Goal: Task Accomplishment & Management: Manage account settings

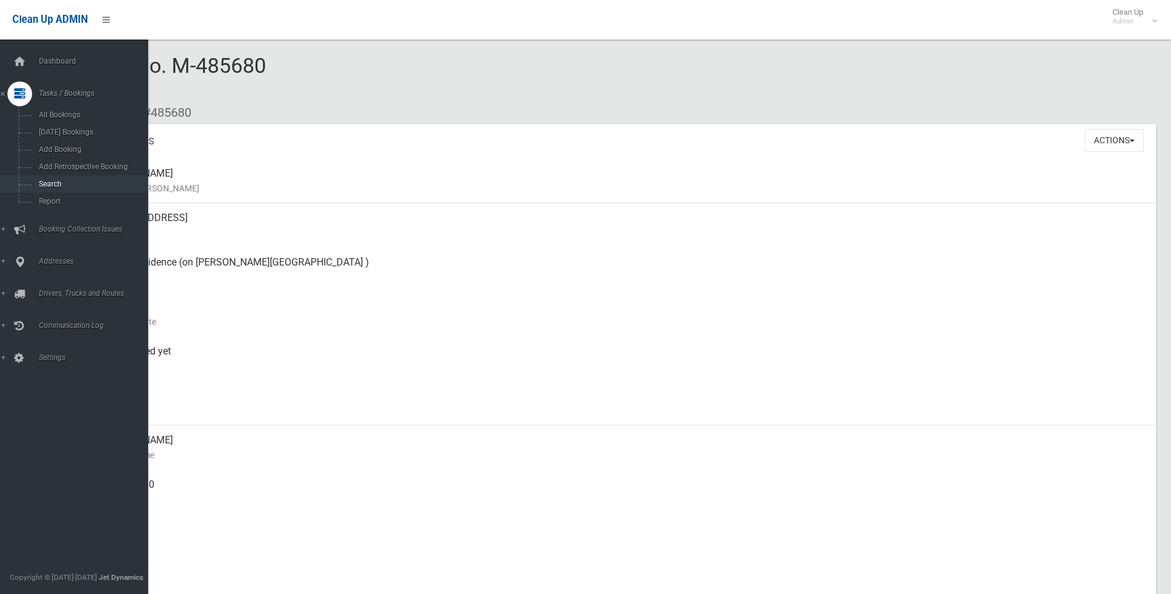
scroll to position [164, 0]
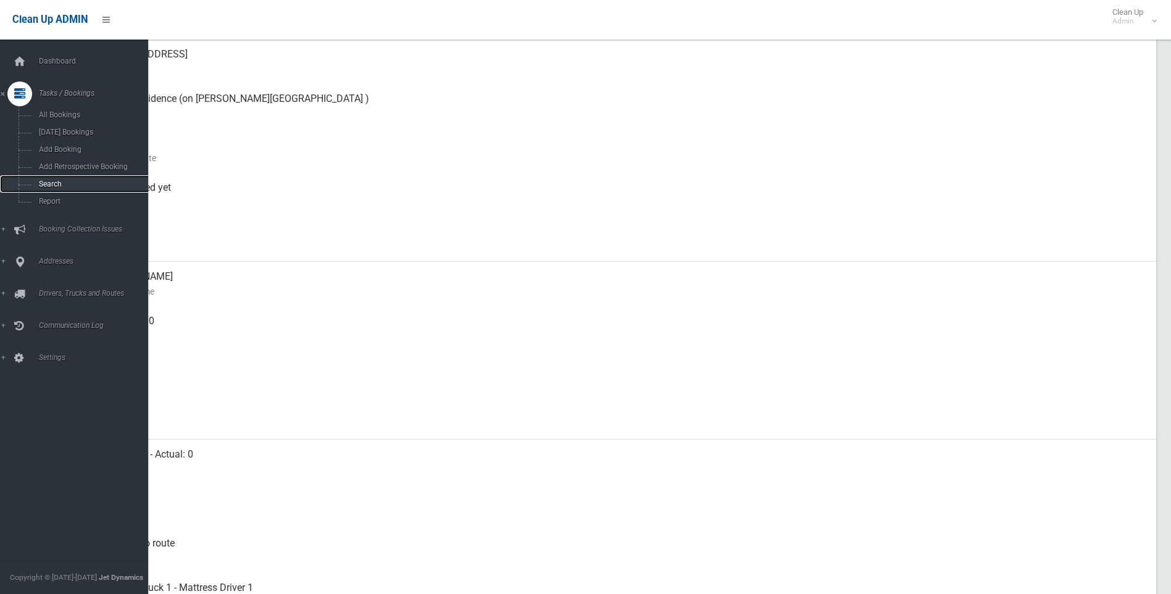
click at [54, 180] on span "Search" at bounding box center [91, 184] width 112 height 9
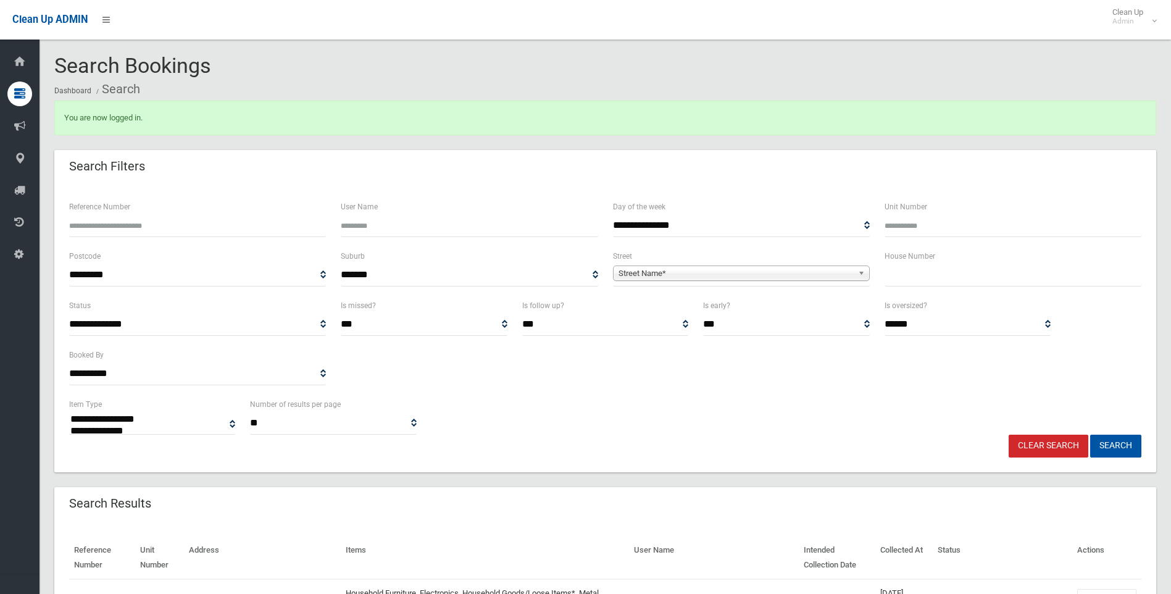
select select
click at [915, 270] on input "text" at bounding box center [1013, 275] width 257 height 23
type input "**"
click at [679, 273] on span "Street Name*" at bounding box center [736, 273] width 235 height 15
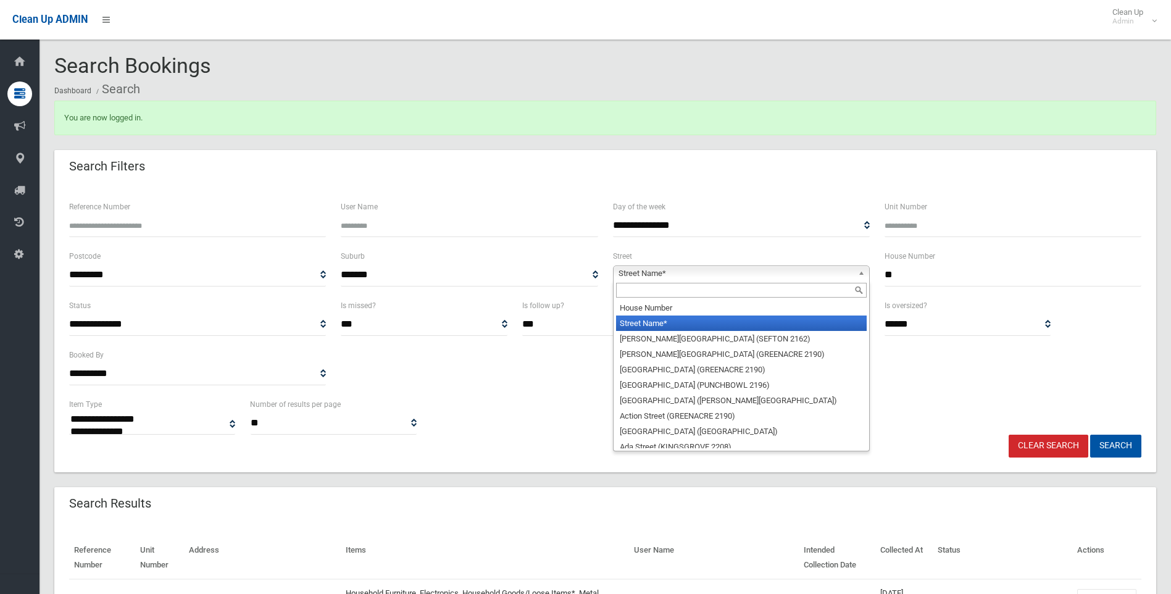
click at [643, 292] on input "text" at bounding box center [741, 290] width 251 height 15
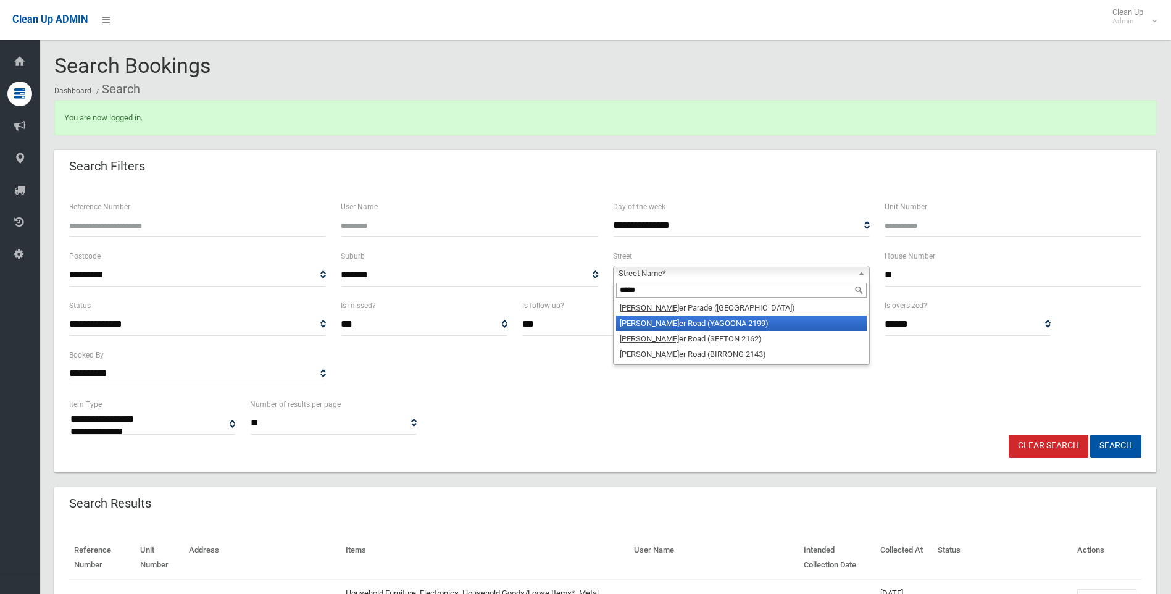
type input "*****"
click at [713, 328] on li "Ferri er Road (YAGOONA 2199)" at bounding box center [741, 322] width 251 height 15
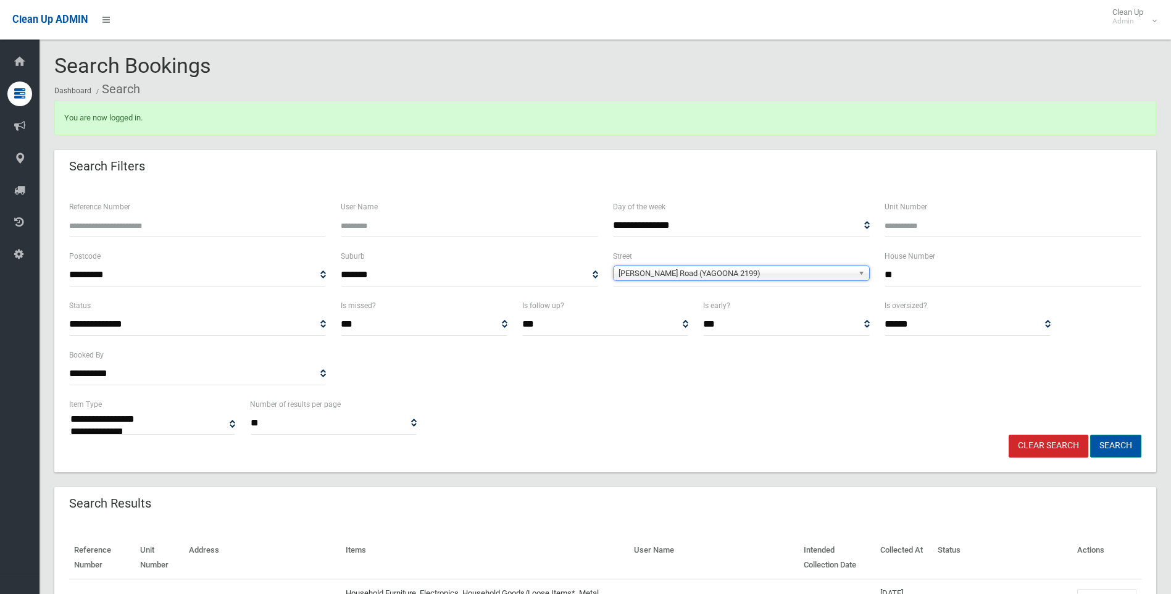
click at [1132, 445] on button "Search" at bounding box center [1115, 446] width 51 height 23
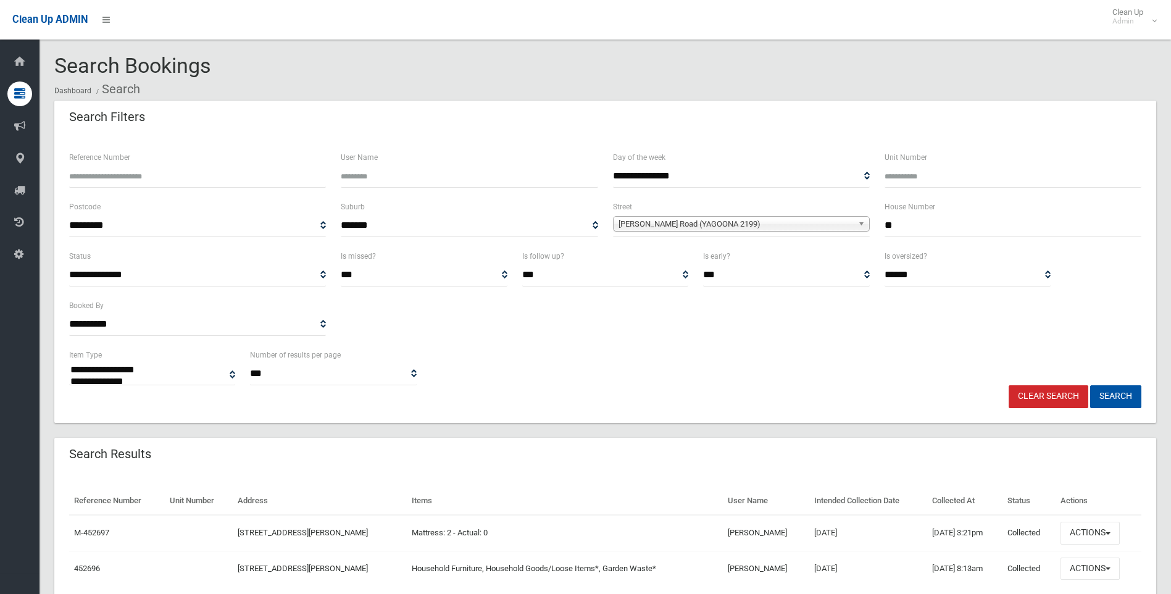
select select
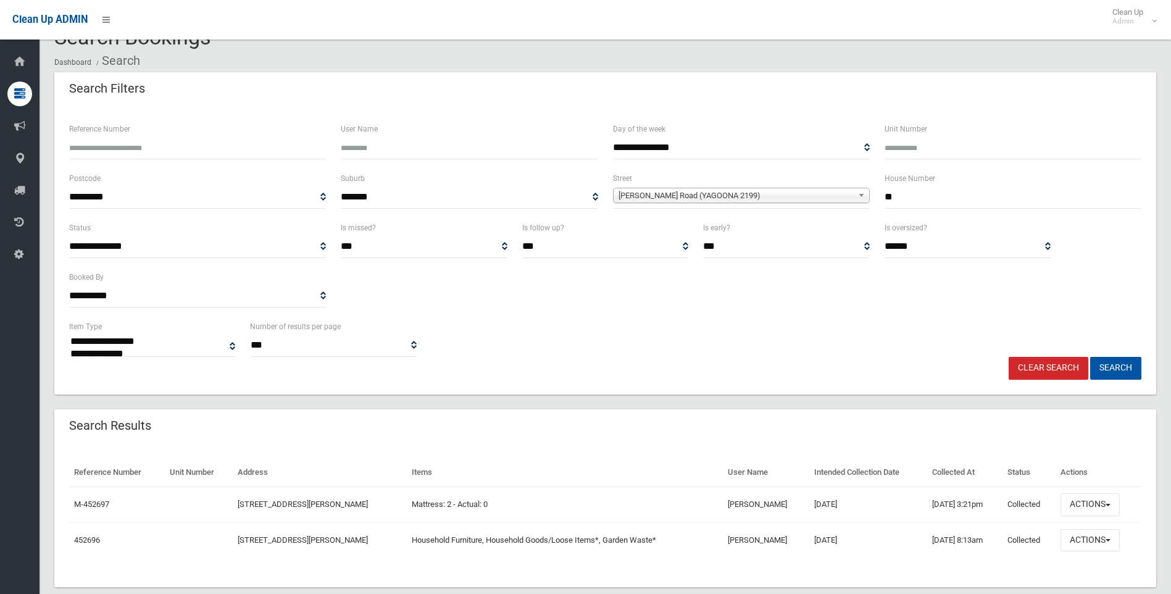
scroll to position [51, 0]
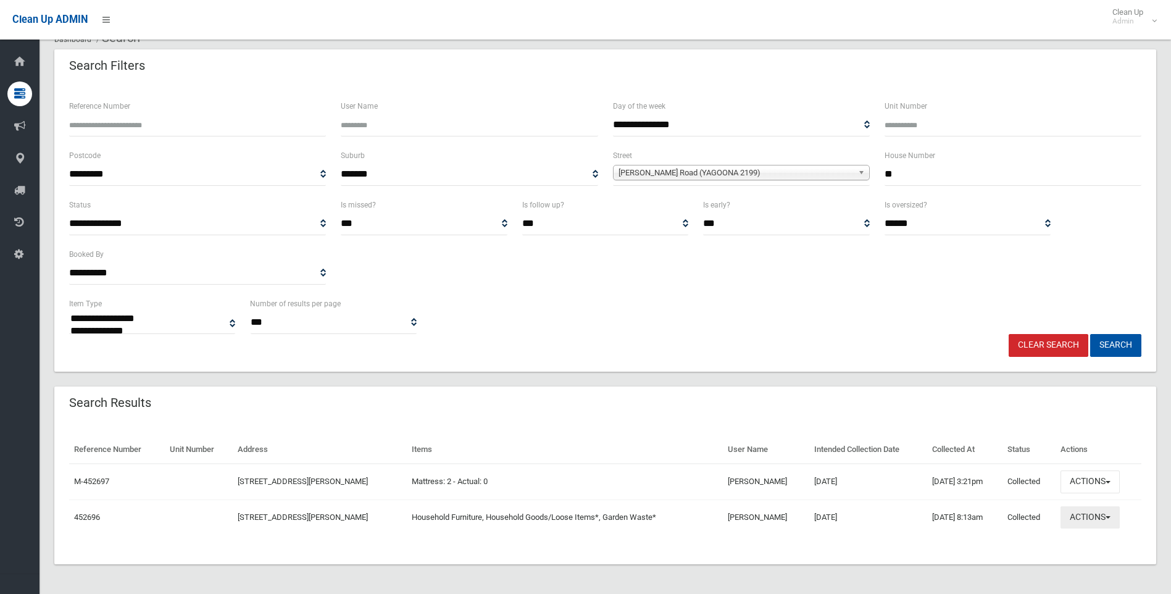
click at [1108, 522] on button "Actions" at bounding box center [1090, 517] width 59 height 23
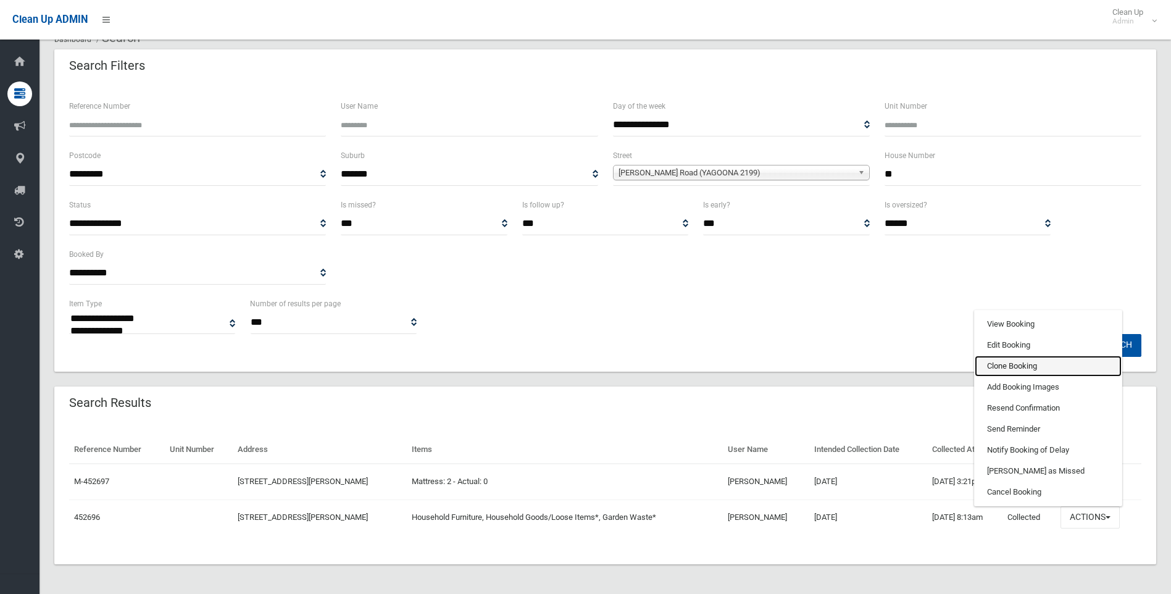
click at [1017, 364] on link "Clone Booking" at bounding box center [1048, 366] width 147 height 21
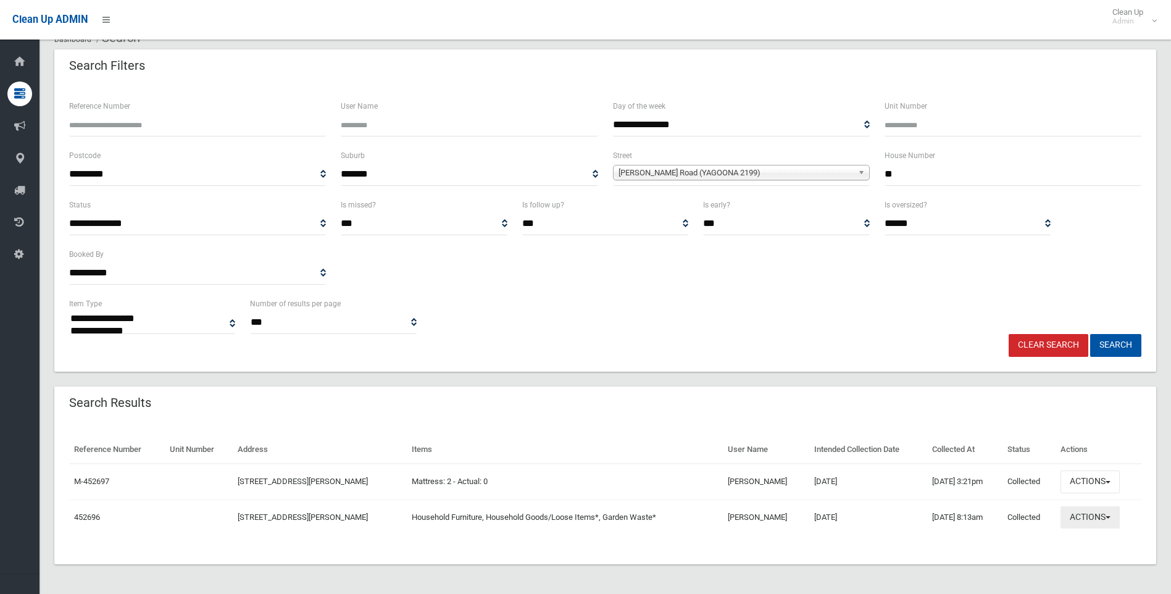
click at [1085, 528] on button "Actions" at bounding box center [1090, 517] width 59 height 23
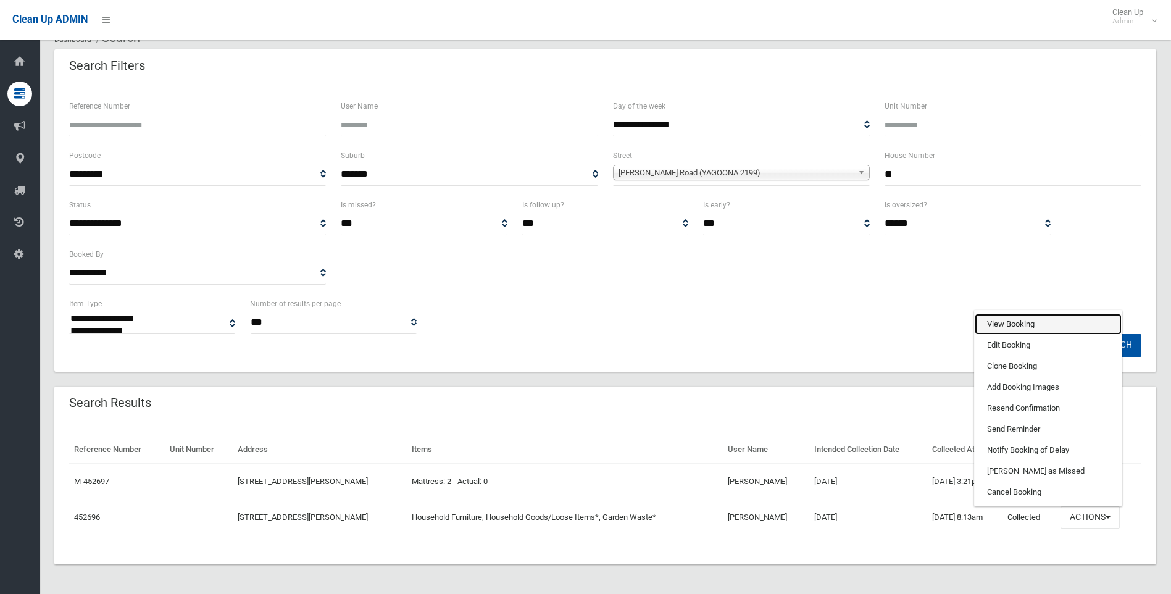
click at [1015, 323] on link "View Booking" at bounding box center [1048, 324] width 147 height 21
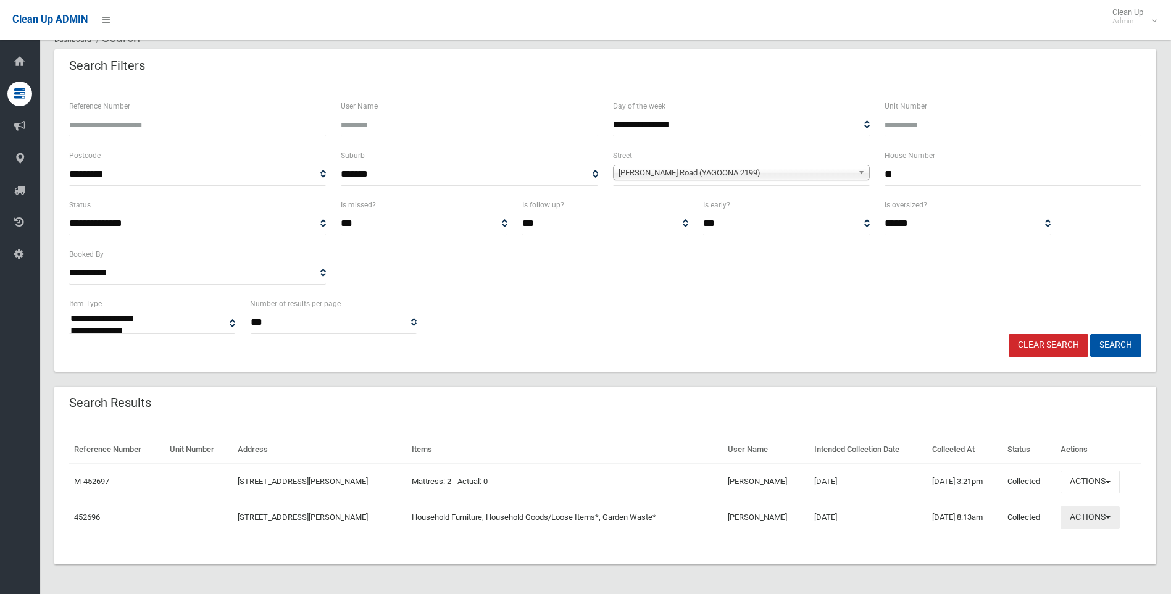
click at [1080, 518] on button "Actions" at bounding box center [1090, 517] width 59 height 23
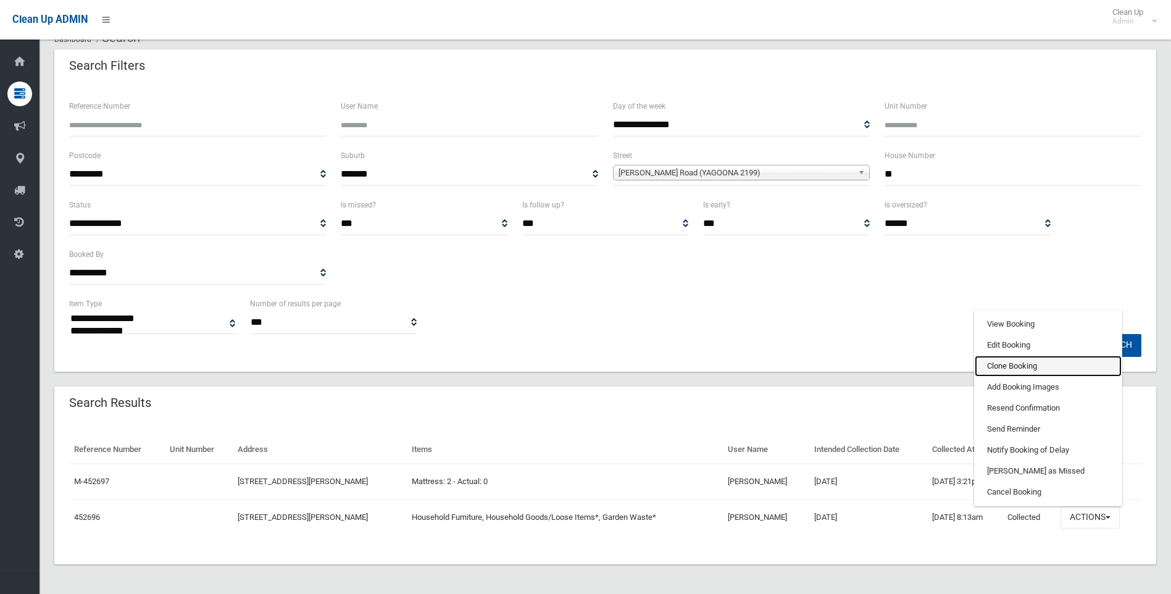
click at [1003, 364] on link "Clone Booking" at bounding box center [1048, 366] width 147 height 21
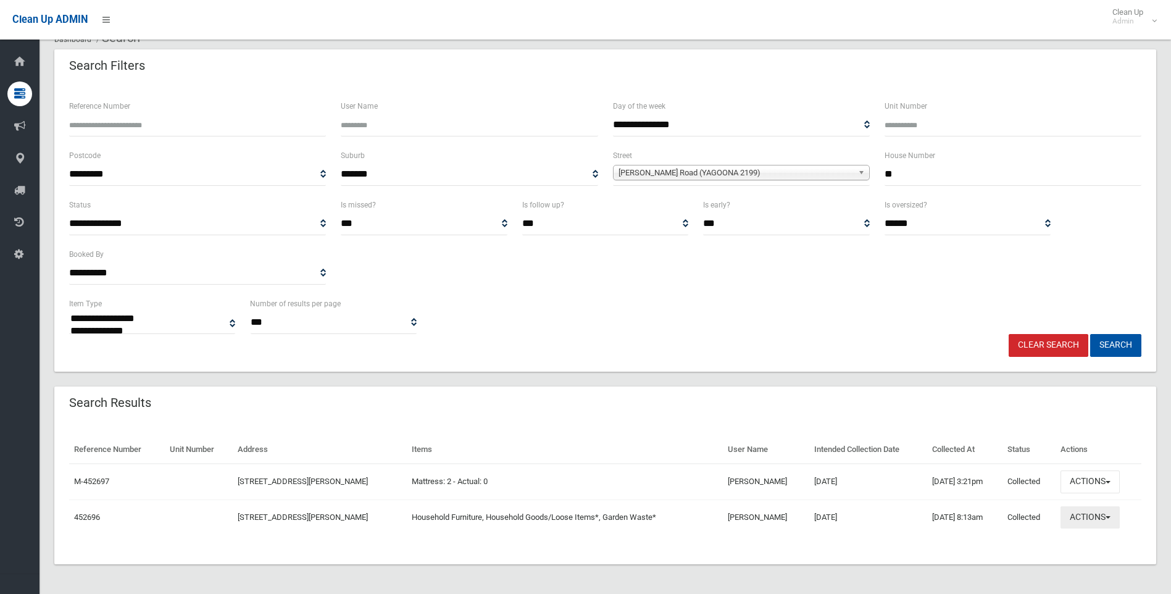
click at [1091, 516] on button "Actions" at bounding box center [1090, 517] width 59 height 23
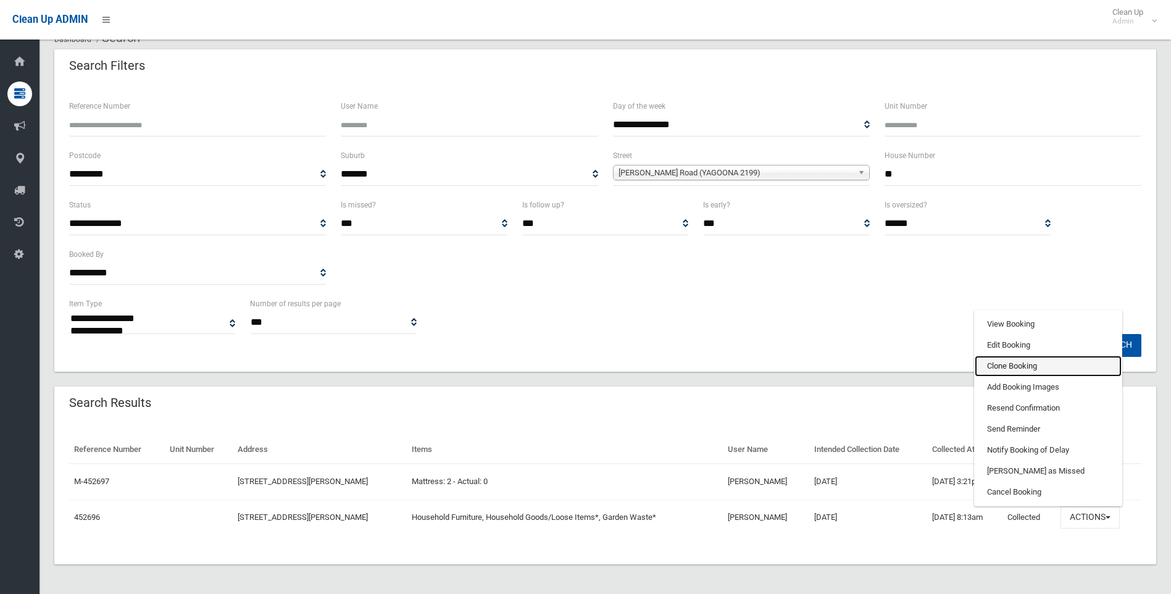
click at [1028, 362] on link "Clone Booking" at bounding box center [1048, 366] width 147 height 21
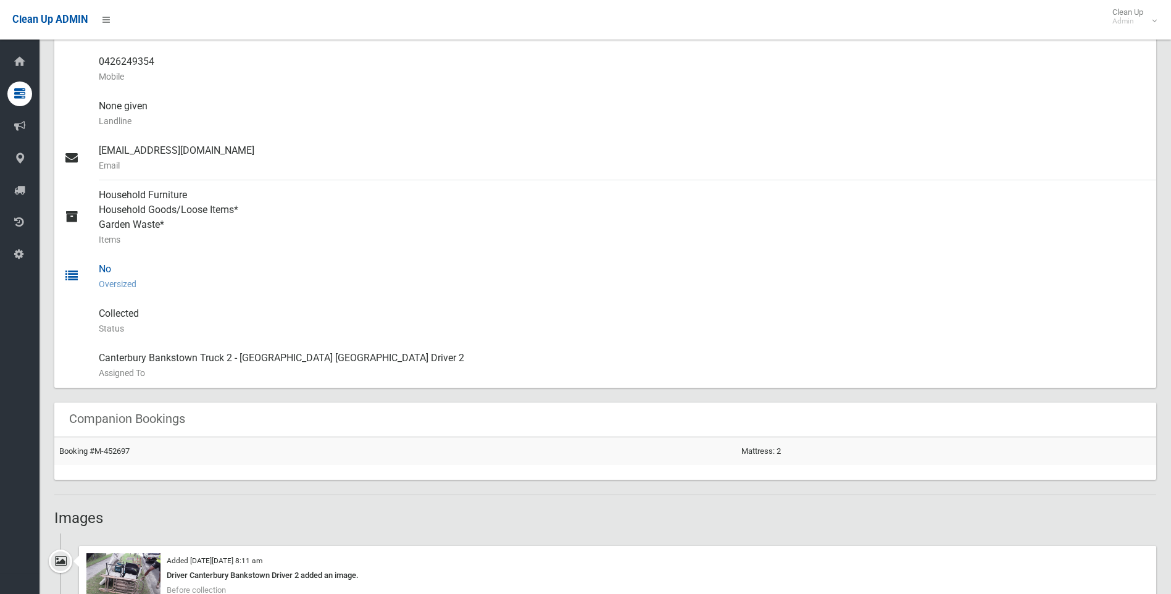
scroll to position [432, 0]
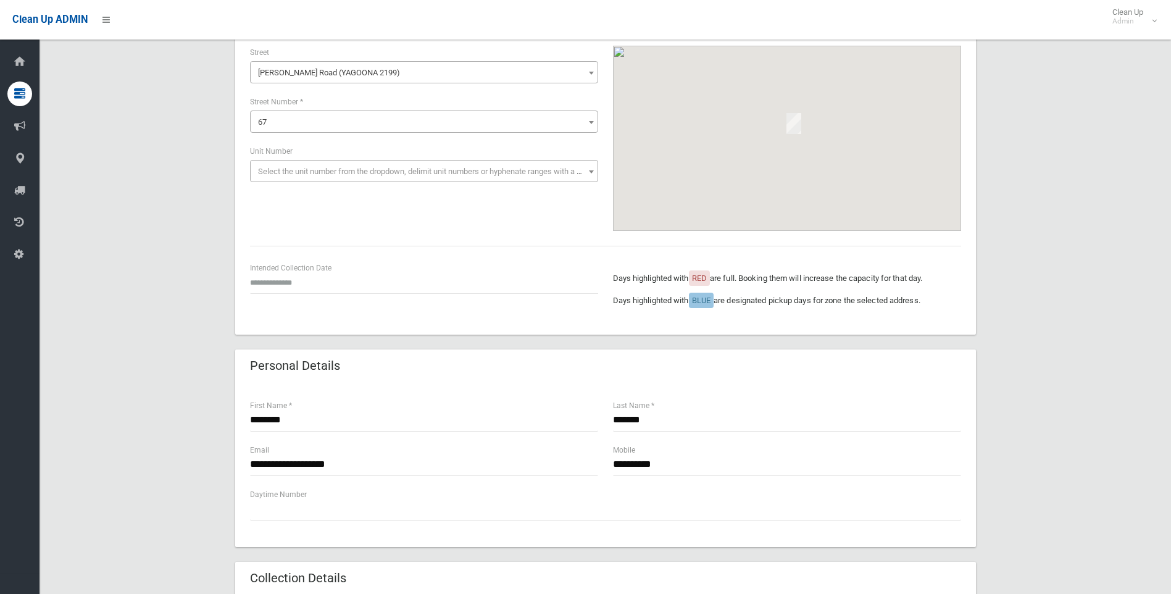
scroll to position [123, 0]
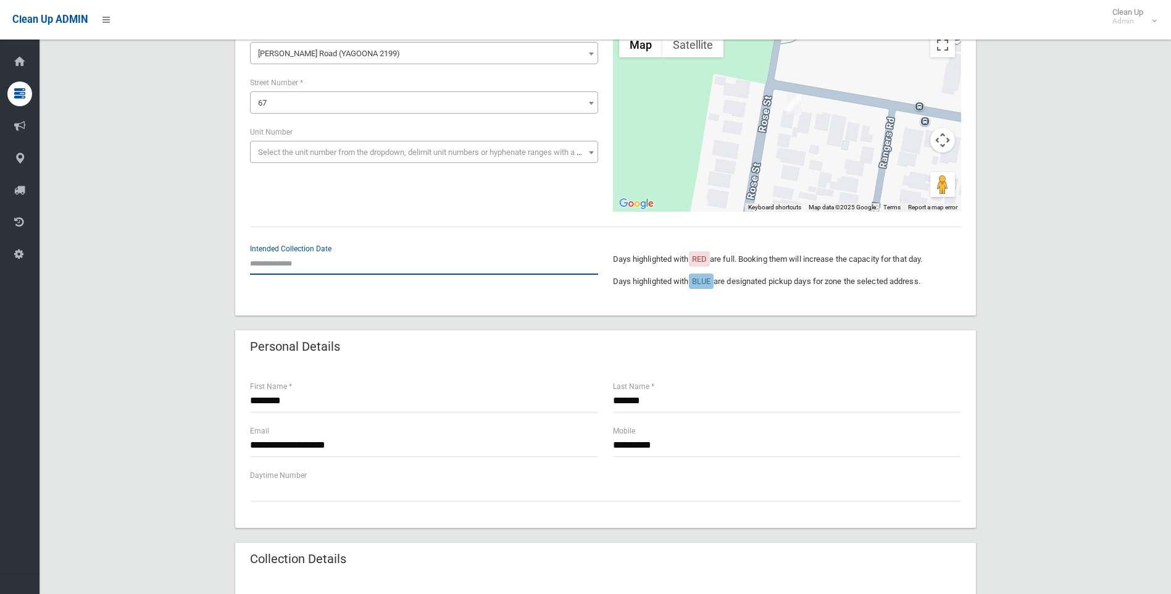
click at [279, 270] on input "text" at bounding box center [424, 263] width 348 height 23
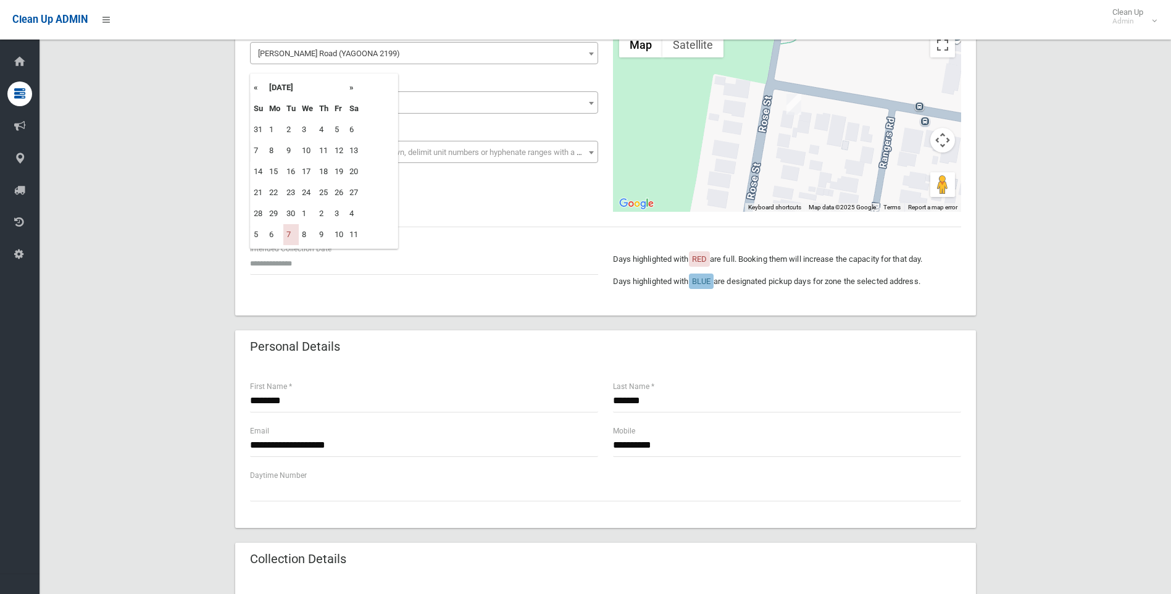
click at [351, 89] on th "»" at bounding box center [353, 87] width 15 height 21
click at [288, 170] on td "14" at bounding box center [290, 171] width 15 height 21
type input "**********"
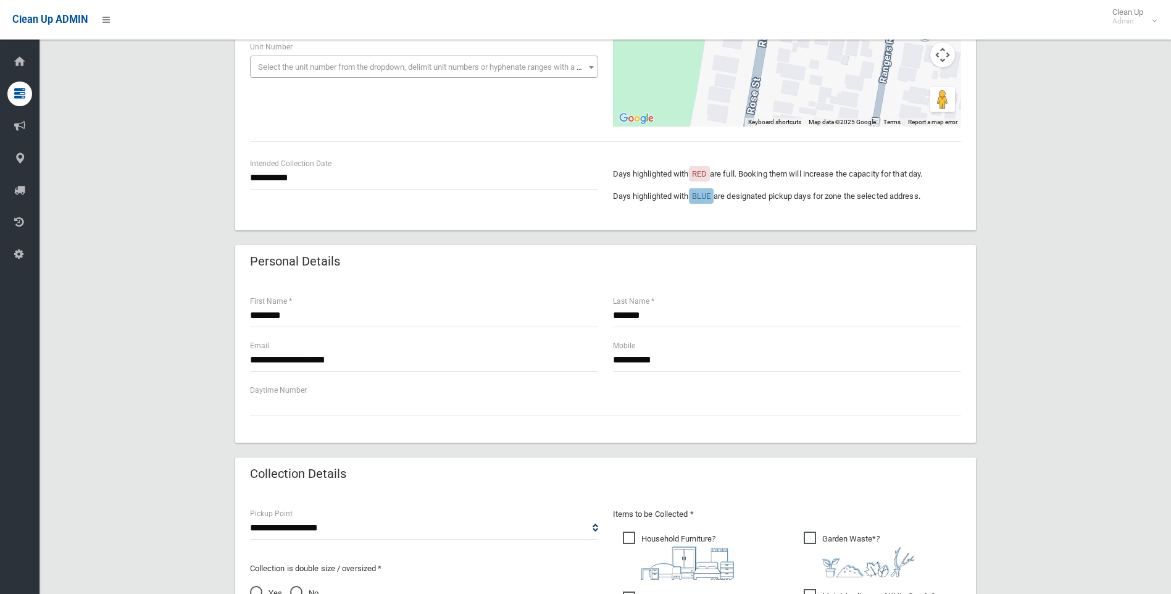
scroll to position [370, 0]
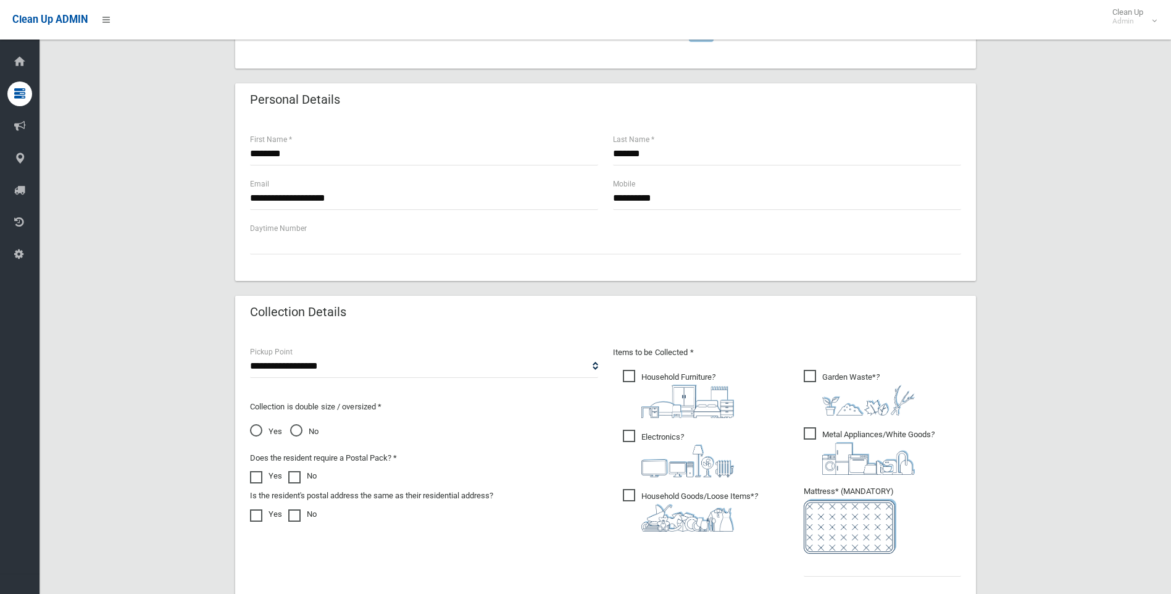
drag, startPoint x: 630, startPoint y: 432, endPoint x: 674, endPoint y: 441, distance: 44.8
click at [631, 432] on span "Electronics ?" at bounding box center [678, 454] width 111 height 48
click at [812, 430] on span "Metal Appliances/White Goods ?" at bounding box center [869, 451] width 131 height 48
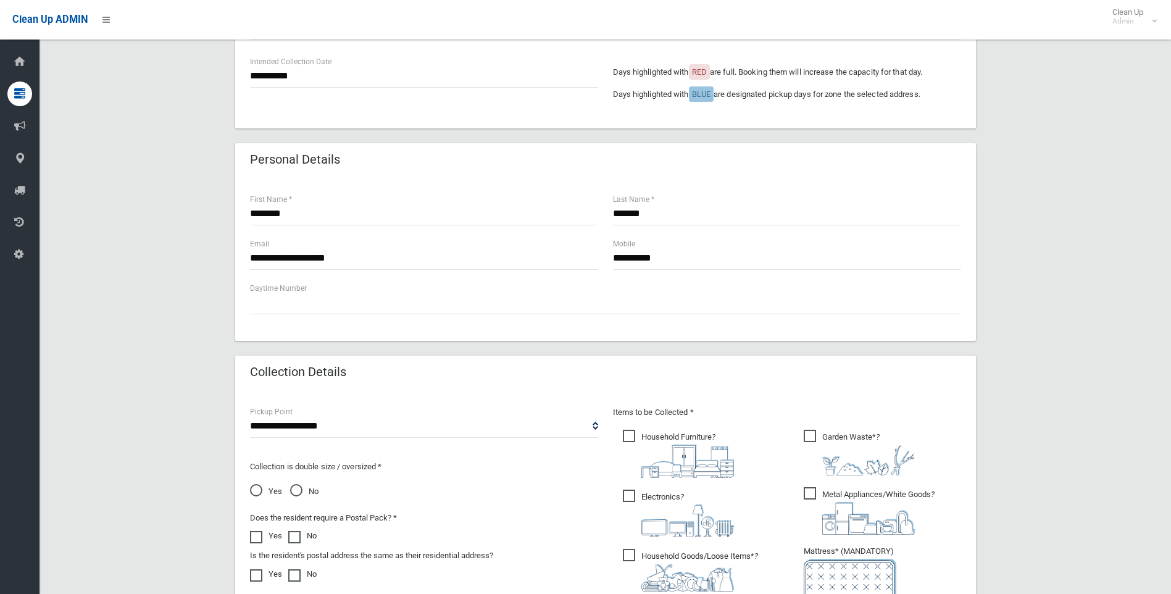
scroll to position [123, 0]
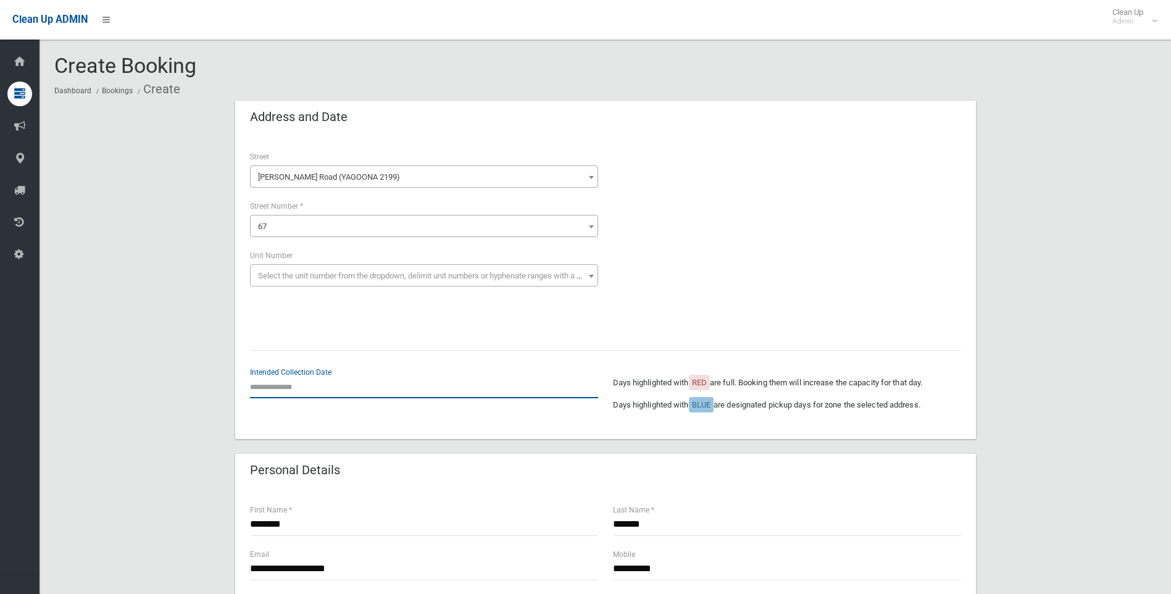
click at [296, 389] on input "text" at bounding box center [424, 386] width 348 height 23
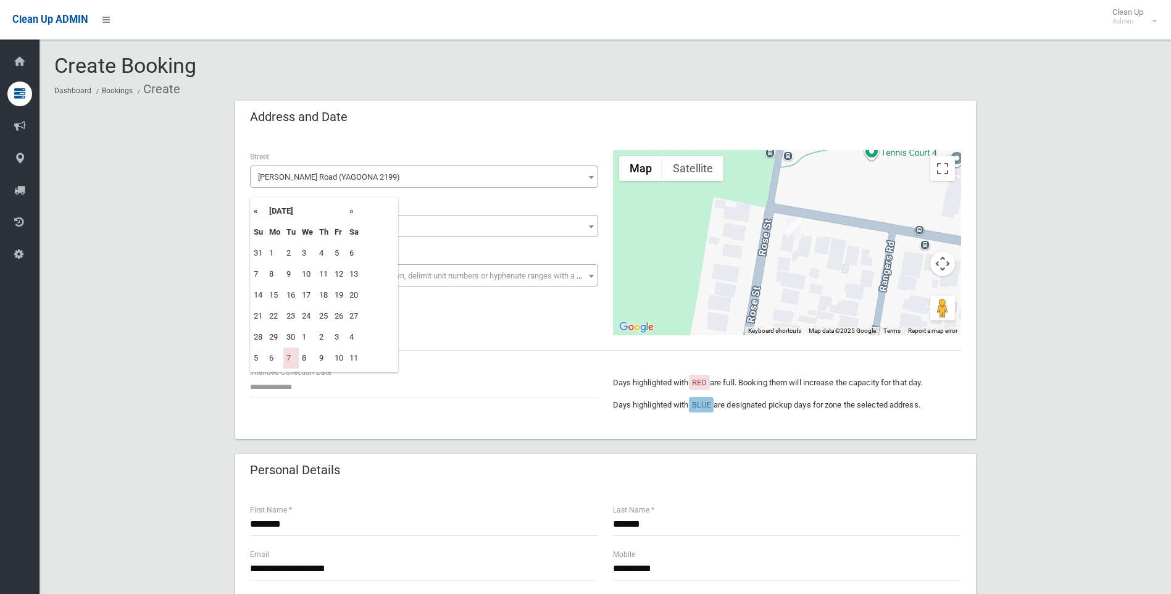
click at [351, 211] on th "»" at bounding box center [353, 211] width 15 height 21
click at [288, 298] on td "14" at bounding box center [290, 295] width 15 height 21
type input "**********"
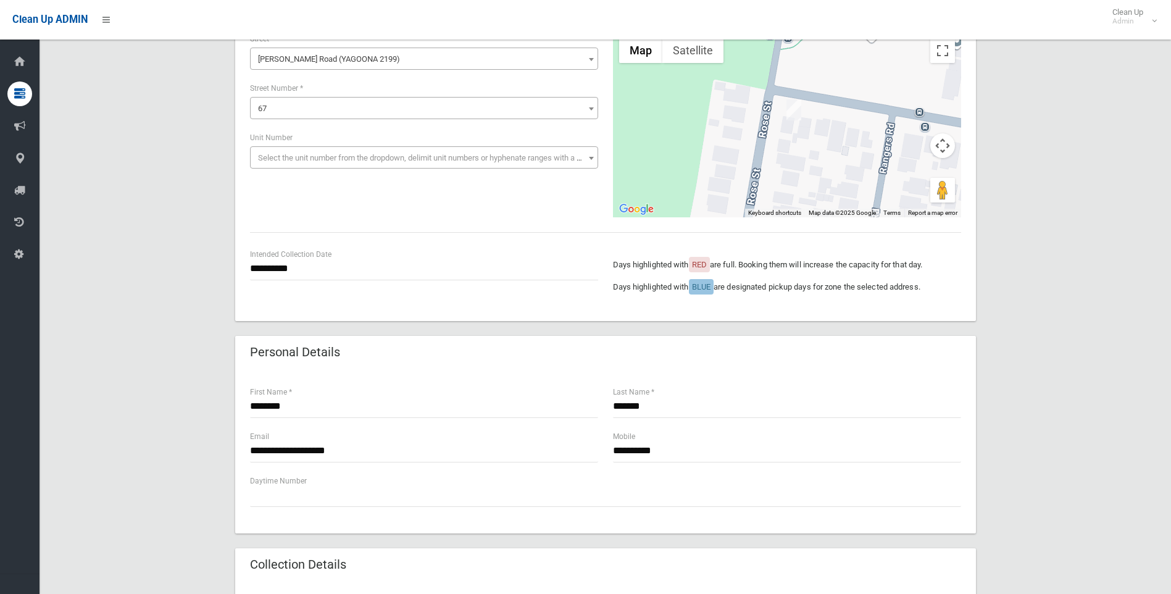
scroll to position [185, 0]
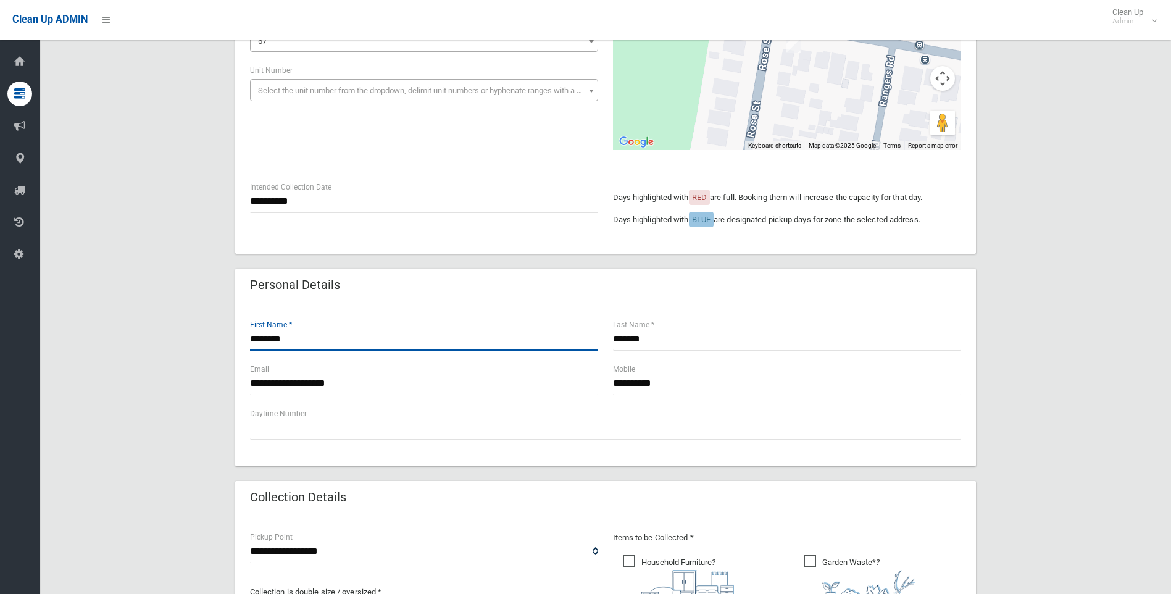
drag, startPoint x: 297, startPoint y: 339, endPoint x: 177, endPoint y: 338, distance: 120.4
click at [177, 338] on div "**********" at bounding box center [605, 450] width 1102 height 1071
type input "*******"
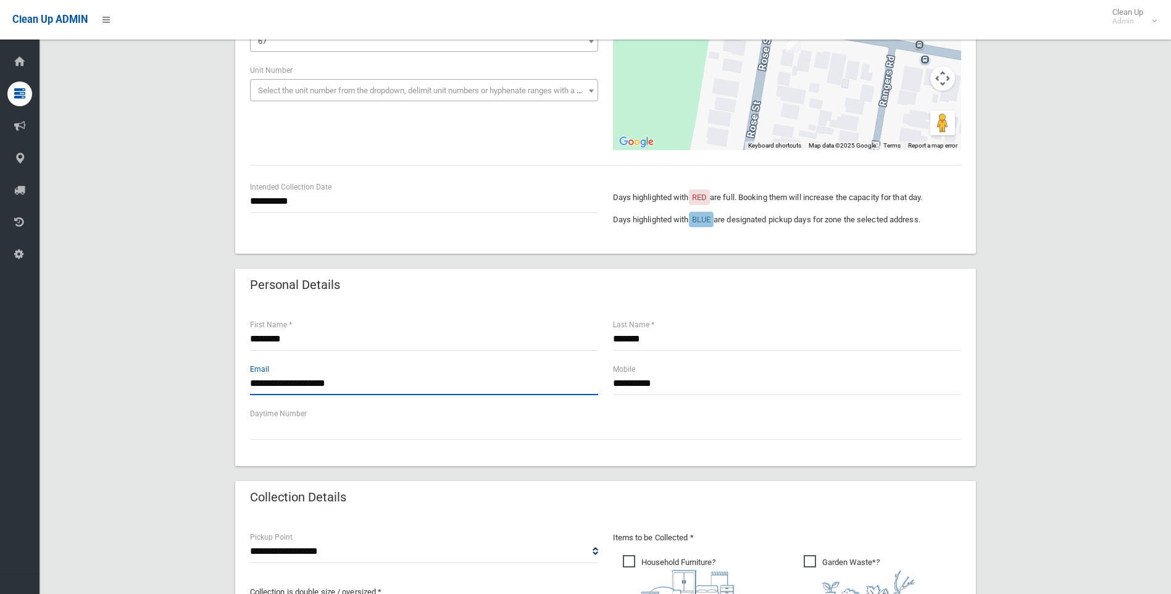
click at [423, 384] on input "**********" at bounding box center [424, 383] width 348 height 23
drag, startPoint x: 407, startPoint y: 382, endPoint x: 200, endPoint y: 383, distance: 207.4
click at [200, 383] on div "**********" at bounding box center [605, 450] width 1102 height 1071
click at [393, 382] on input "**********" at bounding box center [424, 383] width 348 height 23
drag, startPoint x: 351, startPoint y: 382, endPoint x: 265, endPoint y: 382, distance: 85.8
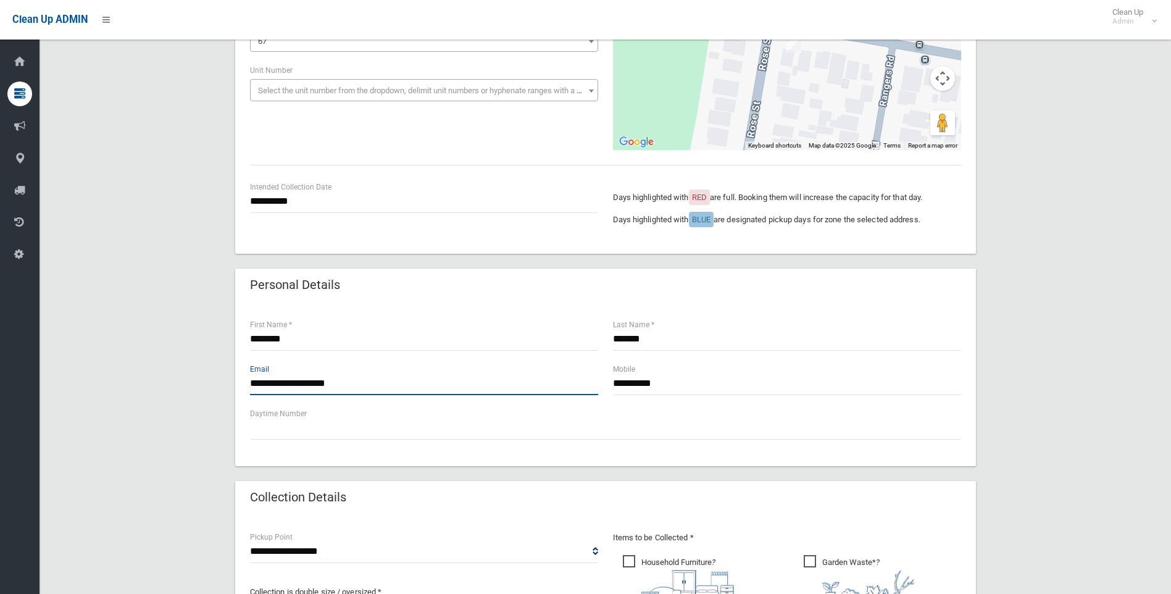
click at [265, 382] on input "**********" at bounding box center [424, 383] width 348 height 23
click at [278, 386] on input "**********" at bounding box center [424, 383] width 348 height 23
type input "**********"
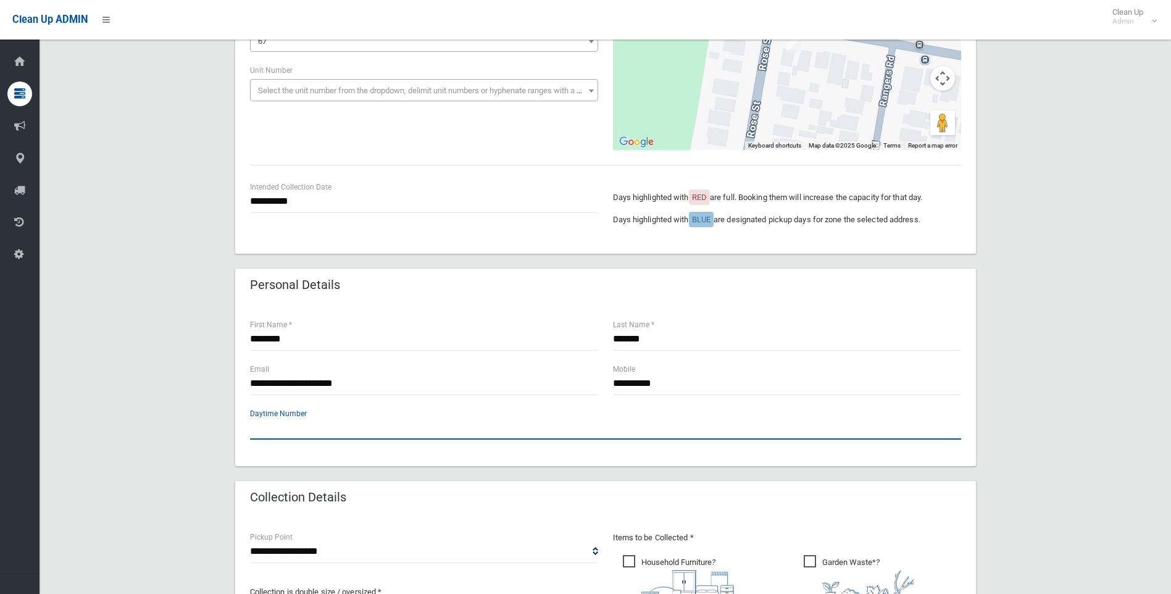
click at [680, 428] on input "text" at bounding box center [605, 428] width 711 height 23
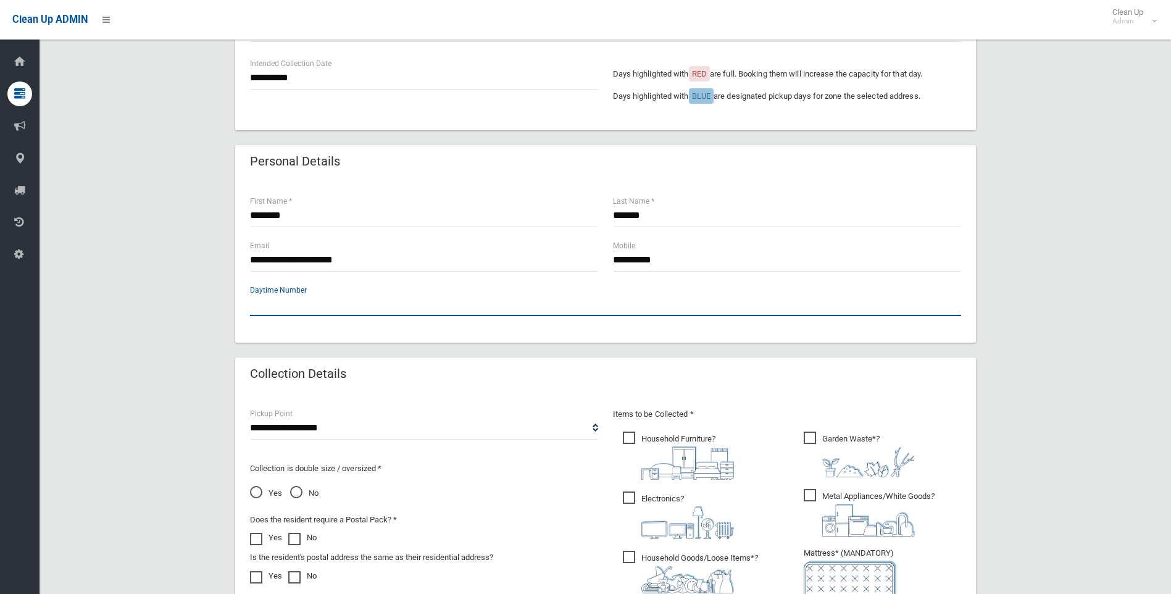
scroll to position [370, 0]
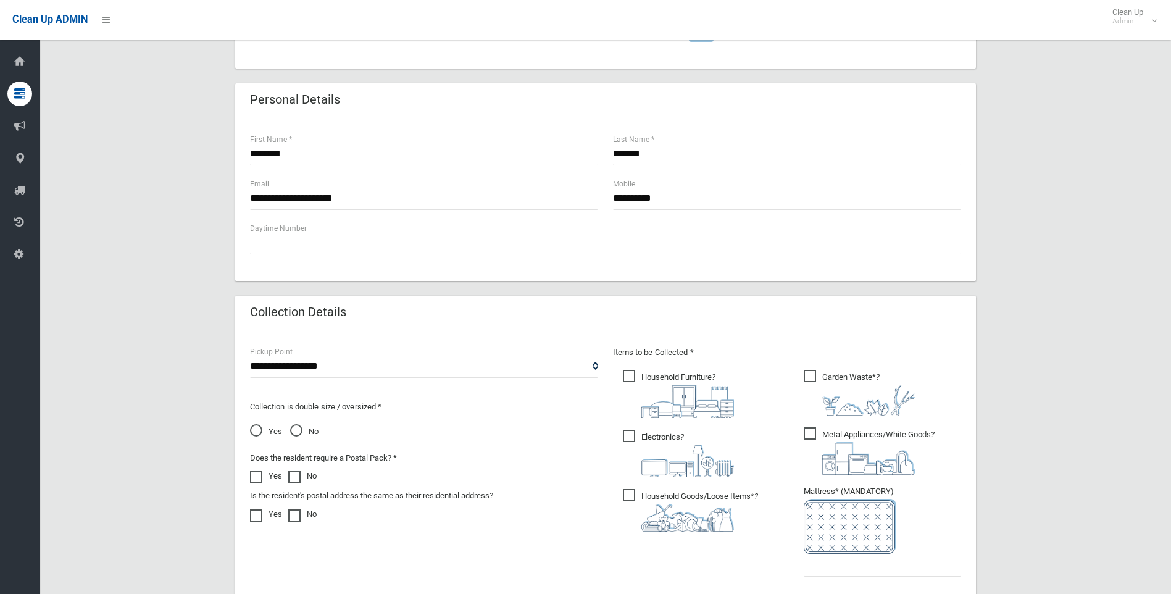
click at [621, 437] on ul "Household Furniture ?" at bounding box center [696, 453] width 167 height 173
drag, startPoint x: 625, startPoint y: 439, endPoint x: 710, endPoint y: 428, distance: 85.8
click at [625, 440] on span "Electronics ?" at bounding box center [678, 454] width 111 height 48
click at [809, 432] on span "Metal Appliances/White Goods ?" at bounding box center [869, 451] width 131 height 48
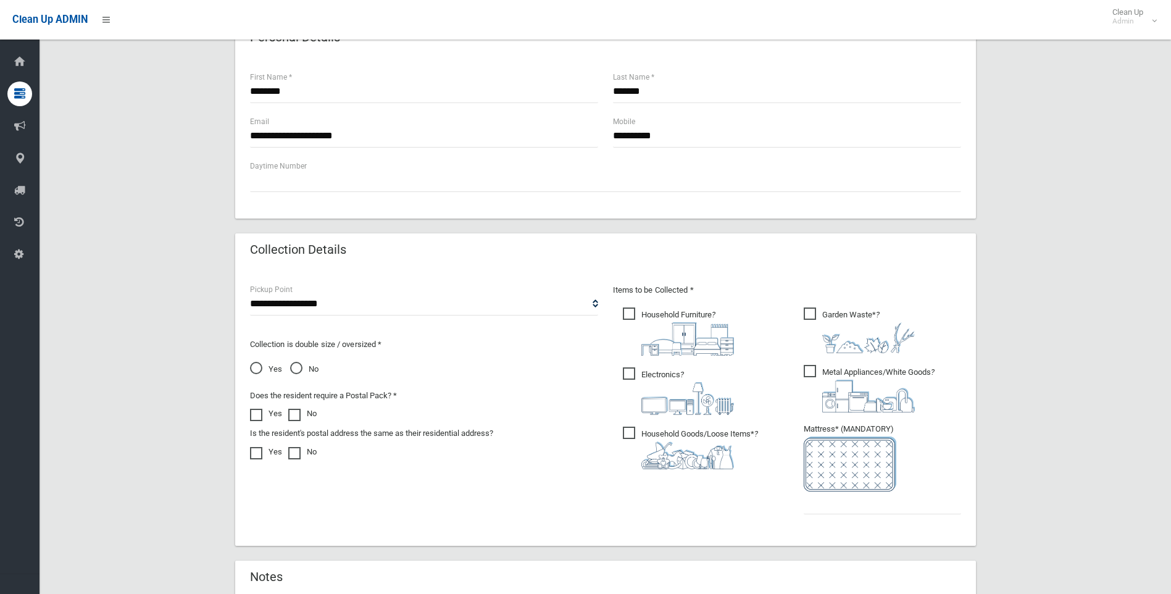
scroll to position [556, 0]
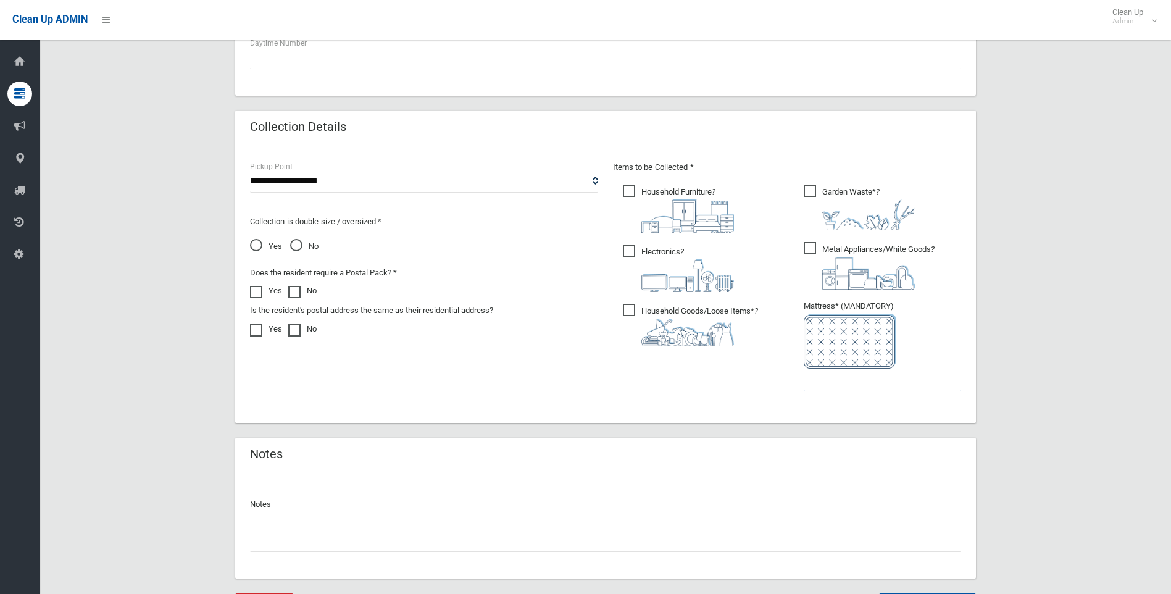
click at [832, 383] on input "text" at bounding box center [882, 380] width 157 height 23
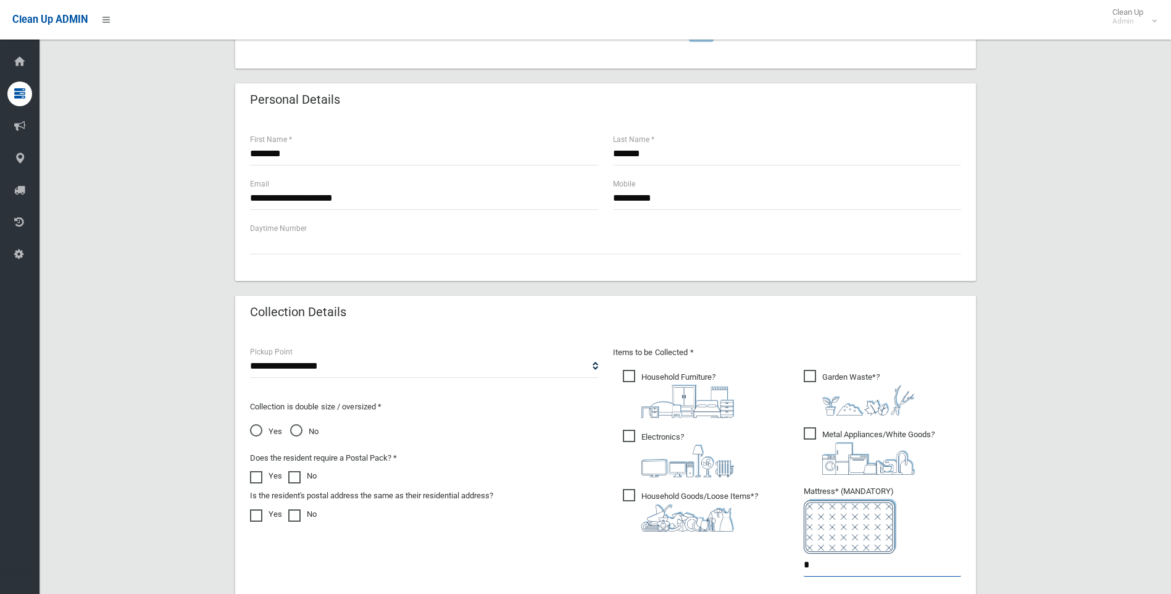
scroll to position [617, 0]
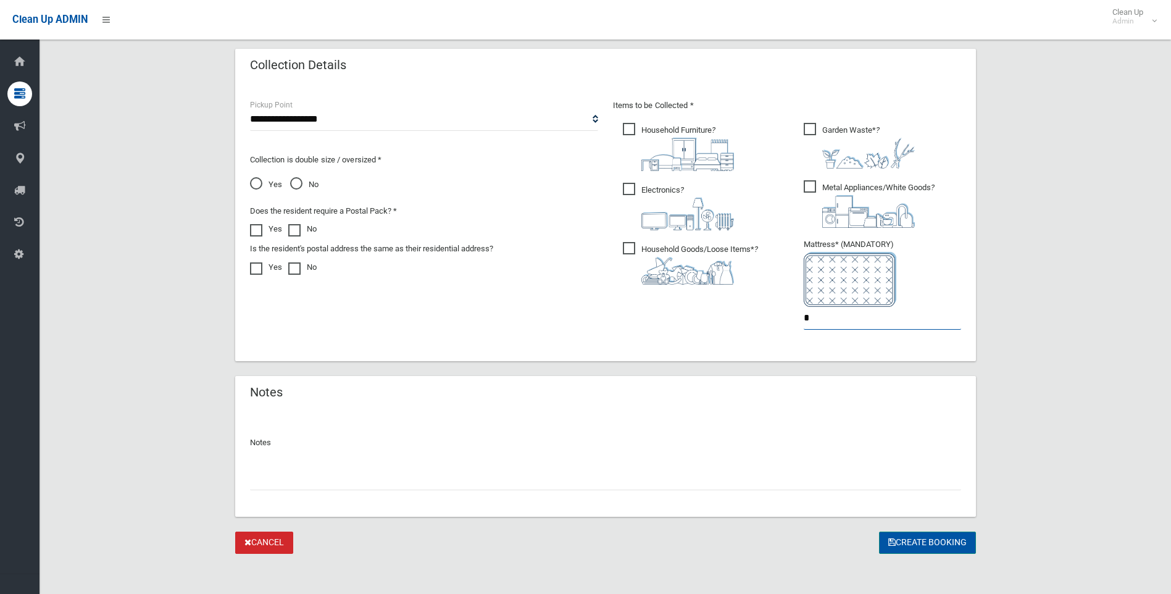
type input "*"
click at [936, 541] on button "Create Booking" at bounding box center [927, 543] width 97 height 23
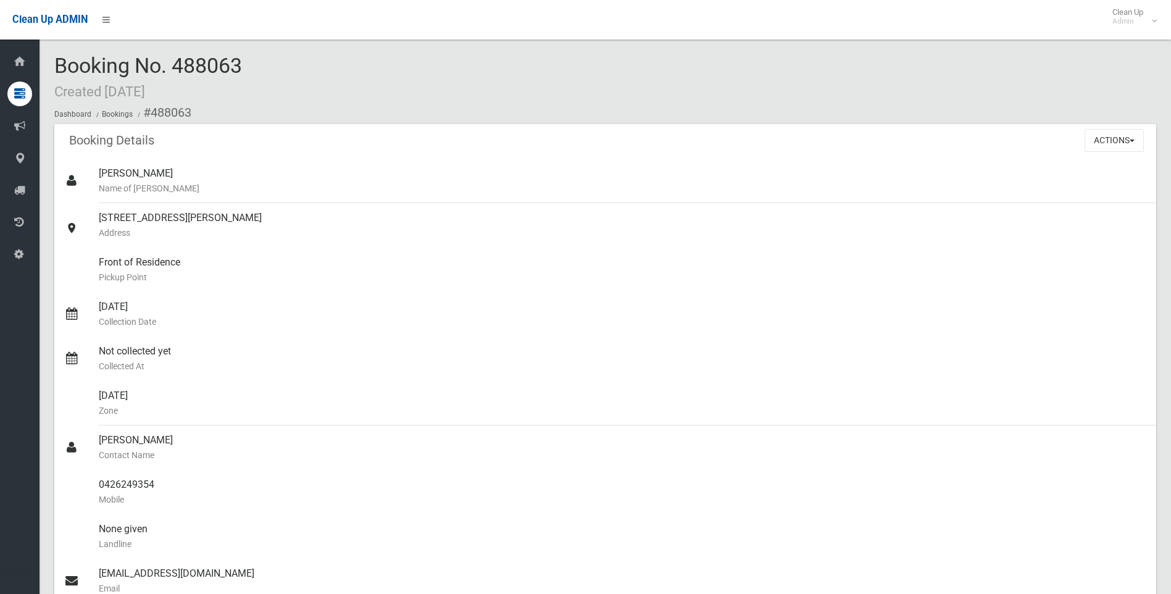
drag, startPoint x: 252, startPoint y: 78, endPoint x: 65, endPoint y: 65, distance: 188.2
click at [65, 65] on div "Booking No. 488063 Created [DATE] Dashboard Bookings #488063" at bounding box center [605, 89] width 1102 height 70
drag, startPoint x: 65, startPoint y: 65, endPoint x: 388, endPoint y: 48, distance: 323.3
click at [388, 48] on div "Booking No. 488063 Created [DATE] Dashboard Bookings #488063 Booking Details Ac…" at bounding box center [606, 537] width 1132 height 1045
click at [399, 68] on div "Booking No. 488063 Created [DATE] Dashboard Bookings #488063" at bounding box center [605, 89] width 1102 height 70
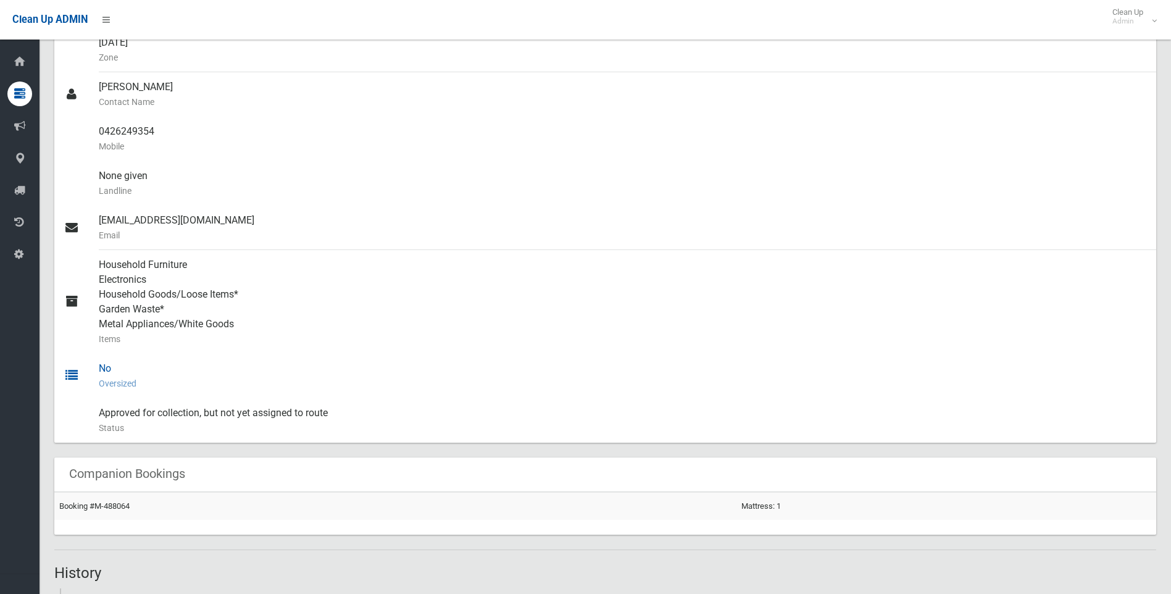
scroll to position [370, 0]
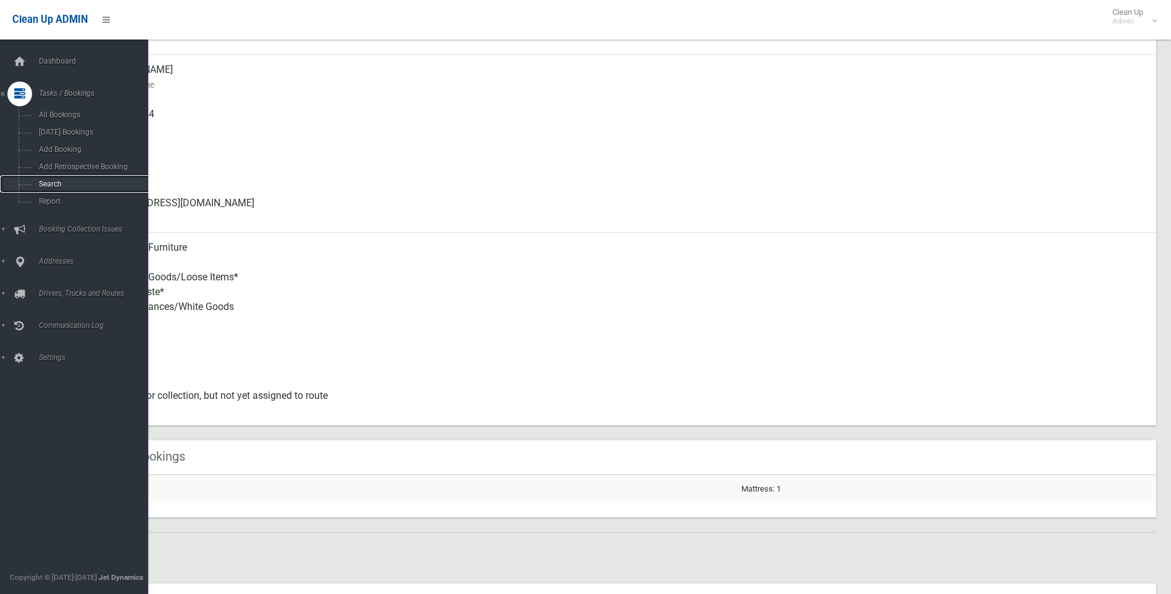
click at [49, 188] on span "Search" at bounding box center [91, 184] width 112 height 9
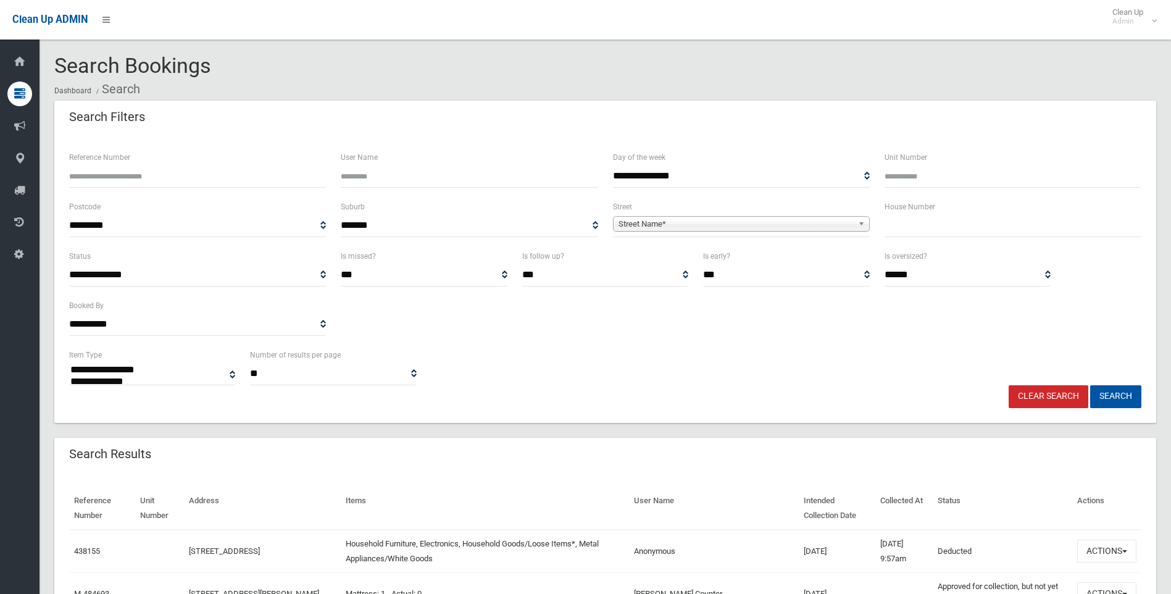
select select
type input "*****"
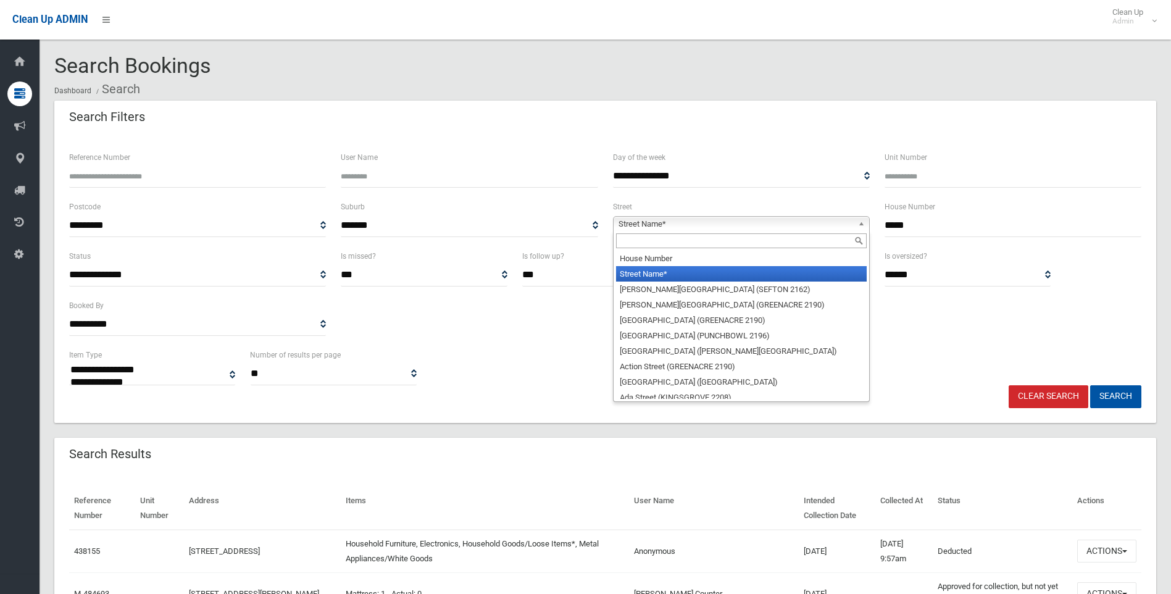
click at [770, 222] on span "Street Name*" at bounding box center [736, 224] width 235 height 15
click at [673, 238] on input "text" at bounding box center [741, 240] width 251 height 15
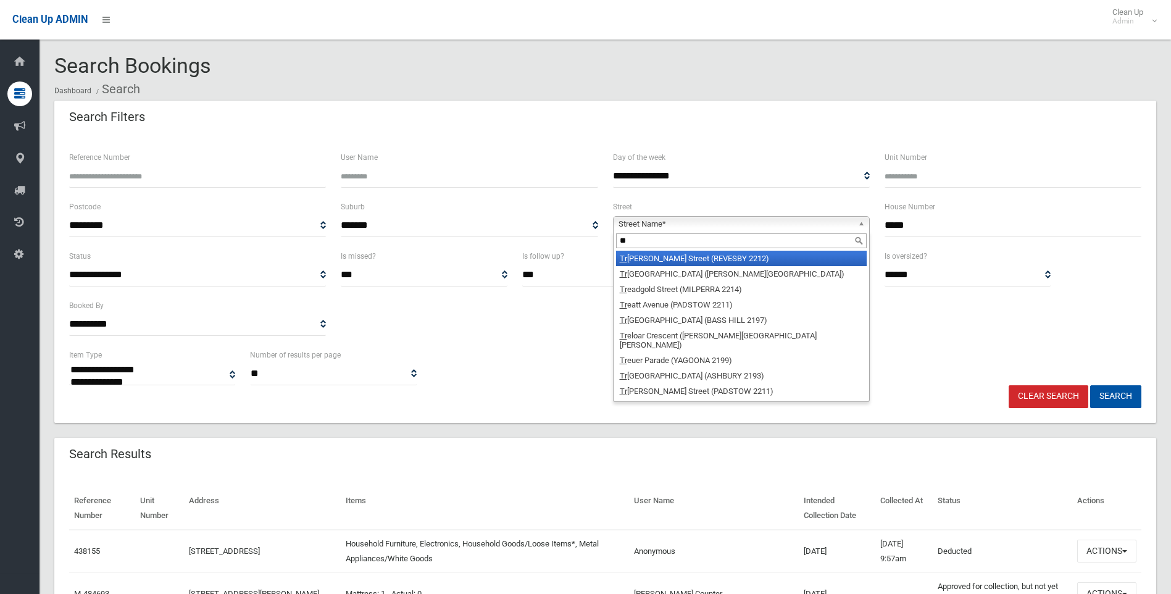
type input "*"
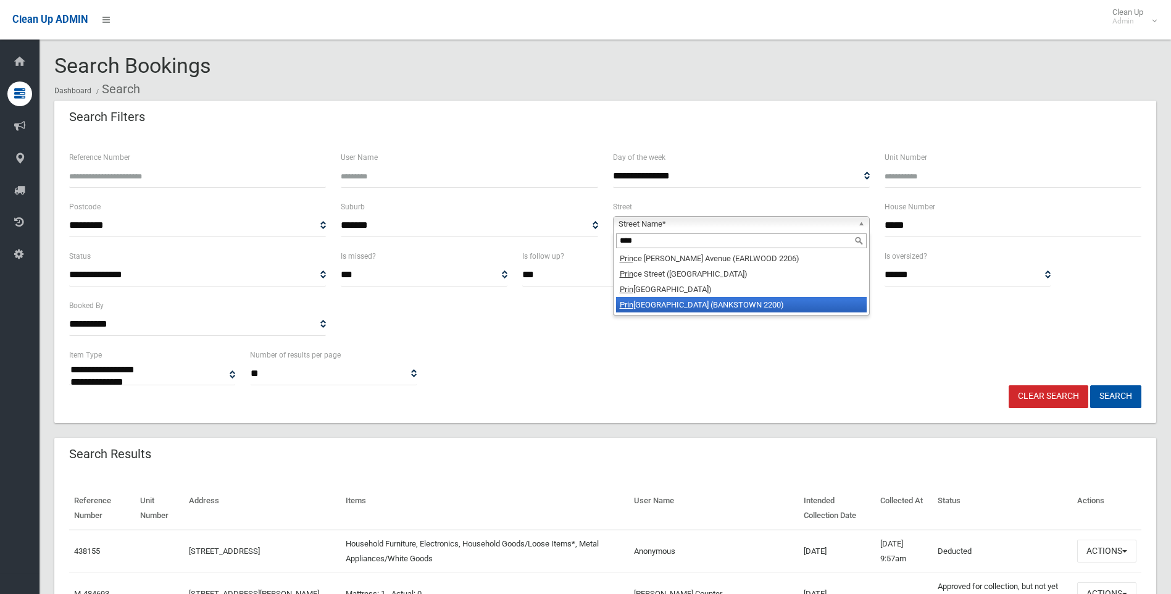
type input "****"
click at [677, 303] on li "Prin gle Avenue (BANKSTOWN 2200)" at bounding box center [741, 304] width 251 height 15
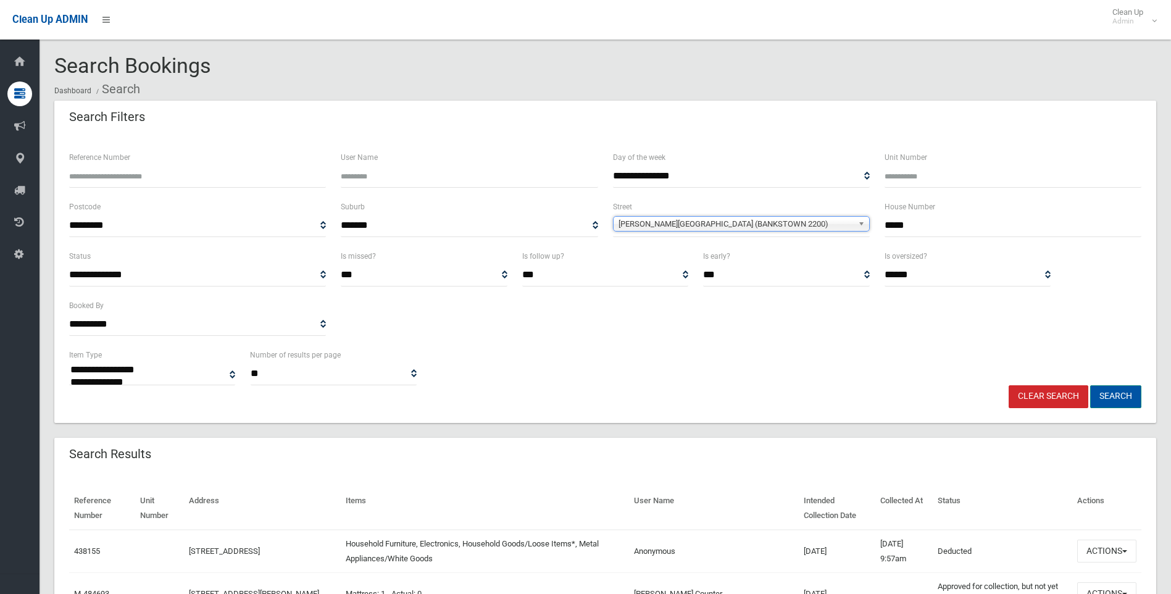
click at [1107, 397] on button "Search" at bounding box center [1115, 396] width 51 height 23
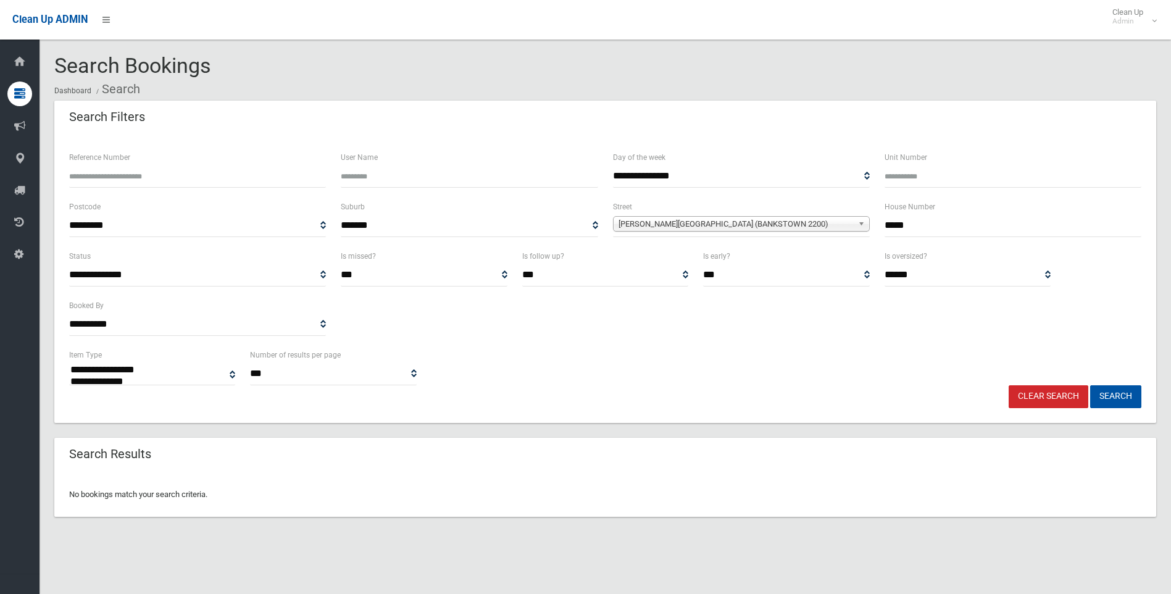
select select
drag, startPoint x: 946, startPoint y: 221, endPoint x: 854, endPoint y: 222, distance: 92.0
click at [854, 222] on div "**********" at bounding box center [605, 223] width 1087 height 49
type input "**"
click at [1109, 386] on button "Search" at bounding box center [1115, 396] width 51 height 23
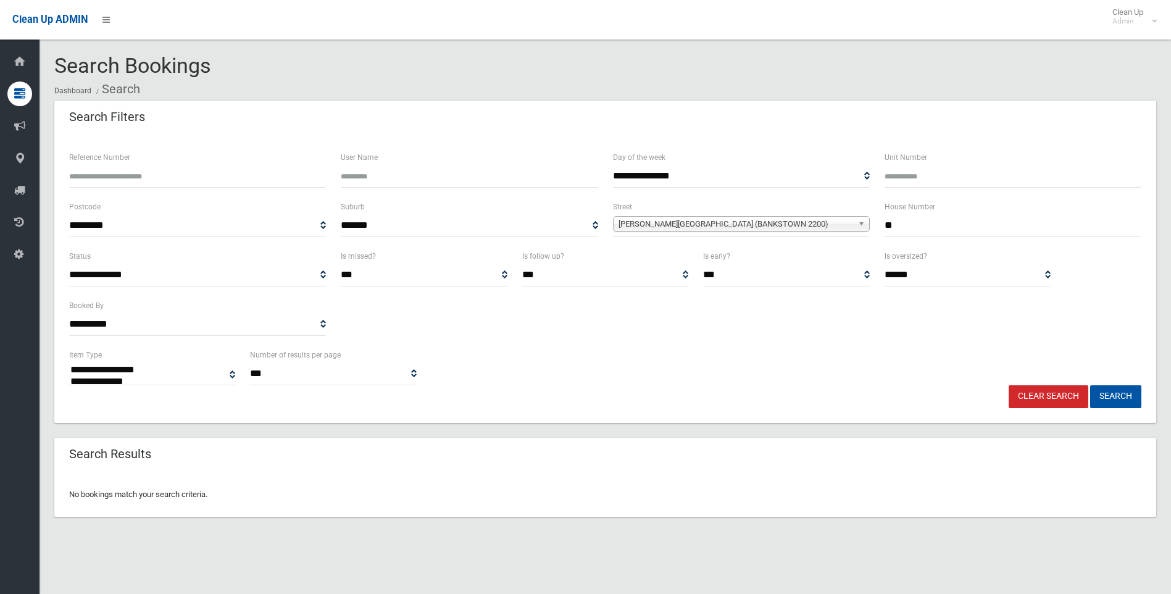
select select
drag, startPoint x: 906, startPoint y: 219, endPoint x: 836, endPoint y: 218, distance: 70.4
click at [836, 218] on div "**********" at bounding box center [605, 223] width 1087 height 49
type input "**"
click at [1129, 396] on button "Search" at bounding box center [1115, 396] width 51 height 23
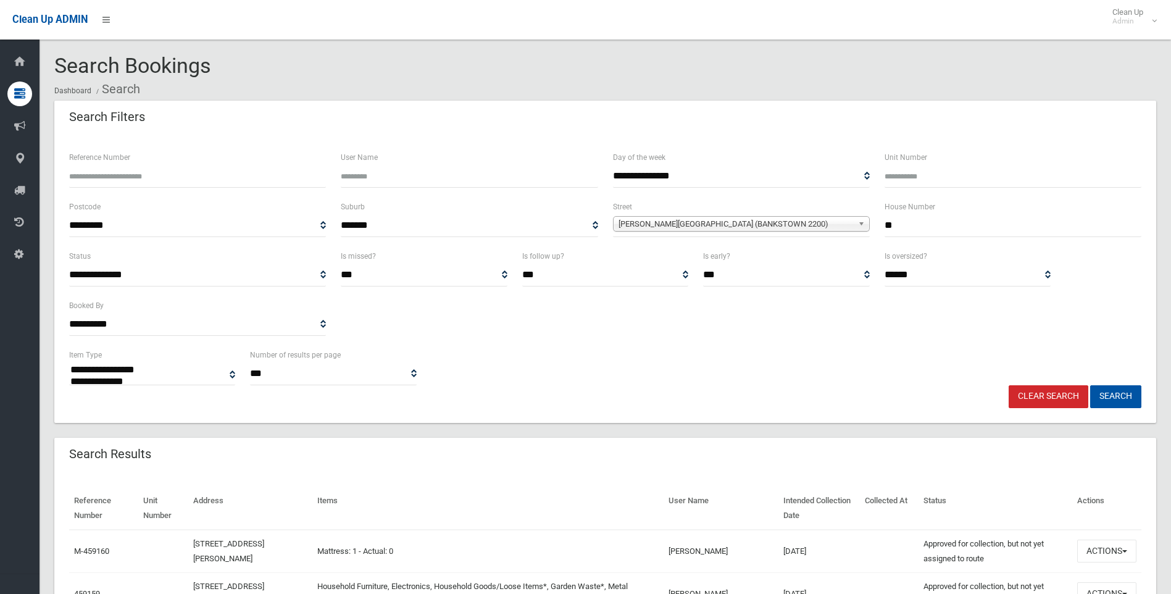
select select
drag, startPoint x: 917, startPoint y: 222, endPoint x: 825, endPoint y: 237, distance: 93.8
click at [825, 236] on div "**********" at bounding box center [605, 223] width 1087 height 49
type input "**"
click at [719, 223] on span "[PERSON_NAME][GEOGRAPHIC_DATA] (BANKSTOWN 2200)" at bounding box center [736, 224] width 235 height 15
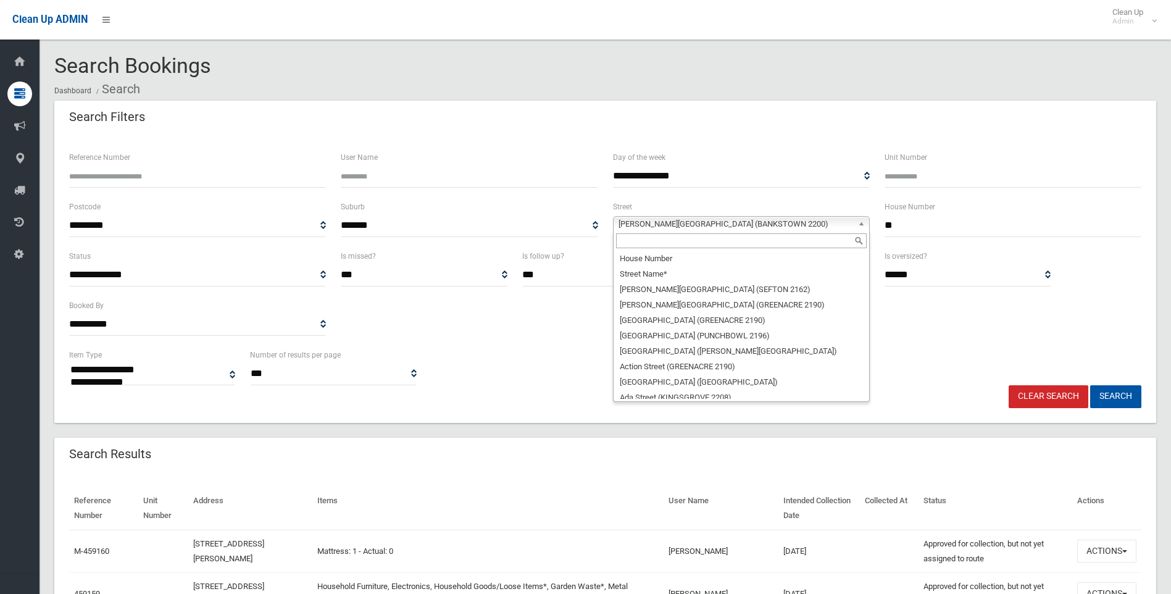
scroll to position [26304, 0]
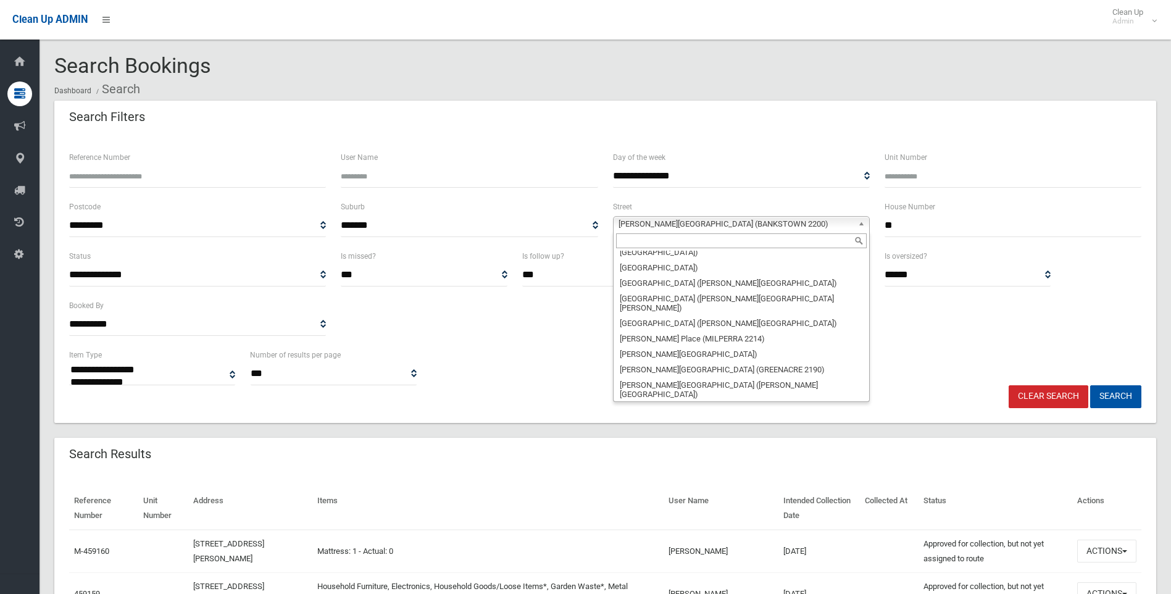
click at [639, 240] on input "text" at bounding box center [741, 240] width 251 height 15
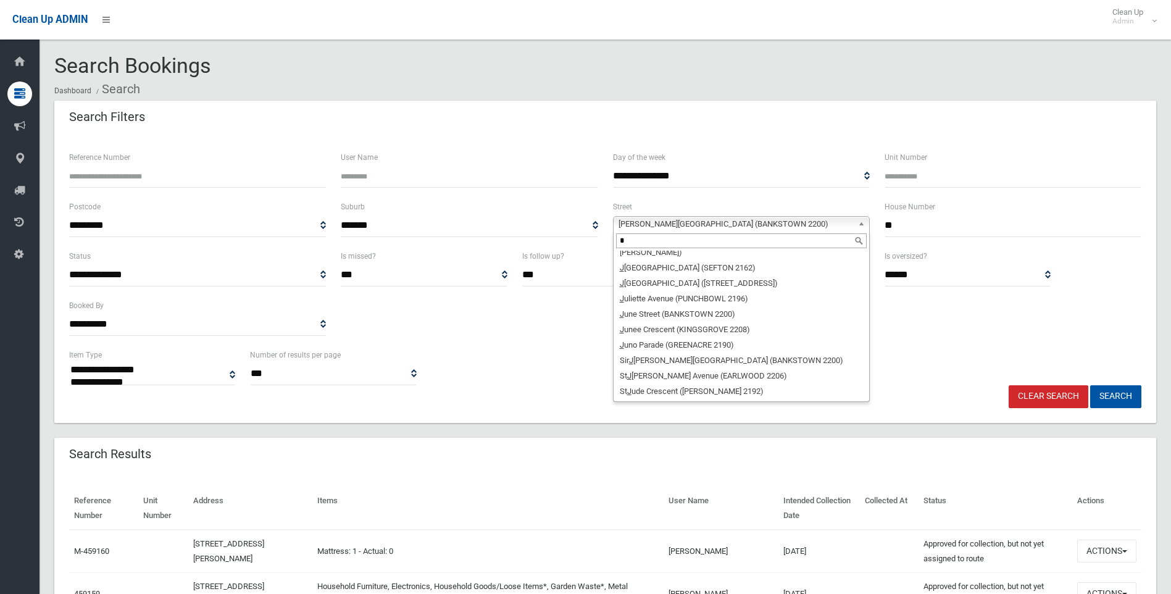
scroll to position [0, 0]
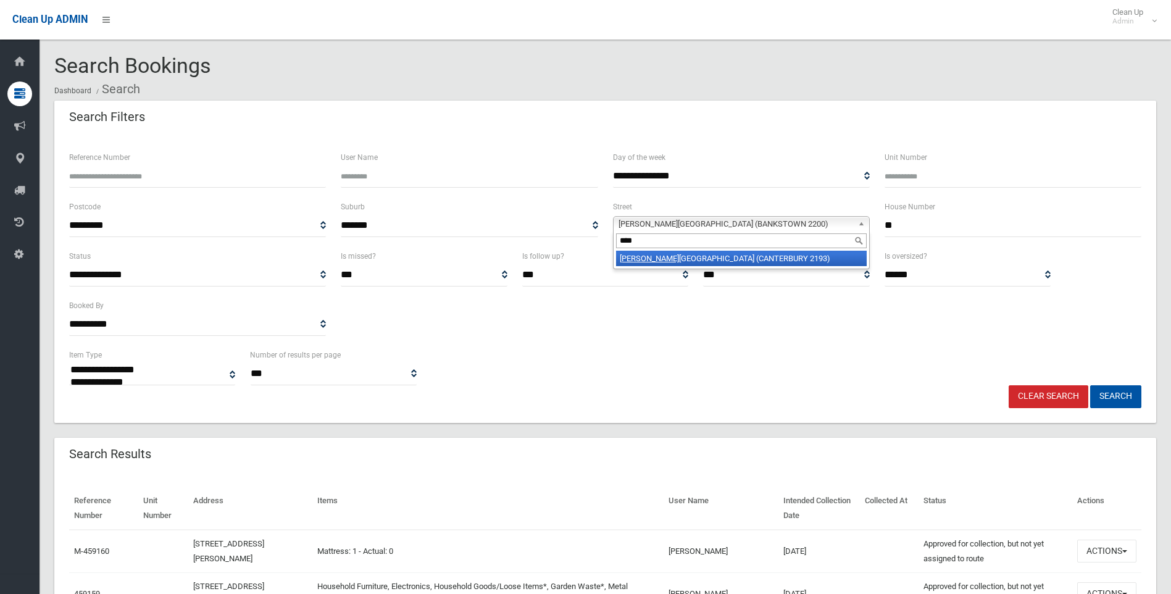
type input "****"
click at [660, 255] on li "[PERSON_NAME] (CANTERBURY 2193)" at bounding box center [741, 258] width 251 height 15
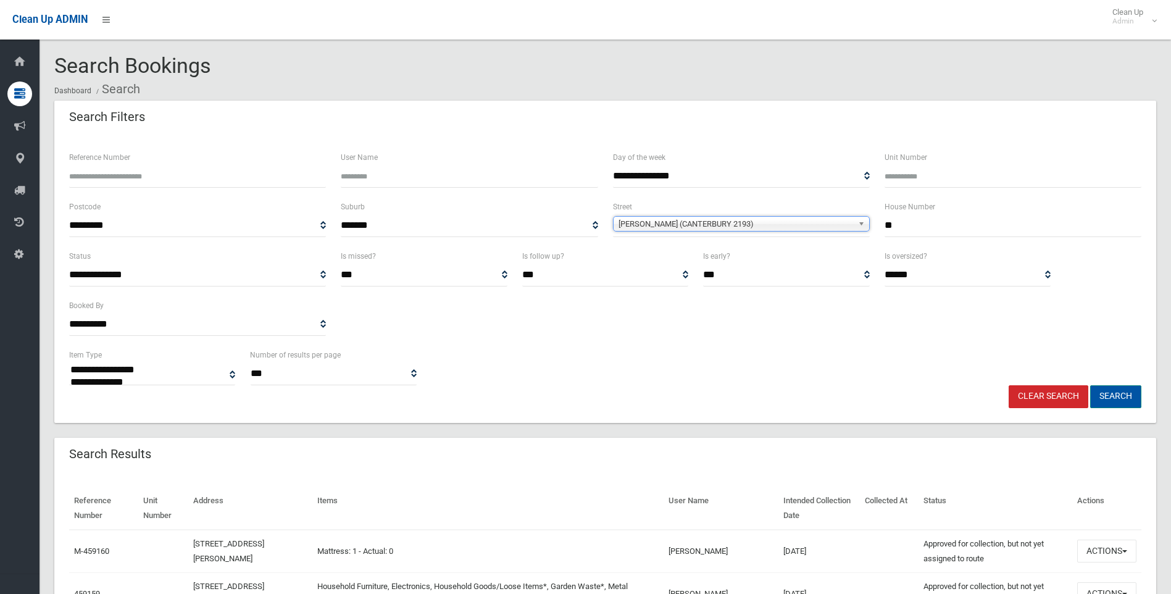
click at [1123, 391] on button "Search" at bounding box center [1115, 396] width 51 height 23
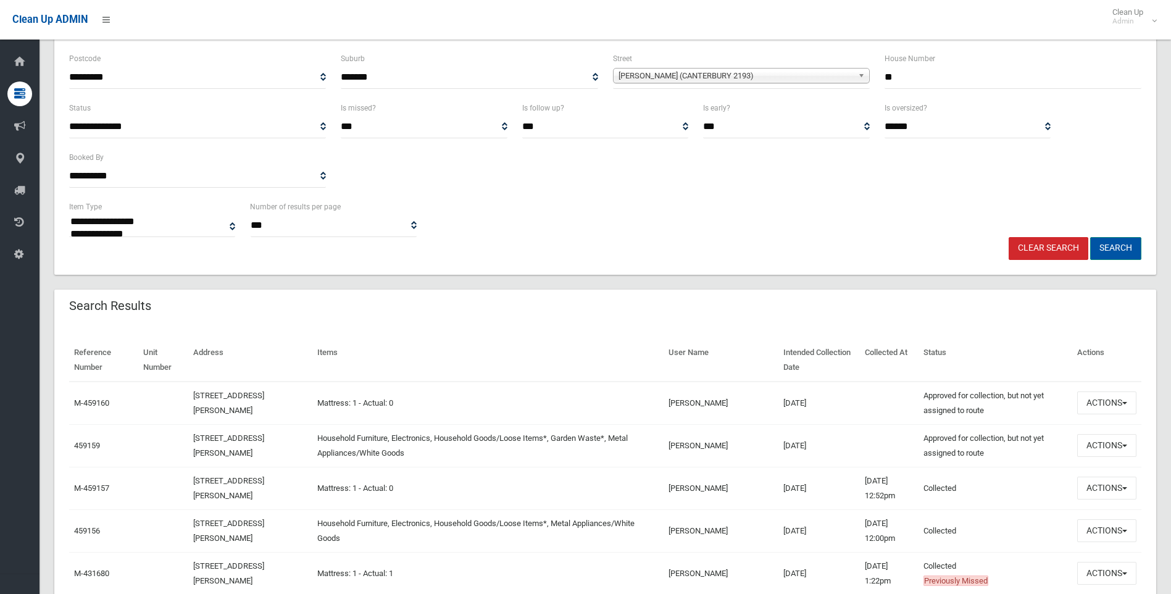
scroll to position [185, 0]
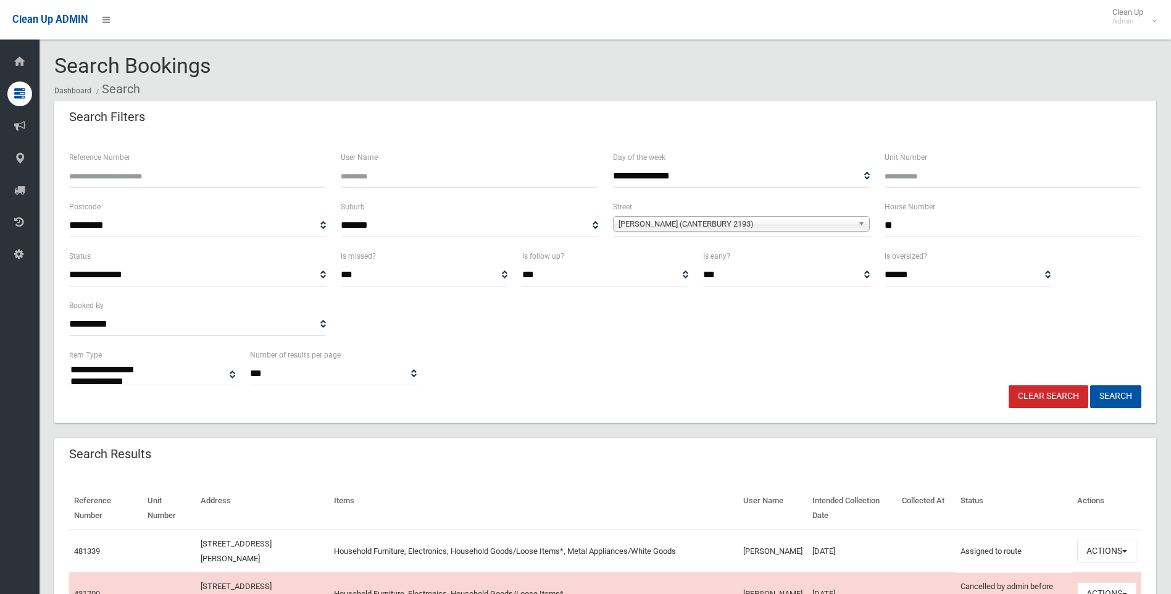
select select
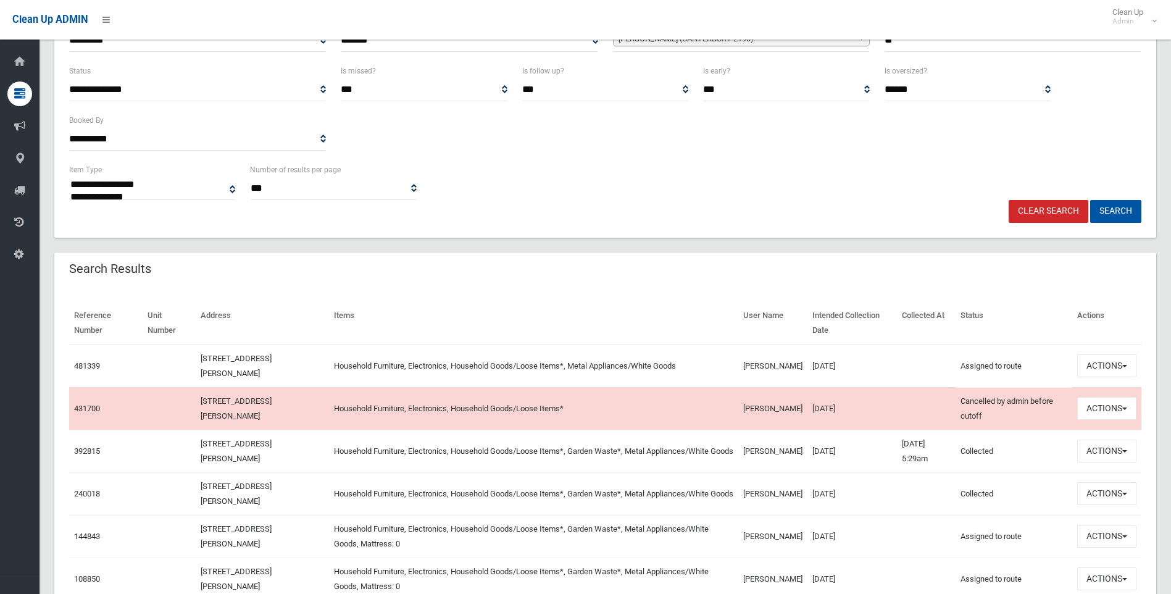
click at [582, 278] on div "Search Results" at bounding box center [605, 269] width 1102 height 35
click at [1126, 361] on button "Actions" at bounding box center [1106, 365] width 59 height 23
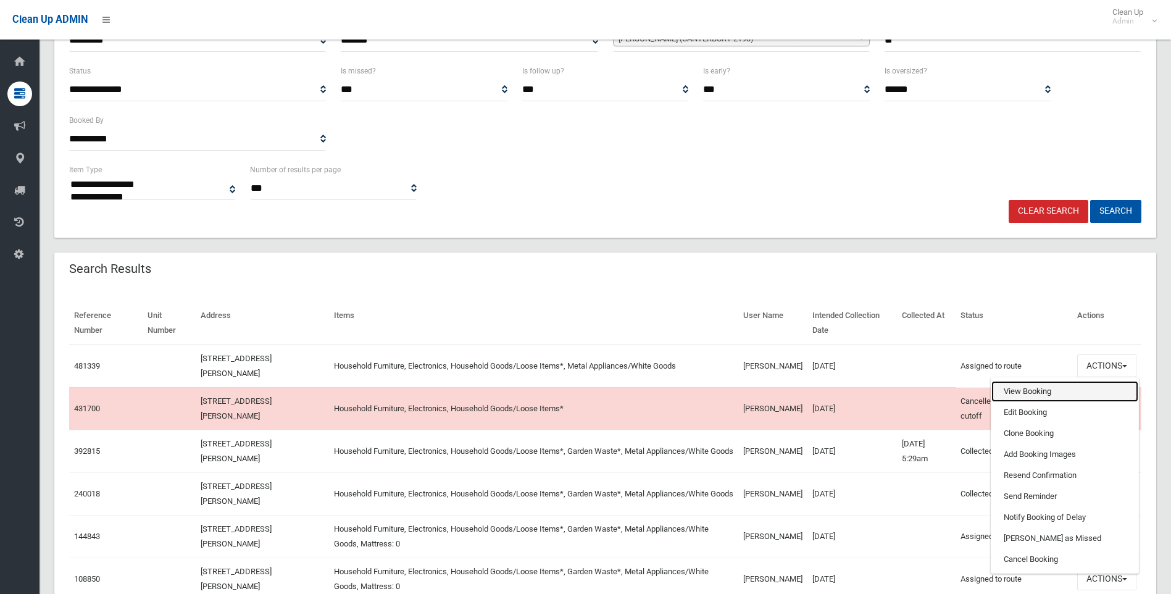
click at [1015, 386] on link "View Booking" at bounding box center [1064, 391] width 147 height 21
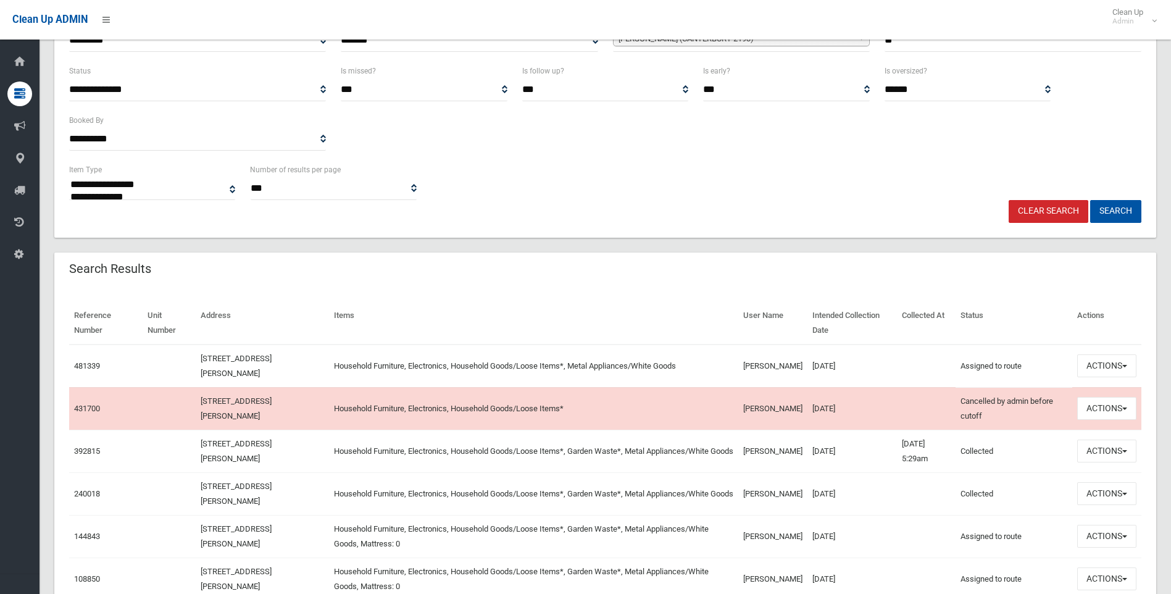
scroll to position [0, 0]
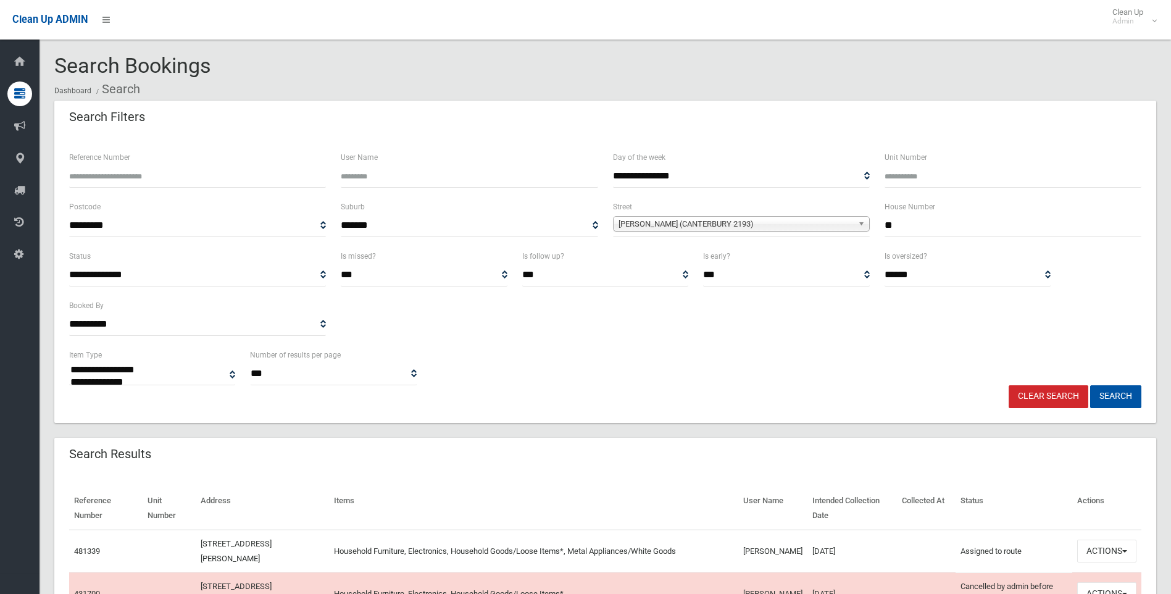
drag, startPoint x: 913, startPoint y: 225, endPoint x: 802, endPoint y: 233, distance: 111.4
click at [801, 234] on div "**********" at bounding box center [605, 223] width 1087 height 49
type input "**"
click at [675, 226] on span "Jeffrey Street (CANTERBURY 2193)" at bounding box center [736, 224] width 235 height 15
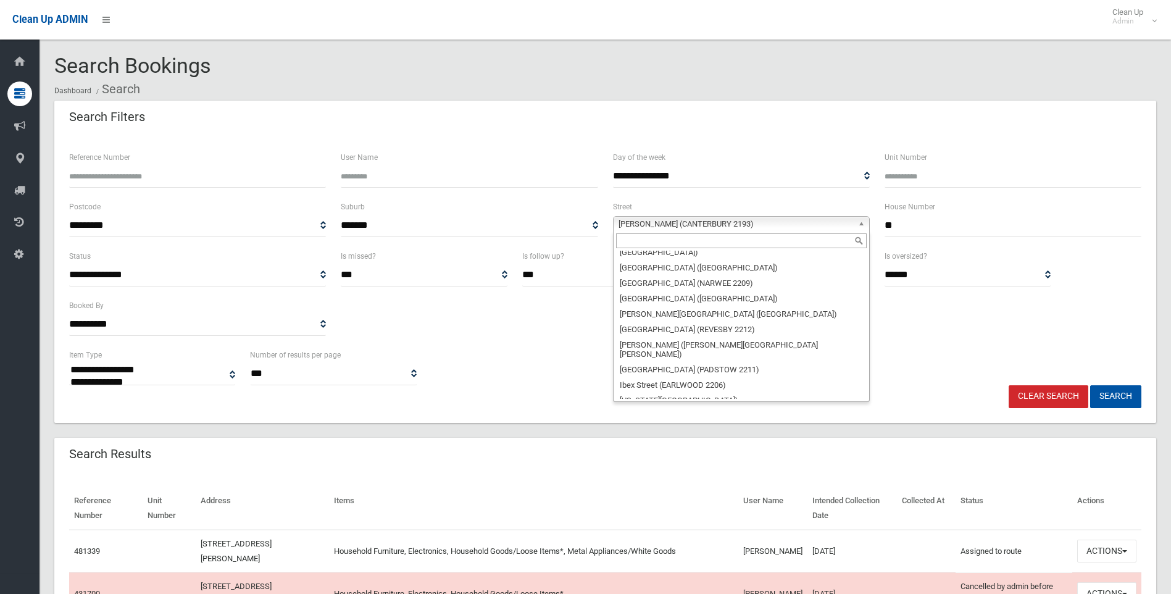
click at [636, 240] on input "text" at bounding box center [741, 240] width 251 height 15
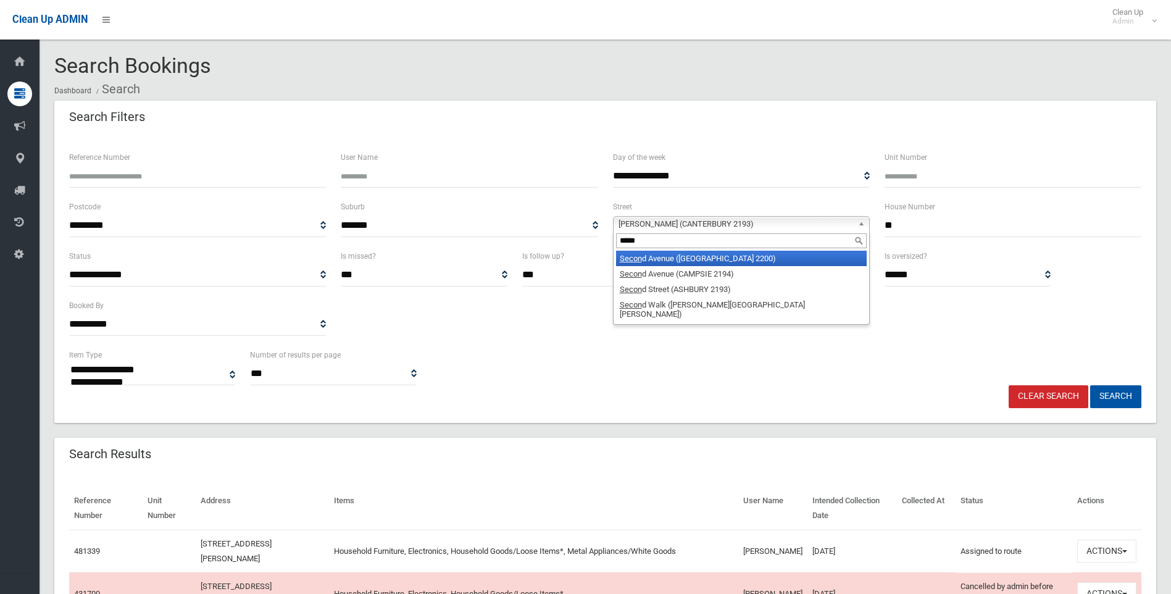
type input "*****"
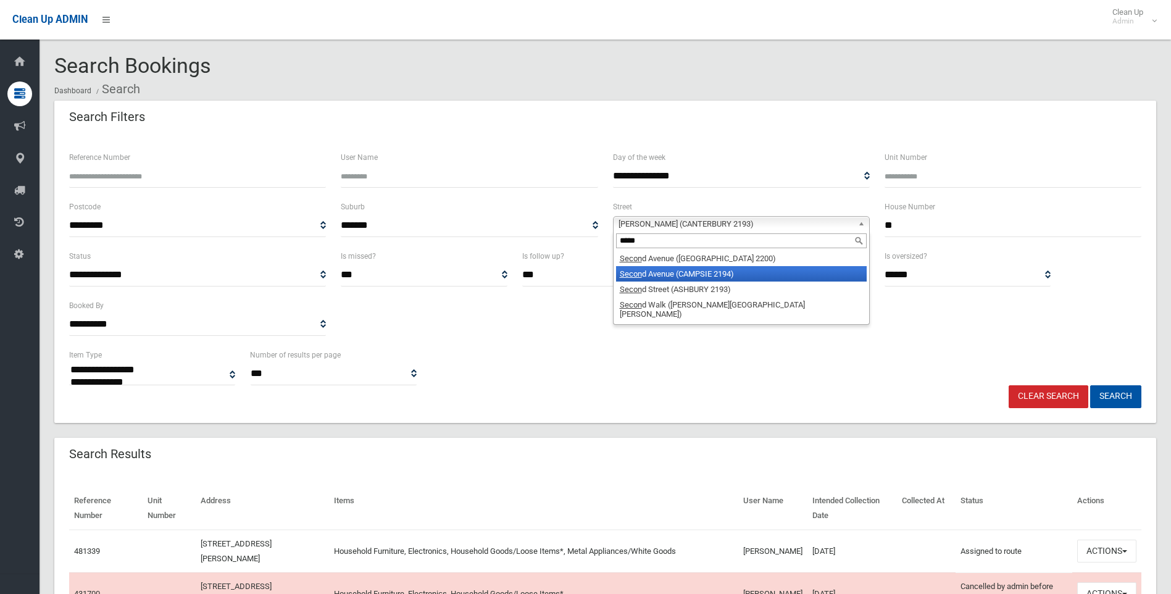
click at [669, 275] on li "Secon d Avenue (CAMPSIE 2194)" at bounding box center [741, 273] width 251 height 15
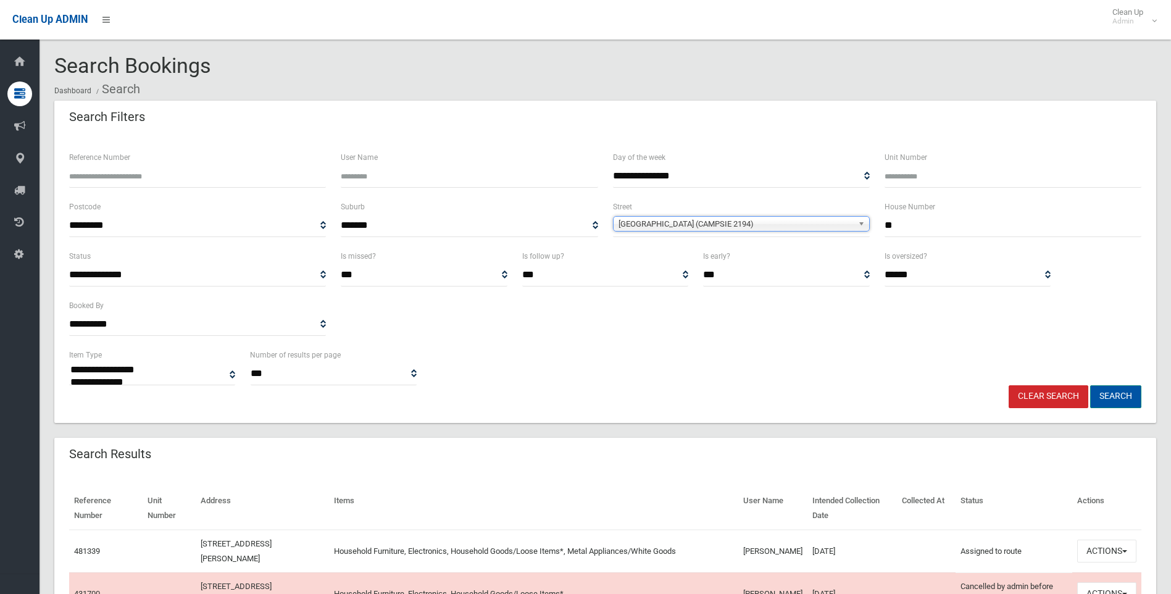
click at [1112, 402] on button "Search" at bounding box center [1115, 396] width 51 height 23
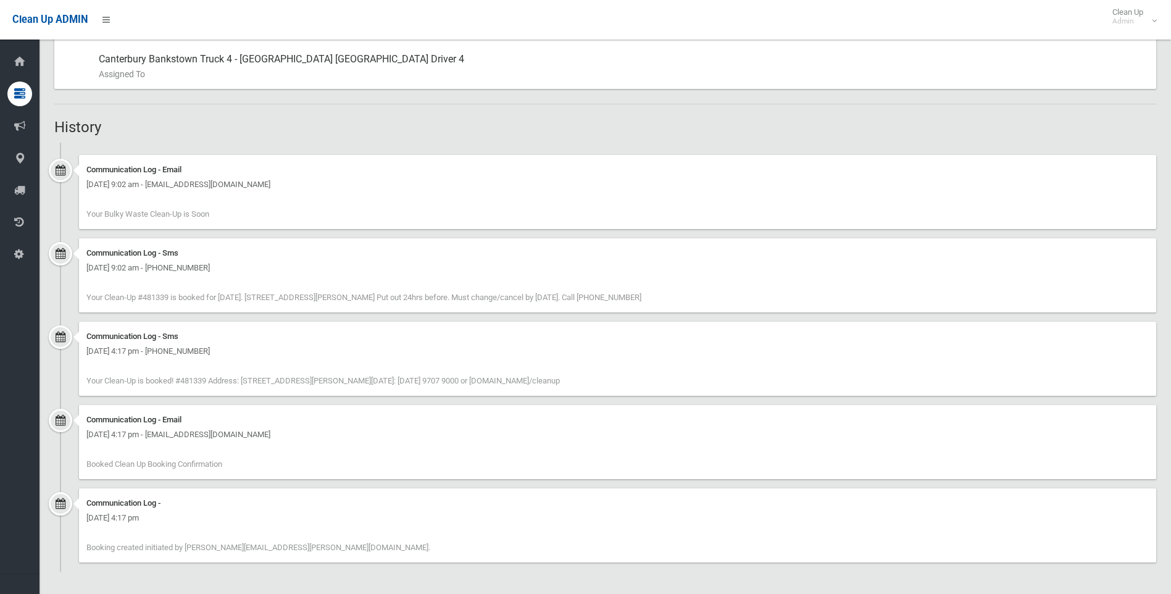
scroll to position [428, 0]
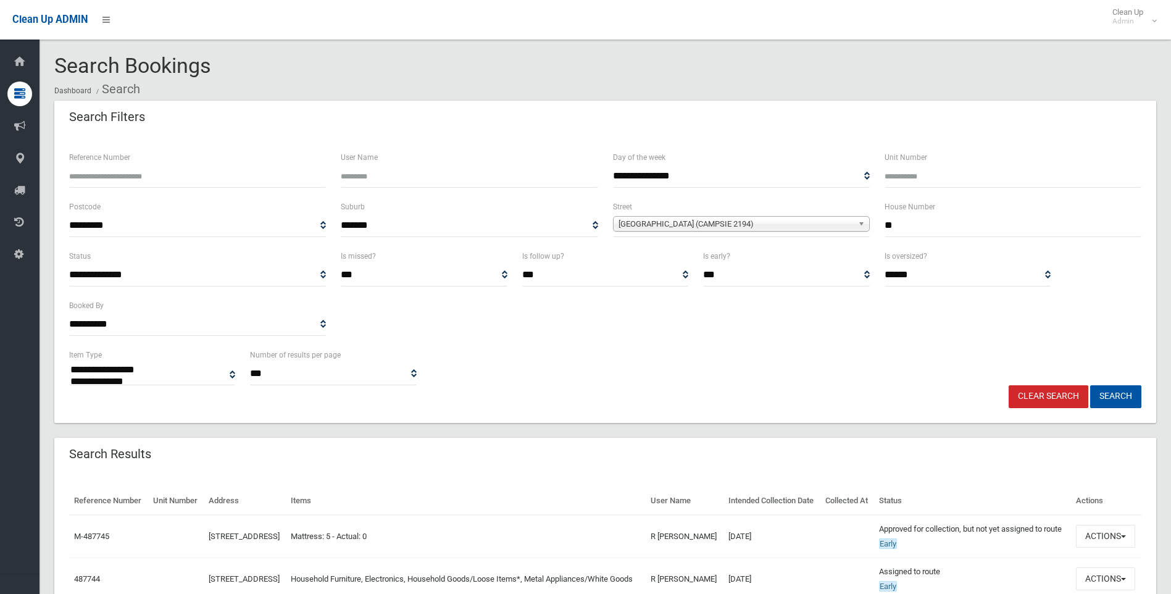
select select
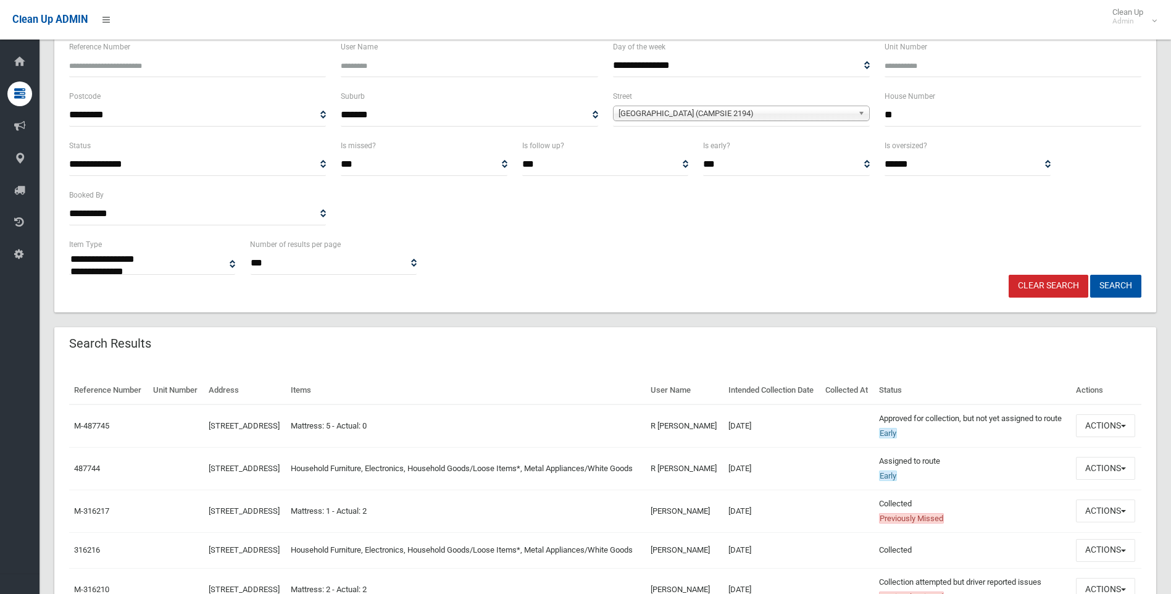
scroll to position [265, 0]
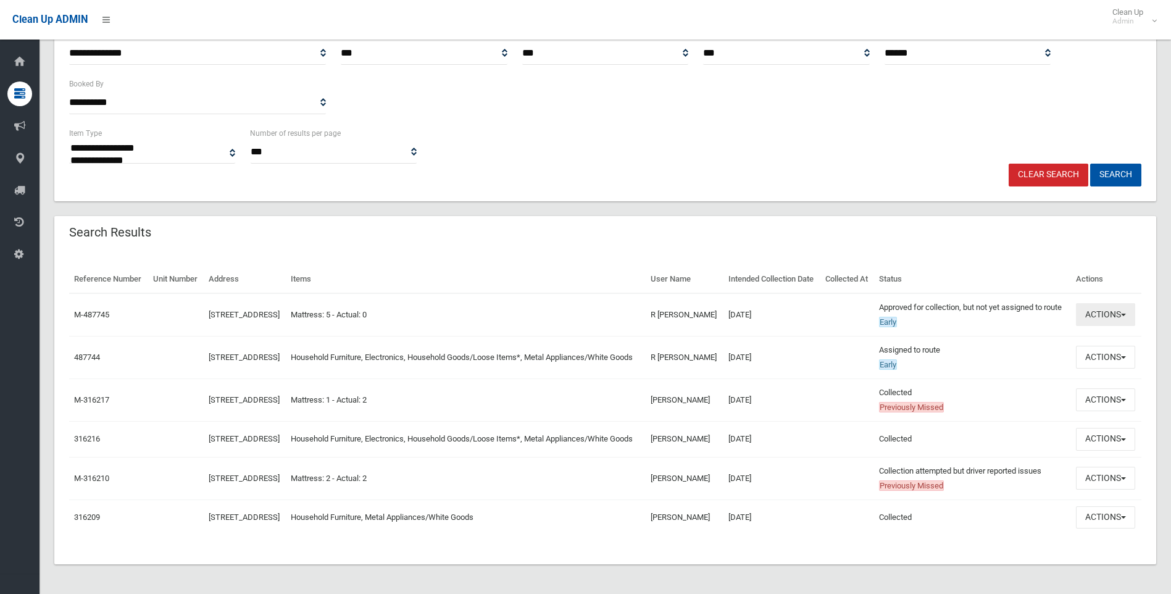
click at [1124, 303] on button "Actions" at bounding box center [1105, 314] width 59 height 23
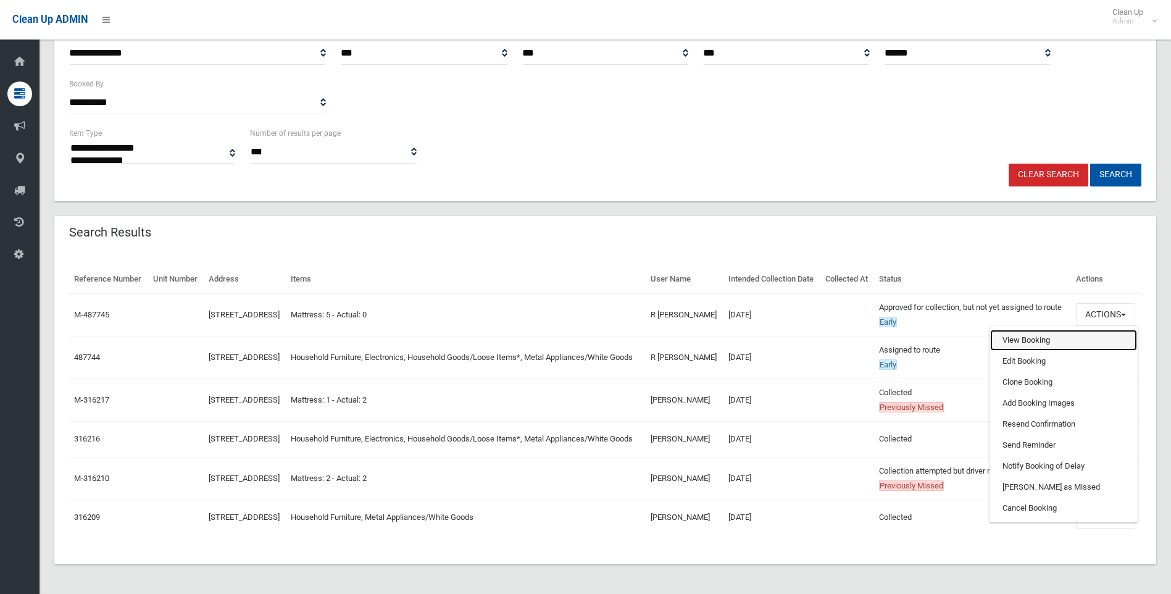
click at [1011, 330] on link "View Booking" at bounding box center [1063, 340] width 147 height 21
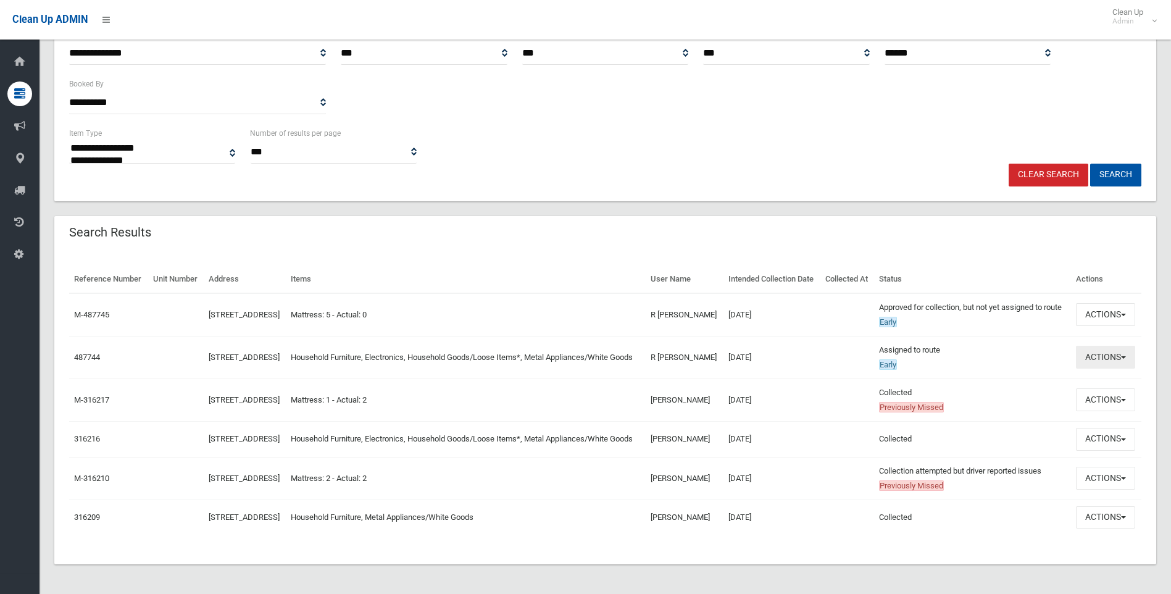
click at [1091, 346] on button "Actions" at bounding box center [1105, 357] width 59 height 23
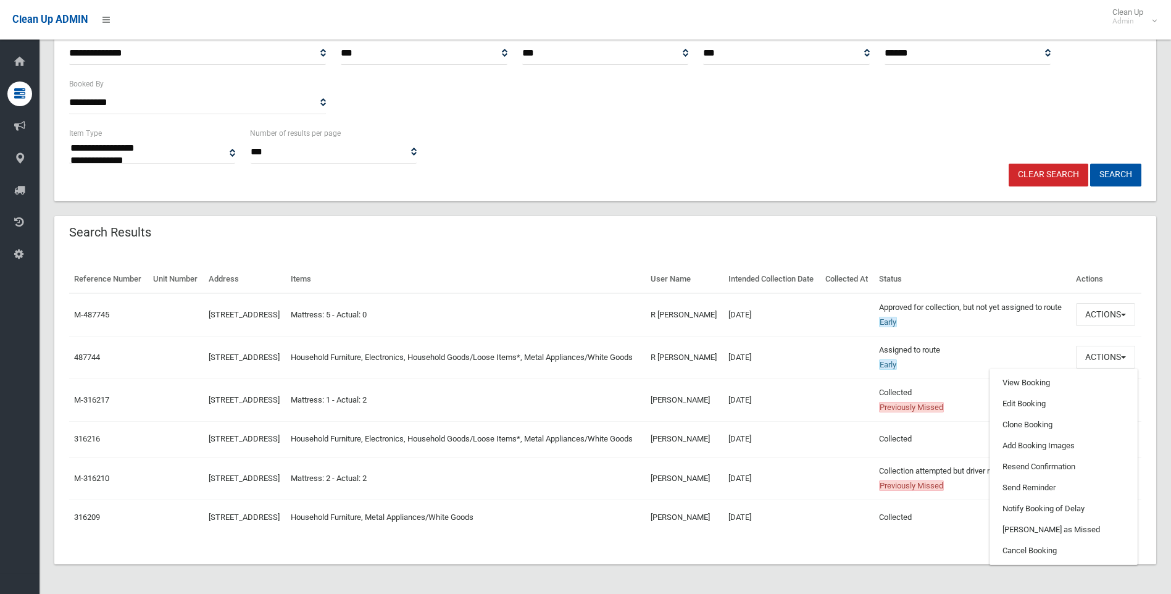
click at [725, 151] on div "**********" at bounding box center [605, 58] width 1102 height 288
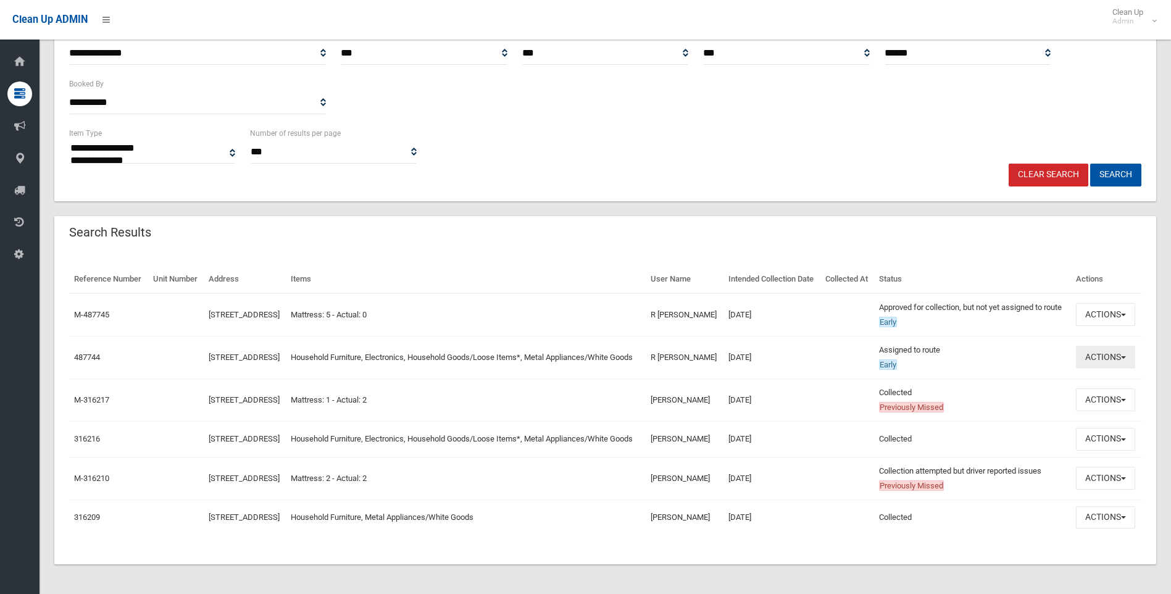
click at [1102, 348] on button "Actions" at bounding box center [1105, 357] width 59 height 23
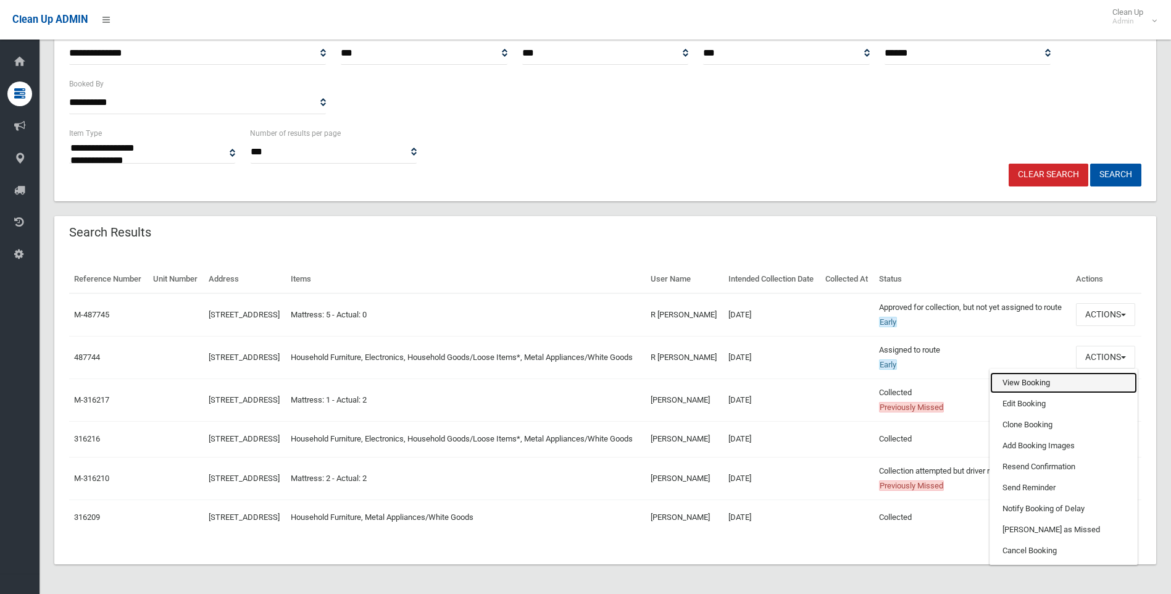
click at [1062, 377] on link "View Booking" at bounding box center [1063, 382] width 147 height 21
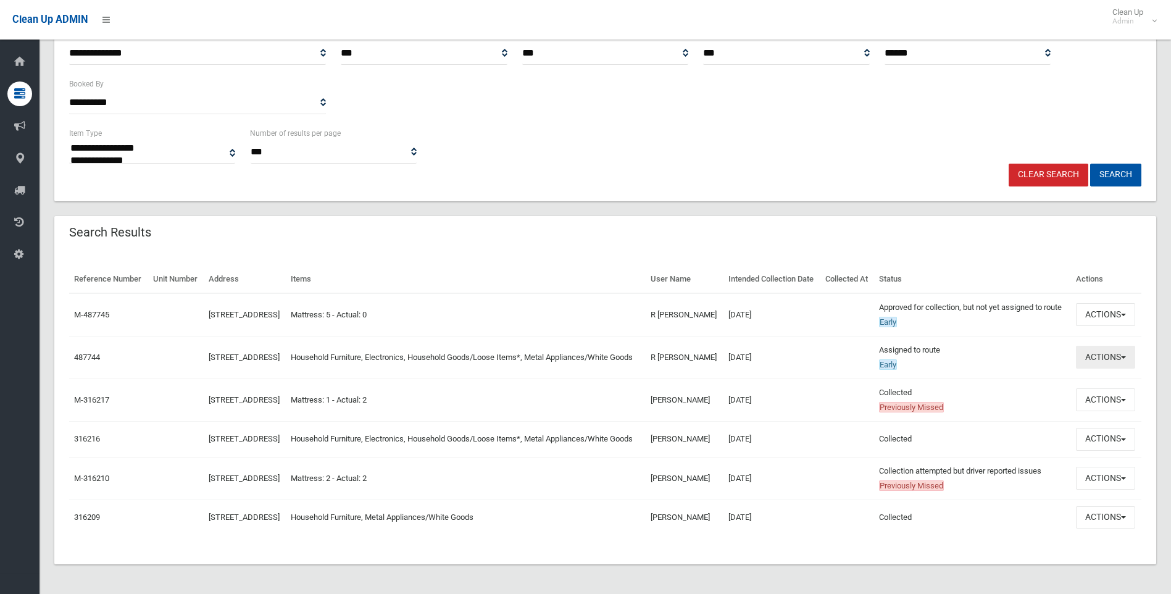
click at [1122, 349] on button "Actions" at bounding box center [1105, 357] width 59 height 23
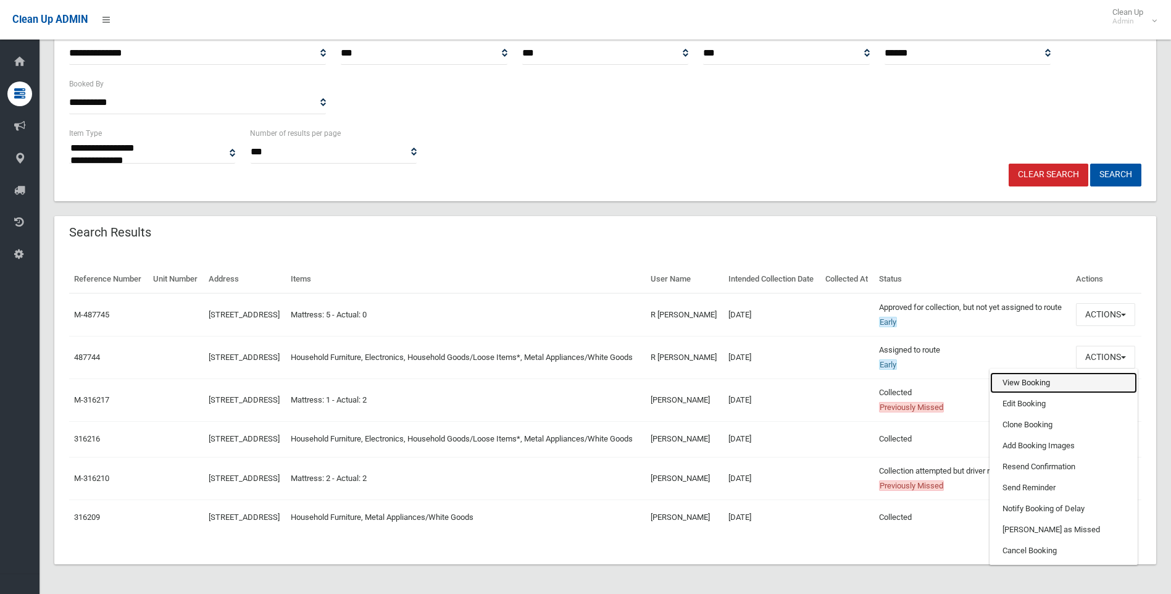
click at [1025, 372] on link "View Booking" at bounding box center [1063, 382] width 147 height 21
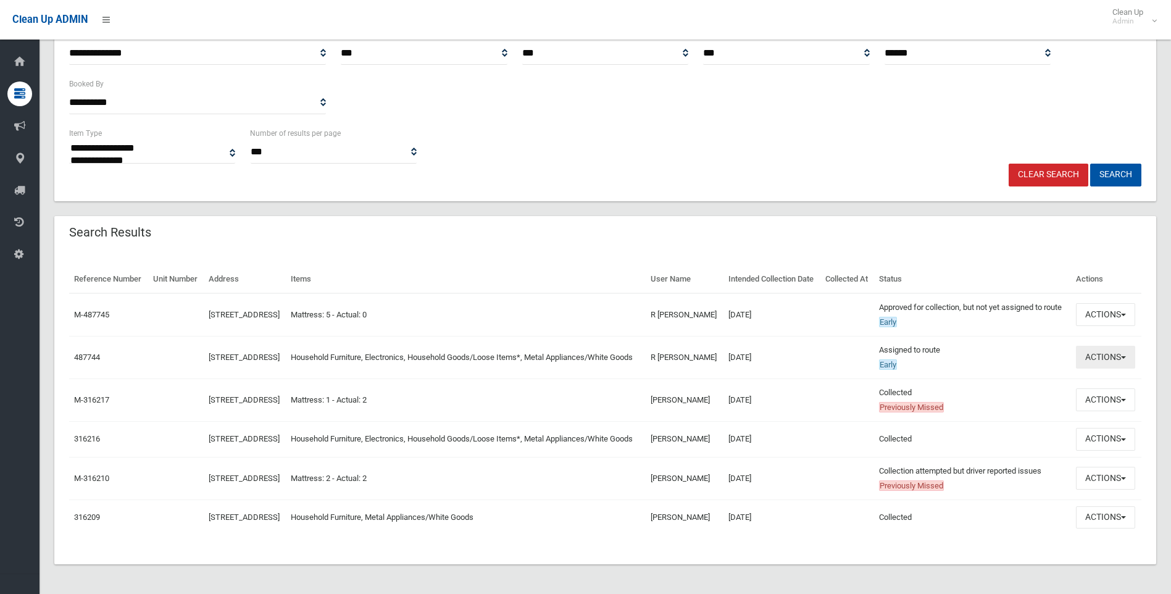
click at [1113, 346] on button "Actions" at bounding box center [1105, 357] width 59 height 23
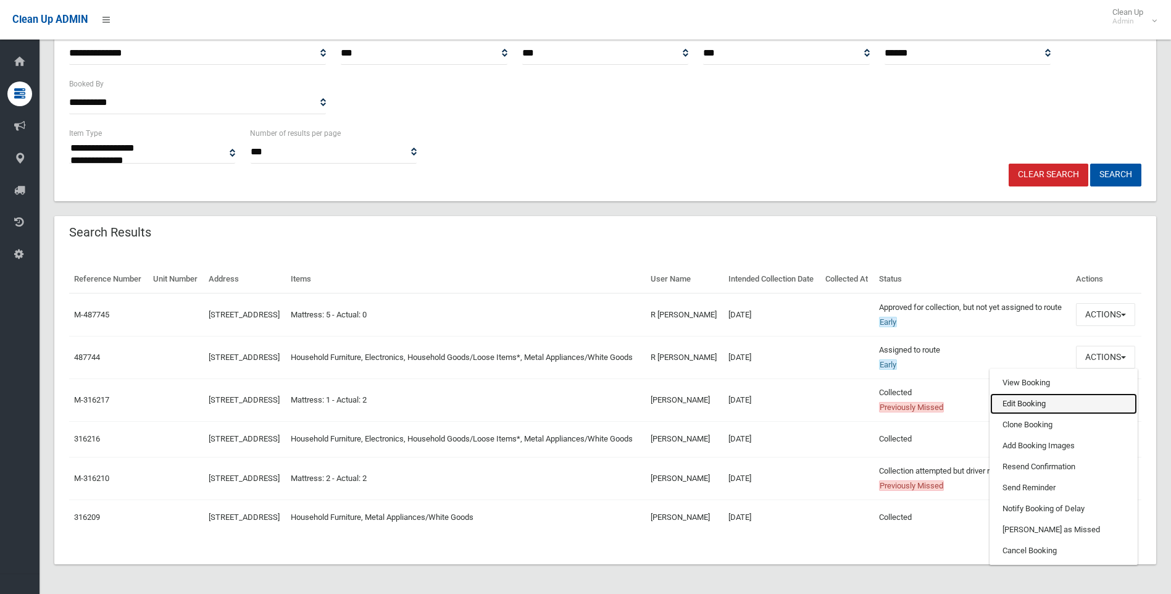
click at [1036, 393] on link "Edit Booking" at bounding box center [1063, 403] width 147 height 21
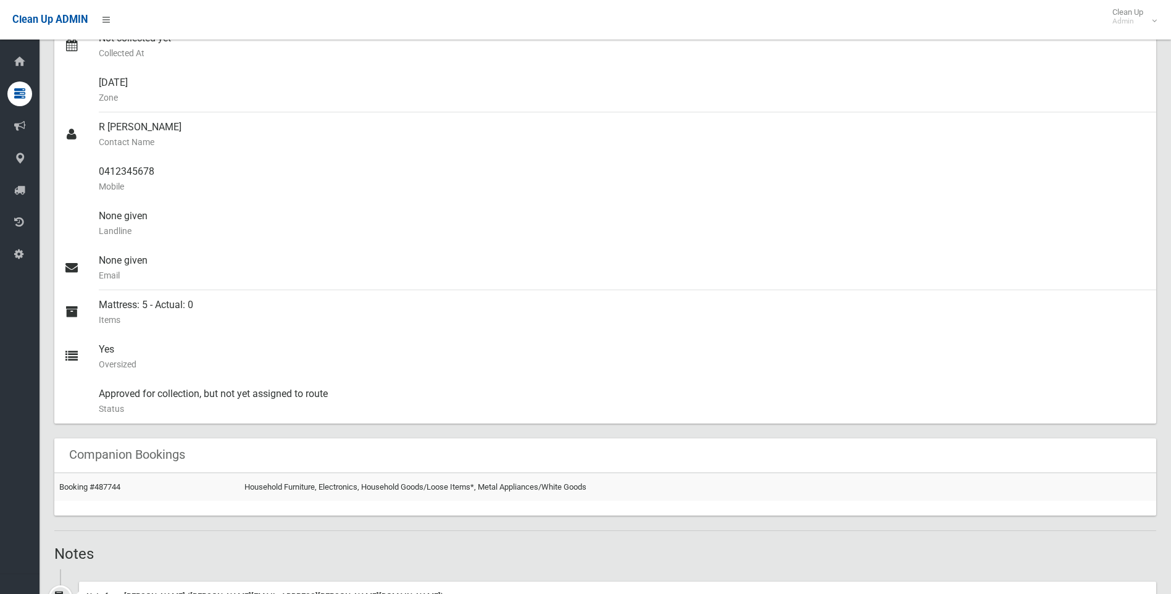
scroll to position [309, 0]
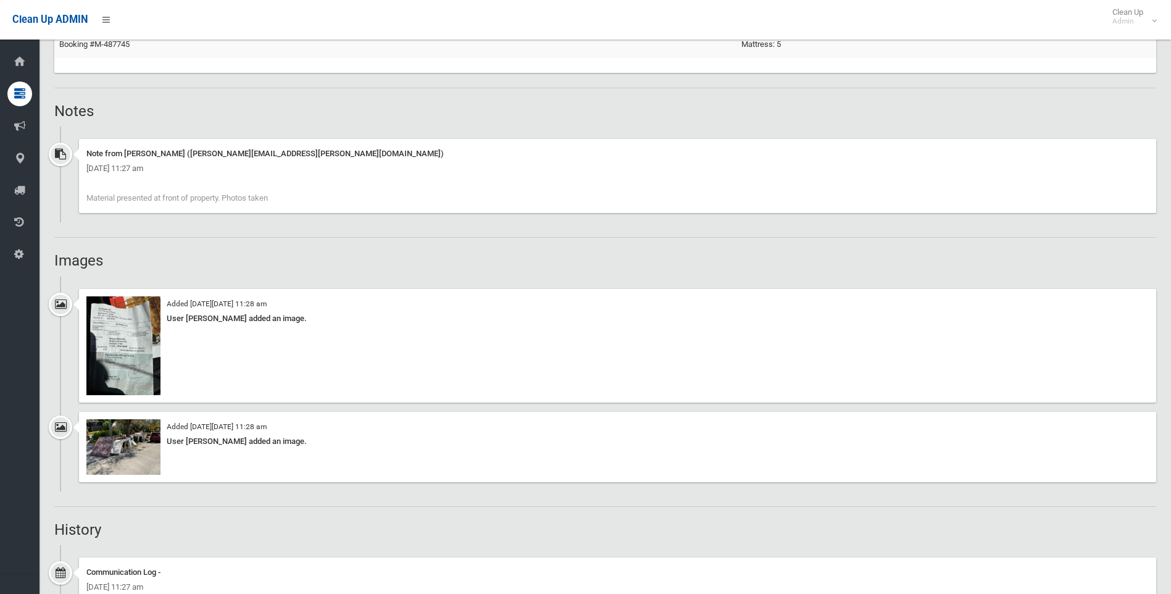
scroll to position [864, 0]
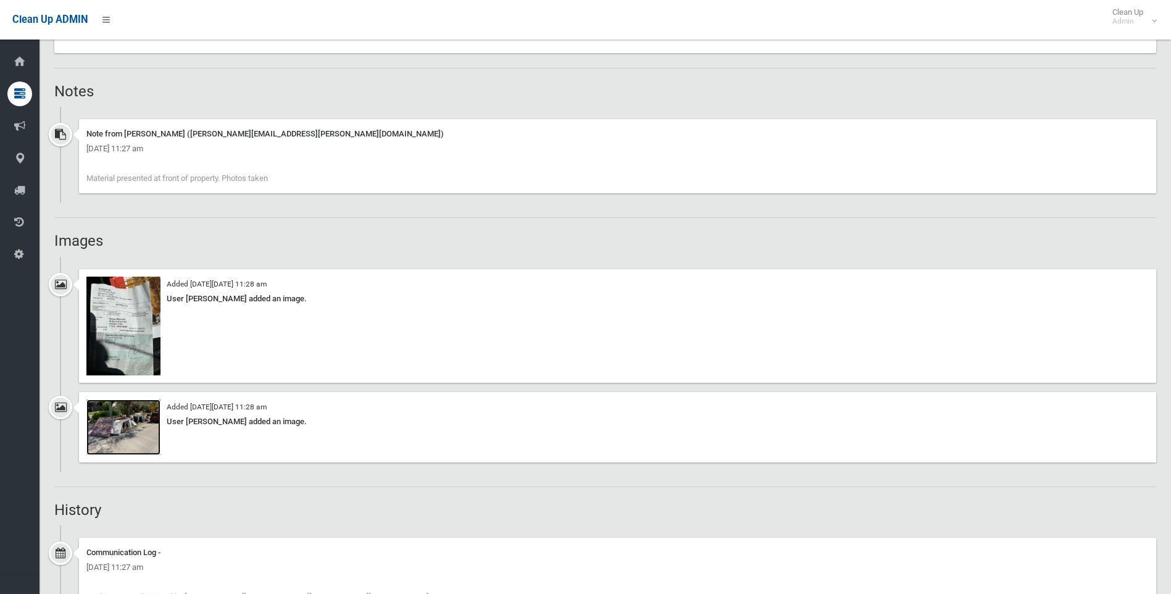
click at [133, 432] on img at bounding box center [123, 427] width 74 height 56
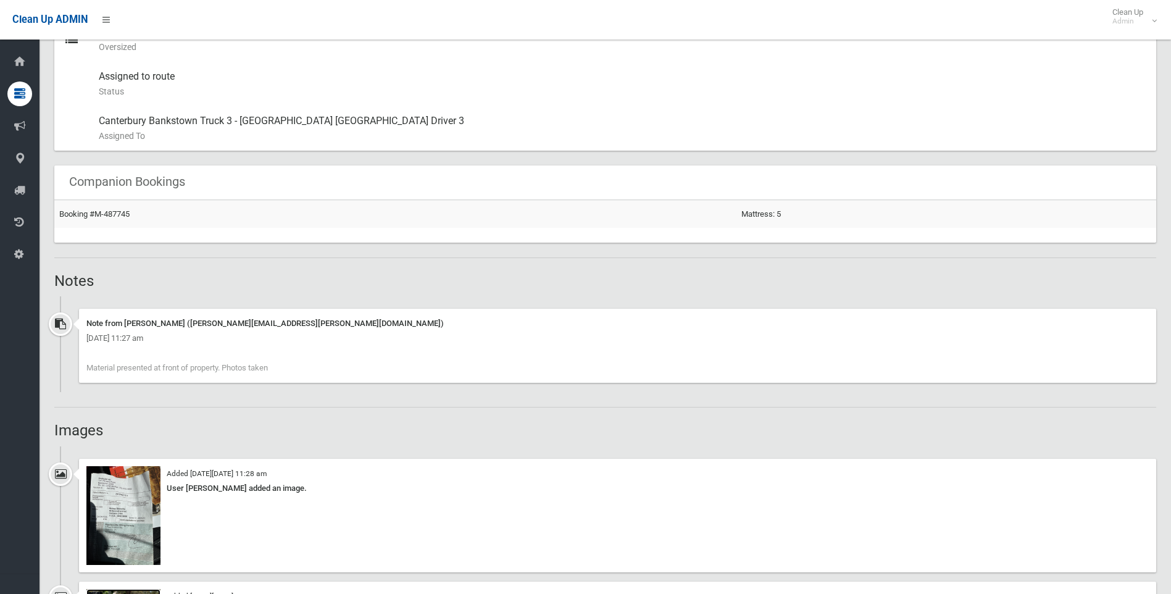
scroll to position [667, 0]
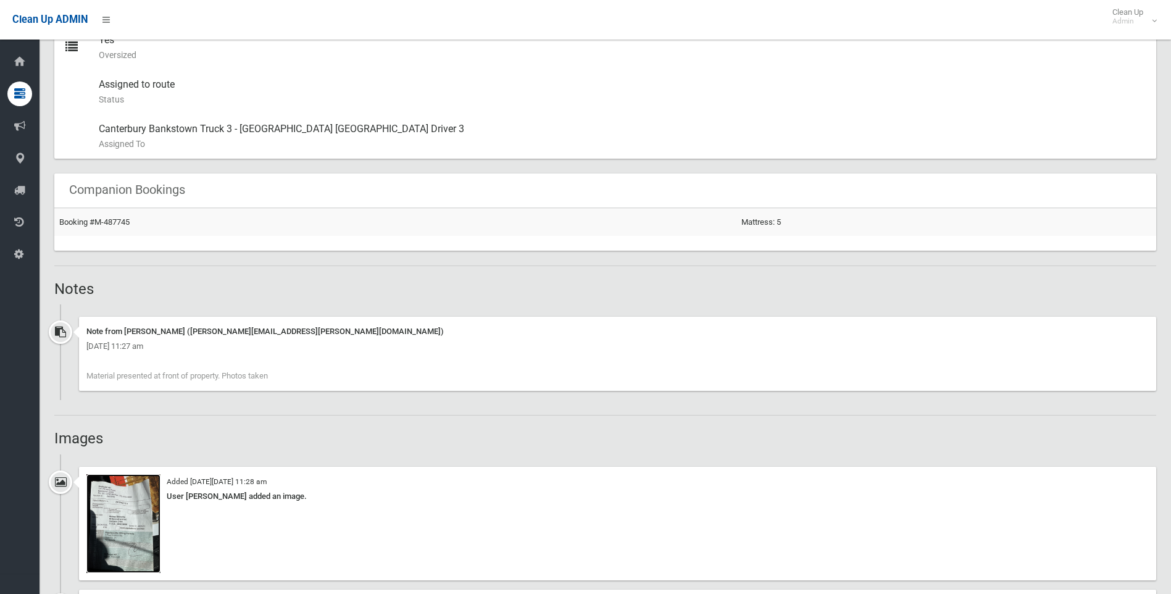
click at [133, 540] on img at bounding box center [123, 523] width 74 height 99
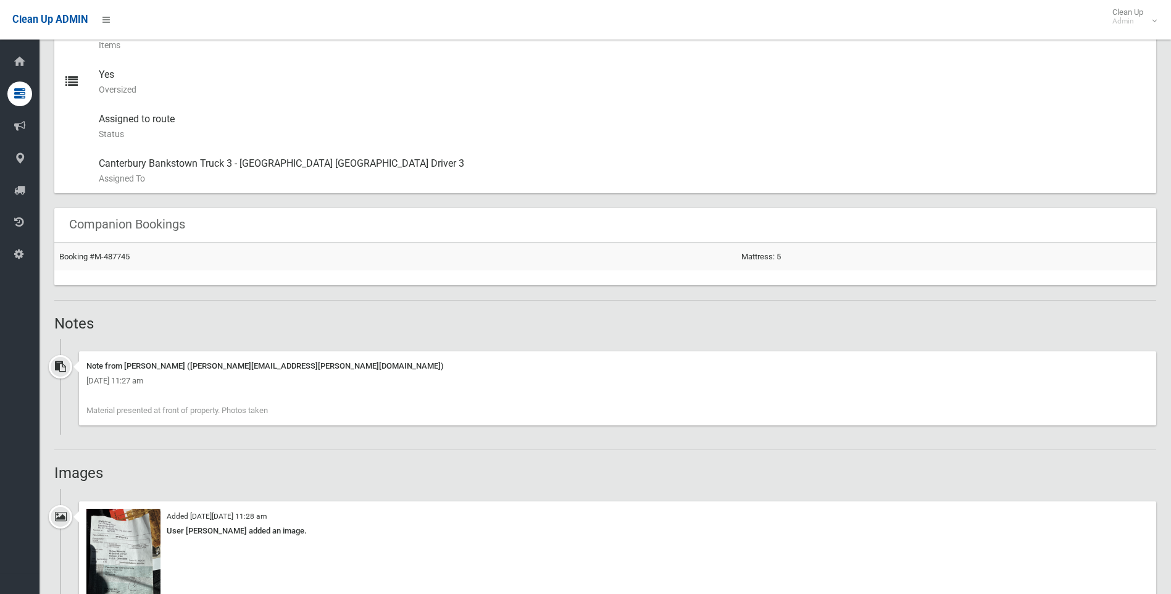
scroll to position [790, 0]
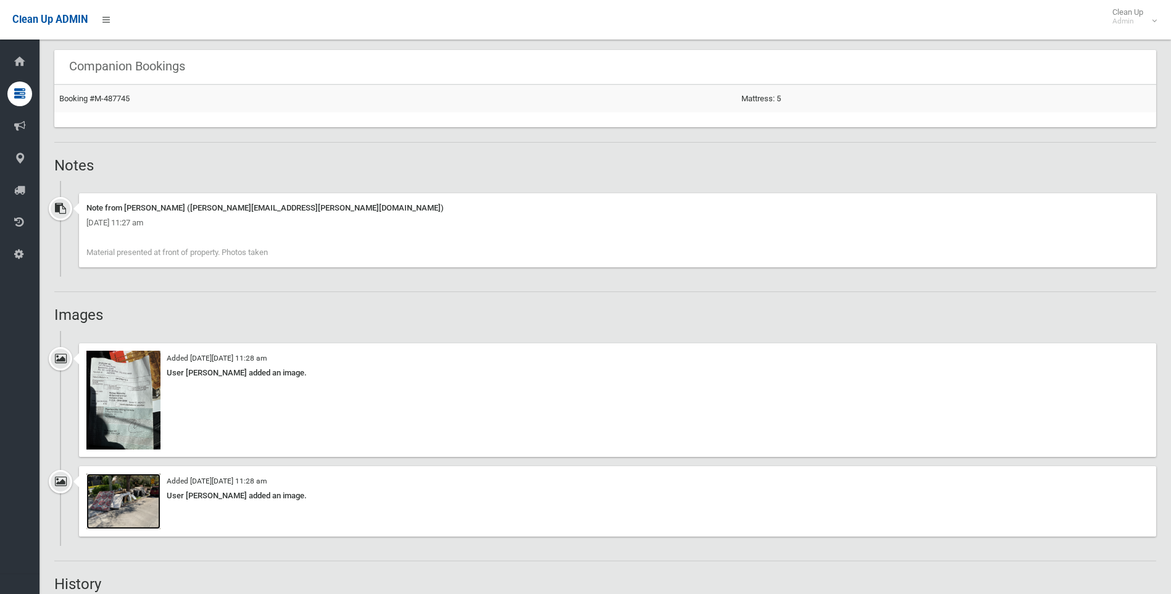
click at [130, 490] on img at bounding box center [123, 501] width 74 height 56
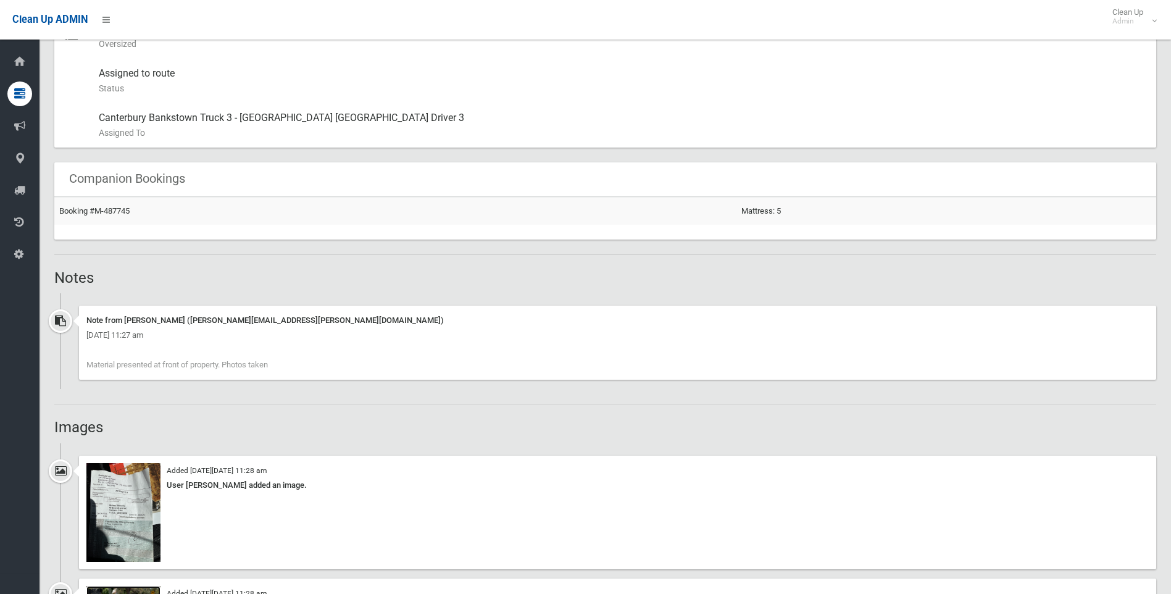
scroll to position [852, 0]
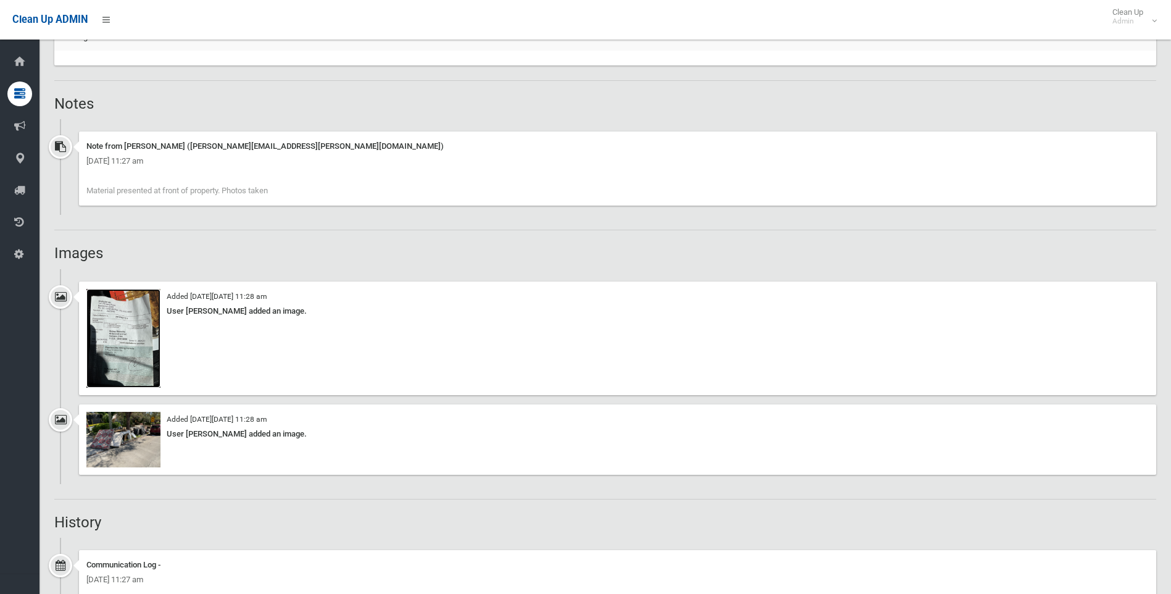
click at [142, 362] on img at bounding box center [123, 338] width 74 height 99
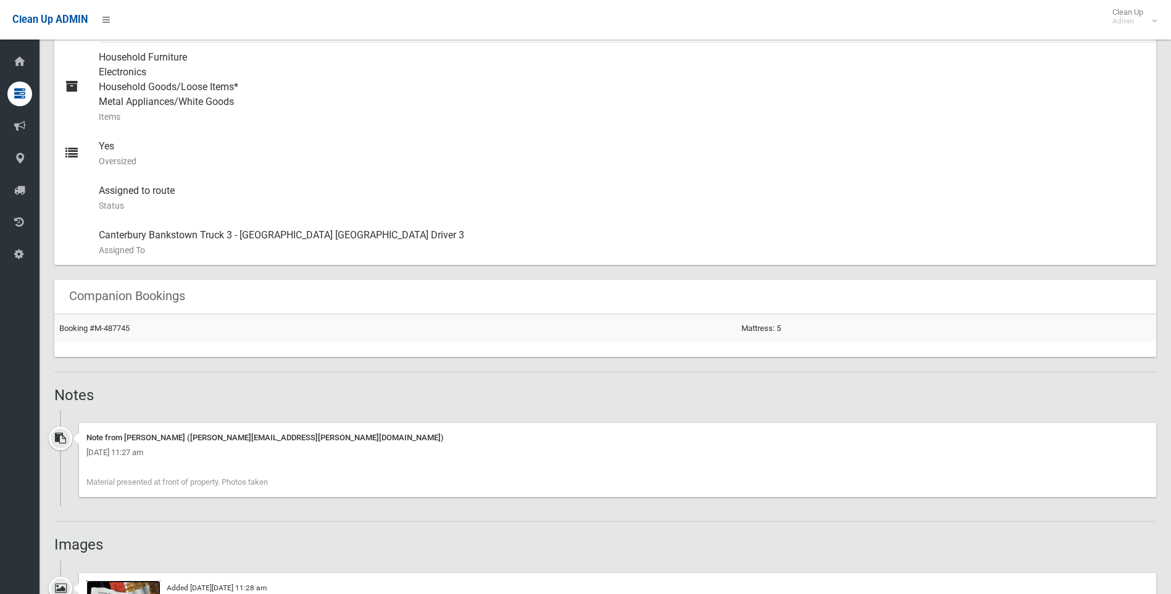
scroll to position [728, 0]
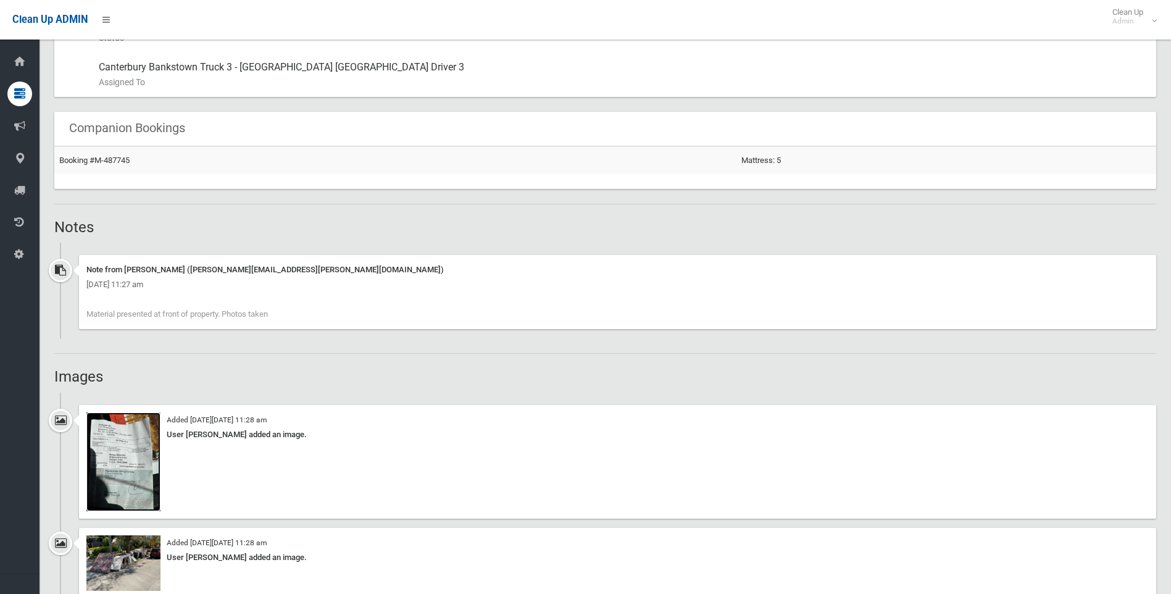
click at [120, 480] on img at bounding box center [123, 461] width 74 height 99
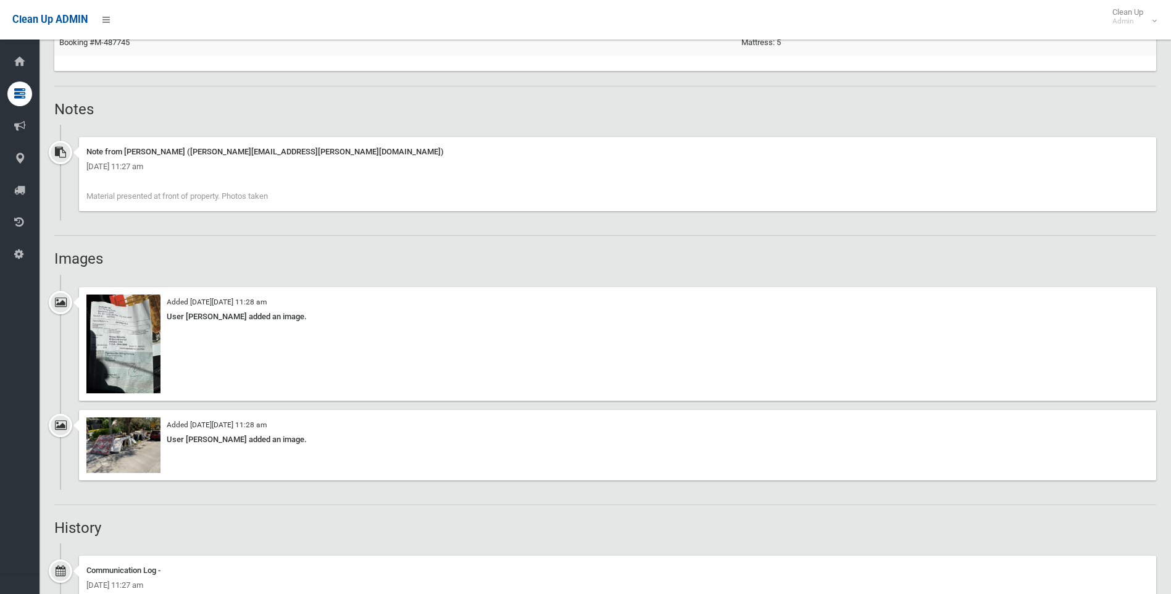
scroll to position [914, 0]
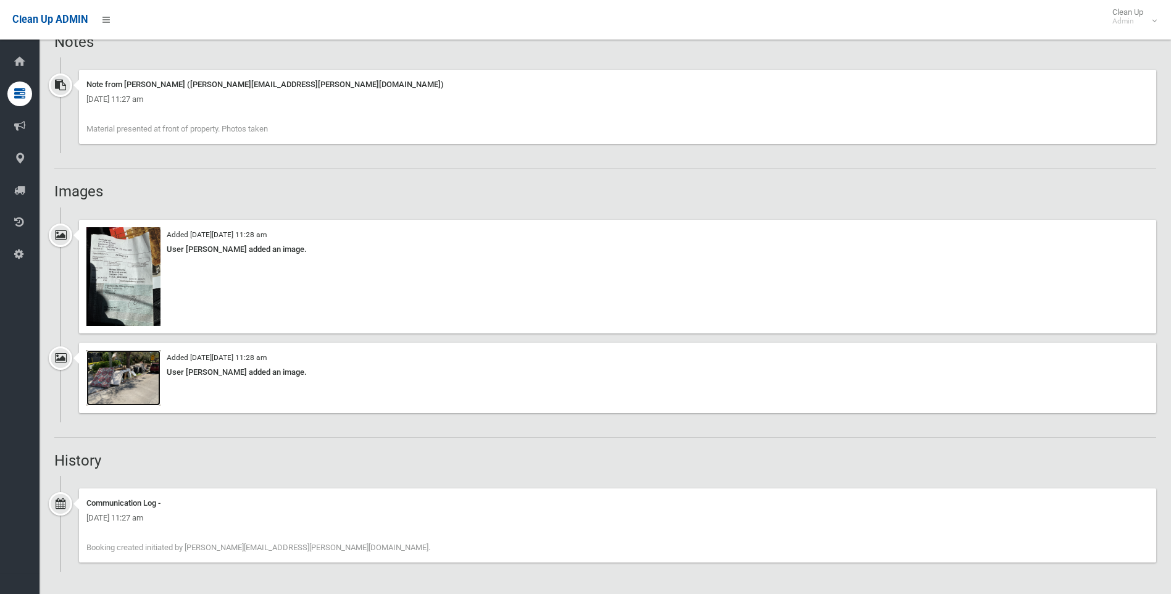
click at [130, 393] on img at bounding box center [123, 378] width 74 height 56
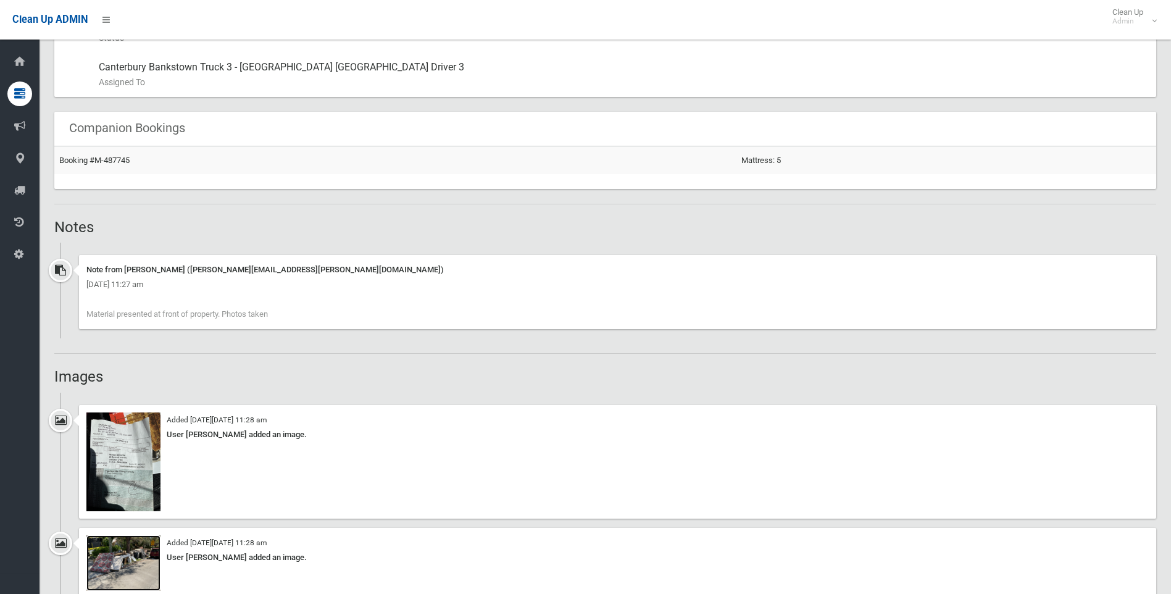
scroll to position [543, 0]
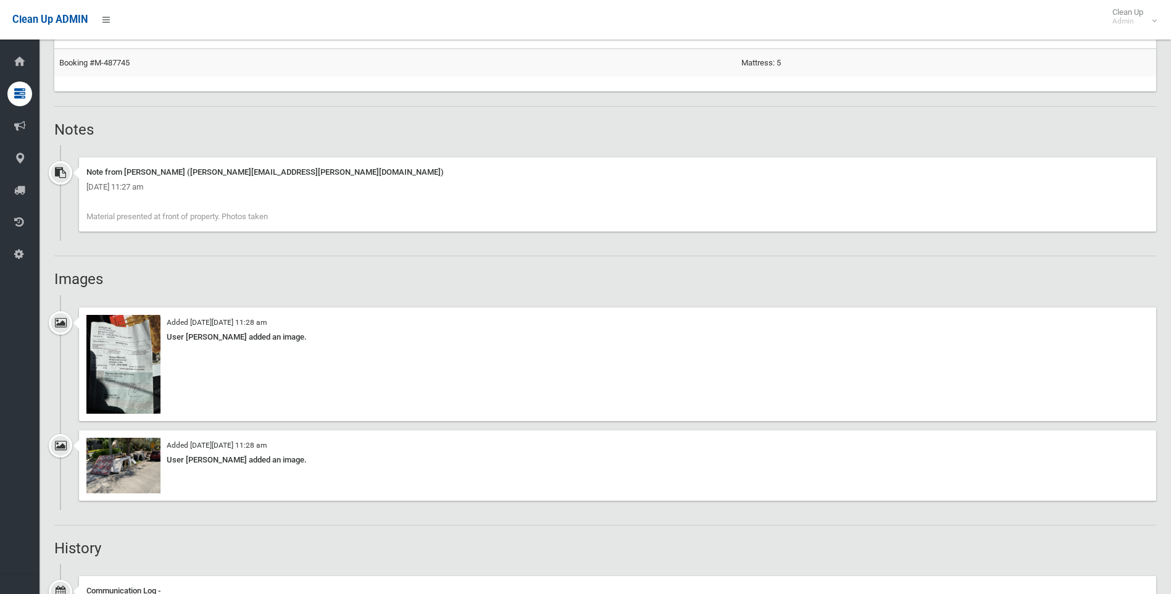
scroll to position [914, 0]
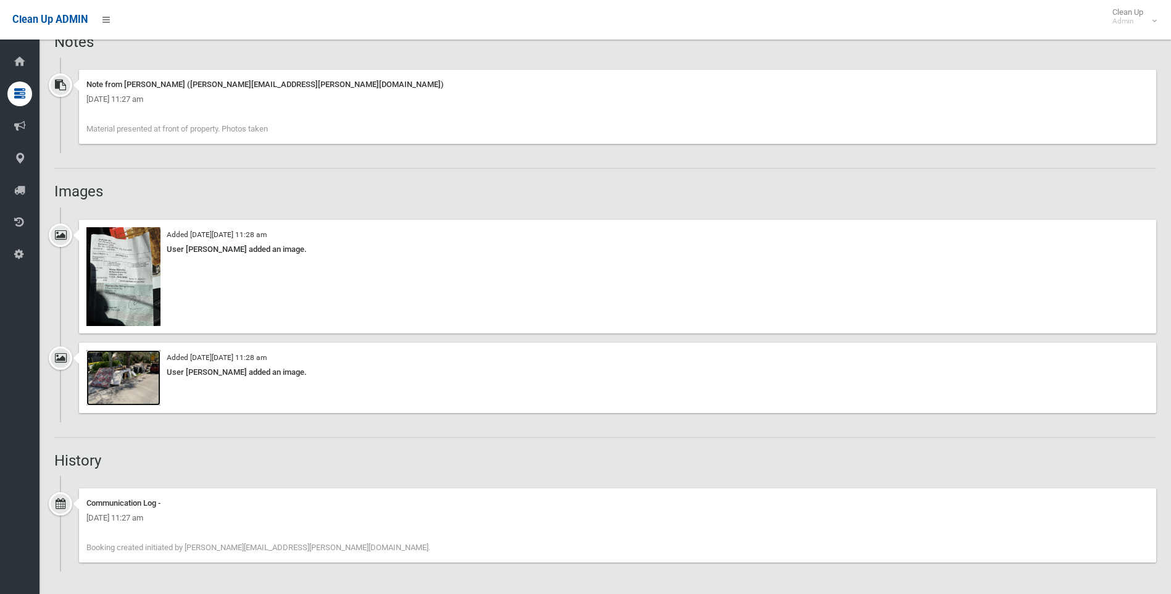
click at [124, 382] on img at bounding box center [123, 378] width 74 height 56
click at [107, 273] on img at bounding box center [123, 276] width 74 height 99
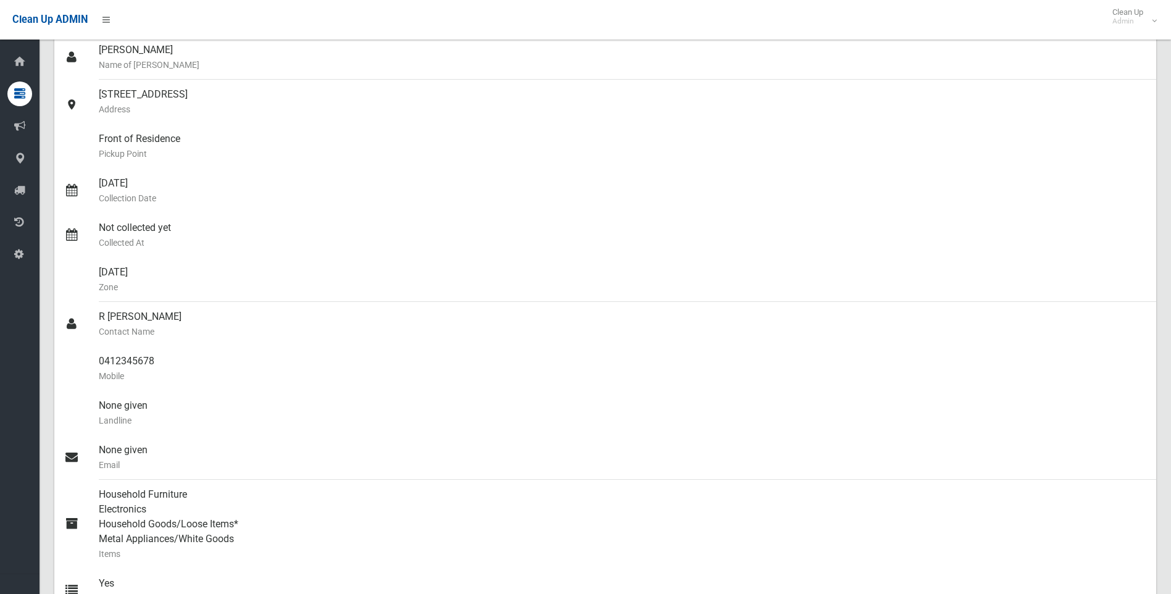
scroll to position [370, 0]
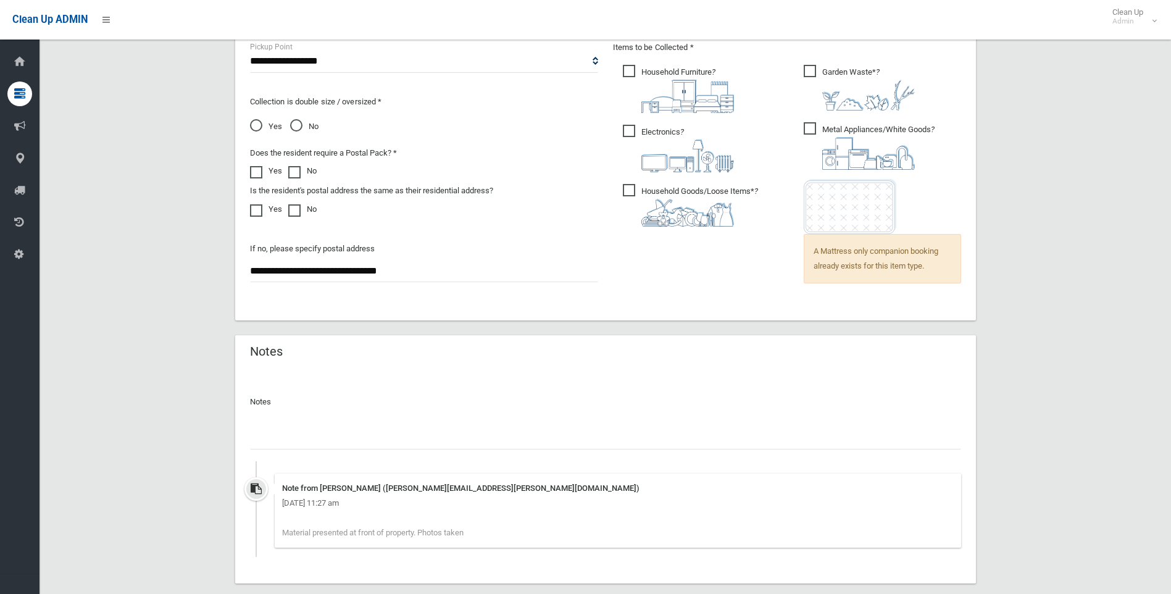
scroll to position [864, 0]
click at [307, 438] on input "text" at bounding box center [605, 437] width 711 height 23
paste input "**********"
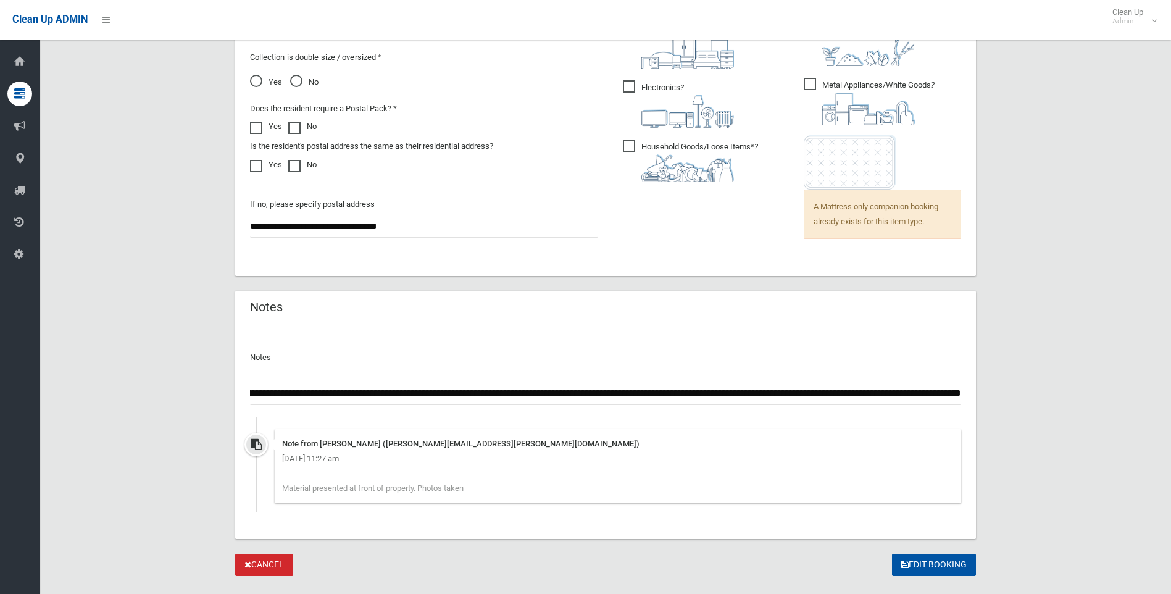
scroll to position [935, 0]
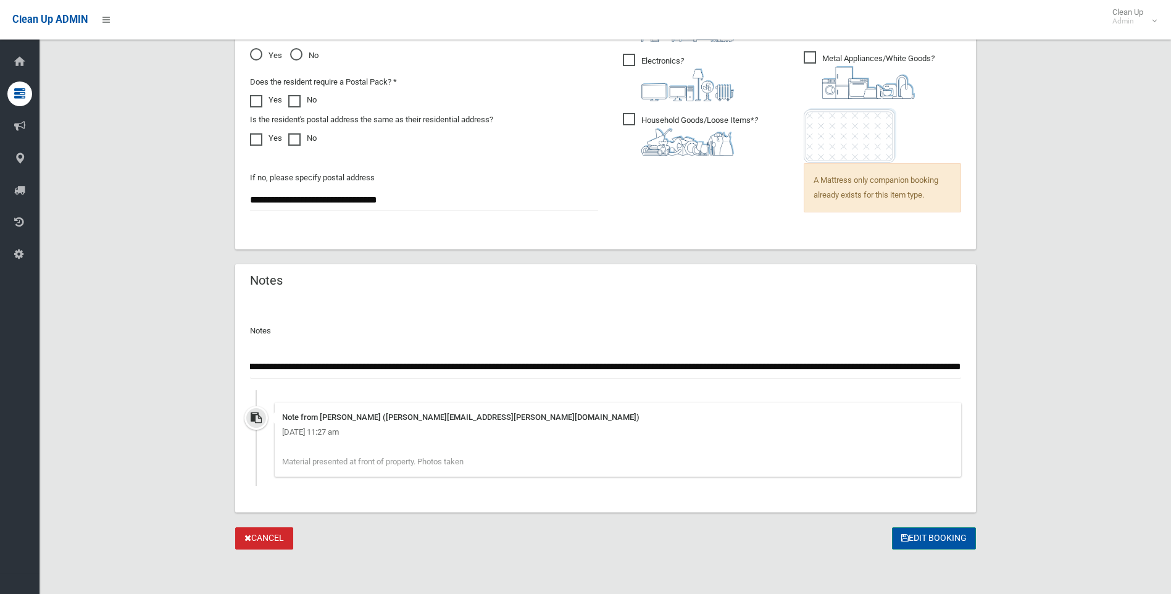
type input "**********"
click at [930, 533] on button "Edit Booking" at bounding box center [934, 538] width 84 height 23
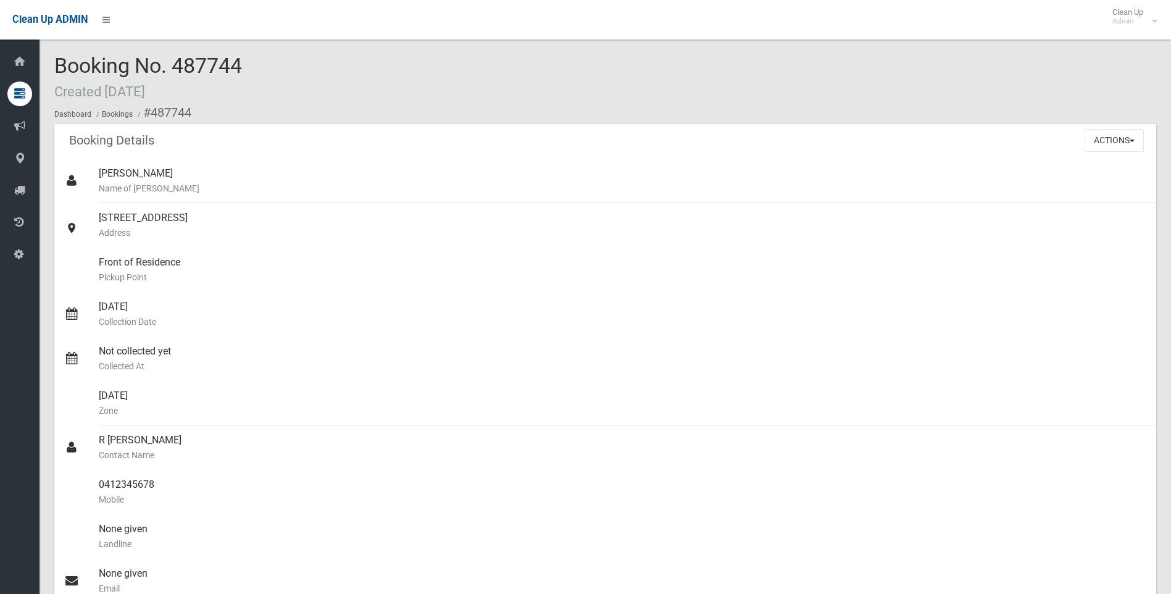
drag, startPoint x: 260, startPoint y: 72, endPoint x: 54, endPoint y: 70, distance: 205.6
click at [54, 70] on div "Booking No. 487744 Created [DATE] Dashboard Bookings #487744" at bounding box center [605, 89] width 1102 height 70
click at [248, 84] on div "Booking No. 487744 Created [DATE] Dashboard Bookings #487744" at bounding box center [605, 89] width 1102 height 70
drag, startPoint x: 273, startPoint y: 68, endPoint x: 51, endPoint y: 72, distance: 222.3
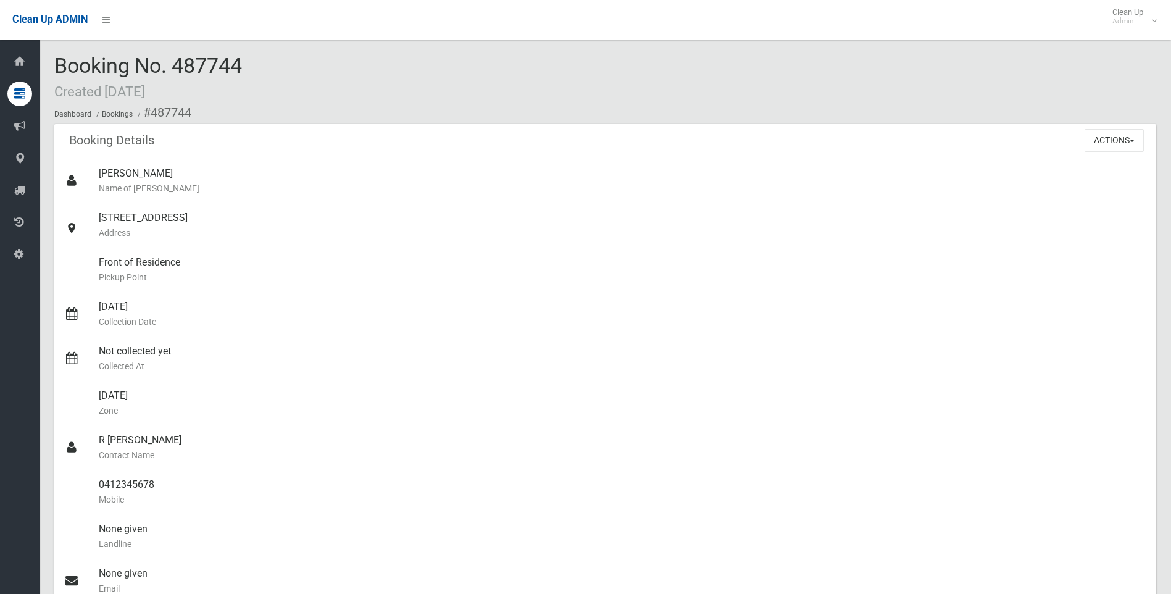
drag, startPoint x: 51, startPoint y: 72, endPoint x: 106, endPoint y: 60, distance: 55.4
copy span "Booking No. 487744"
drag, startPoint x: 243, startPoint y: 217, endPoint x: 126, endPoint y: 214, distance: 117.3
click at [94, 220] on link "[STREET_ADDRESS] Address" at bounding box center [605, 225] width 1102 height 44
copy link "[STREET_ADDRESS]"
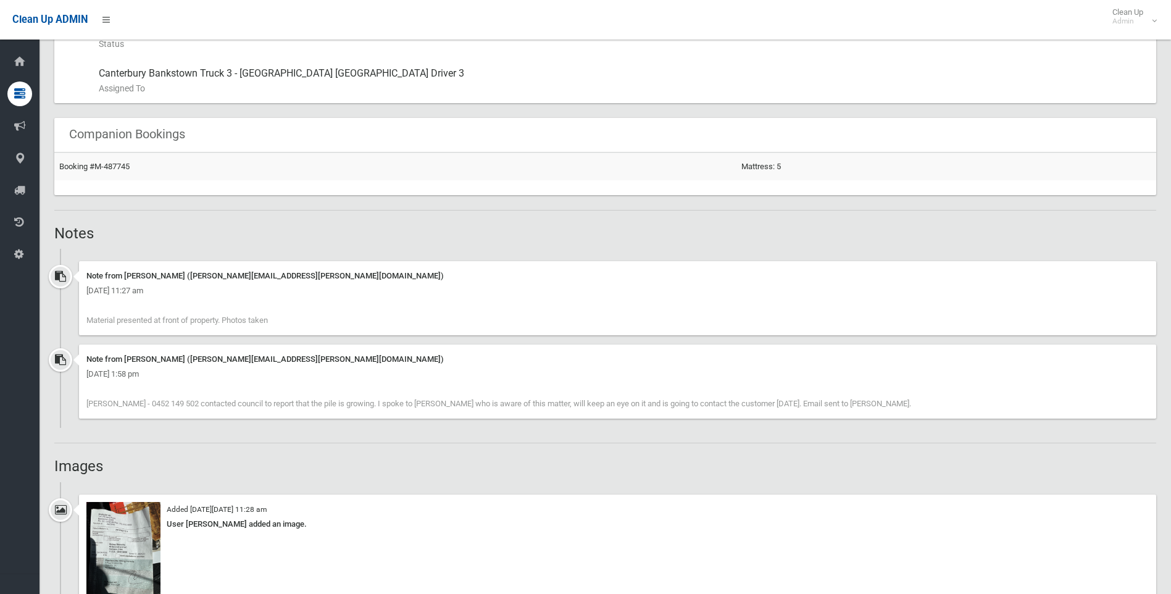
scroll to position [741, 0]
